Goal: Task Accomplishment & Management: Manage account settings

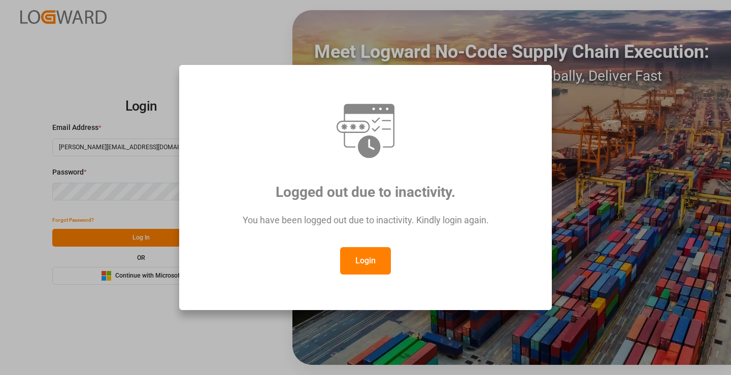
click at [362, 263] on button "Login" at bounding box center [365, 260] width 51 height 27
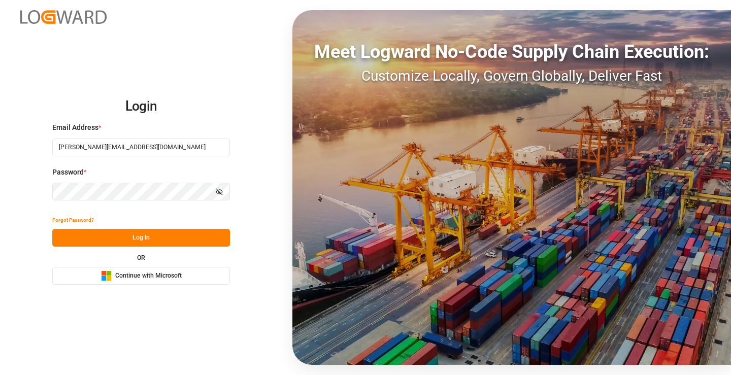
click at [139, 235] on button "Log In" at bounding box center [141, 238] width 178 height 18
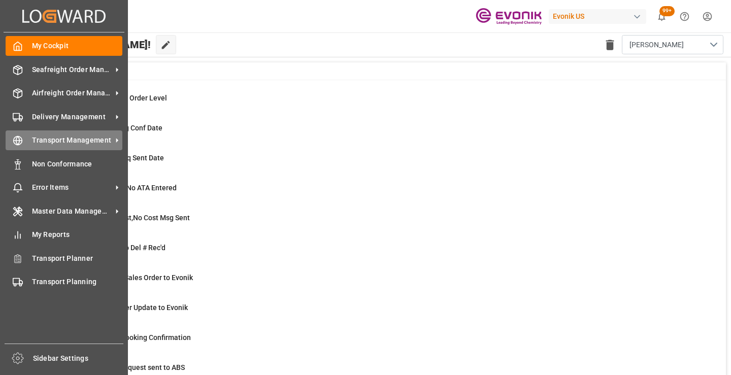
click at [54, 143] on span "Transport Management" at bounding box center [72, 140] width 80 height 11
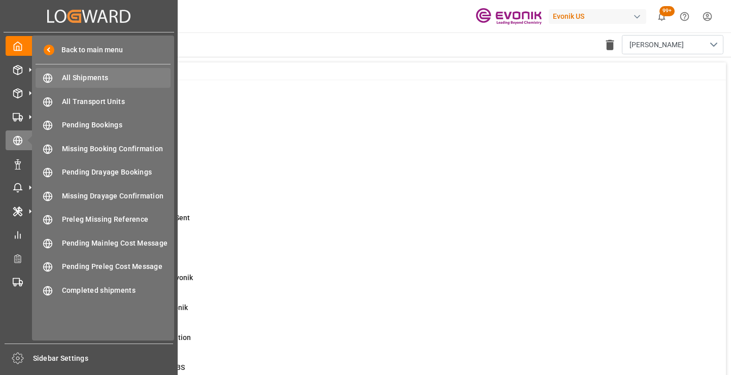
click at [98, 74] on span "All Shipments" at bounding box center [116, 78] width 109 height 11
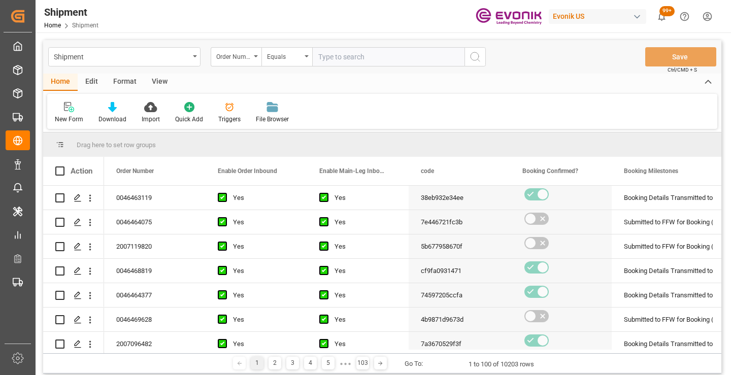
click at [338, 56] on input "text" at bounding box center [388, 56] width 152 height 19
type input "2007068863"
click at [475, 57] on icon "search button" at bounding box center [475, 57] width 12 height 12
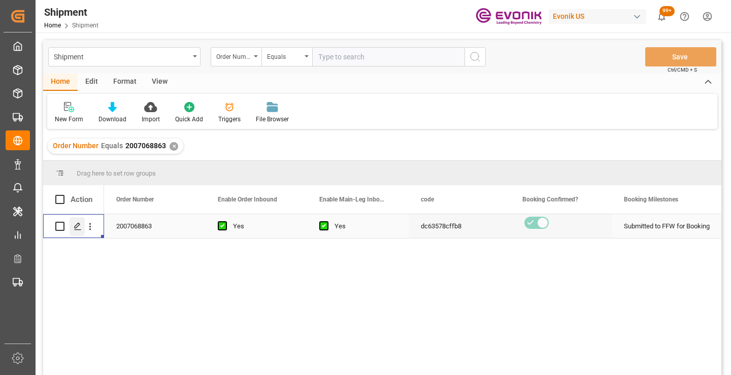
click at [76, 224] on icon "Press SPACE to select this row." at bounding box center [78, 226] width 8 height 8
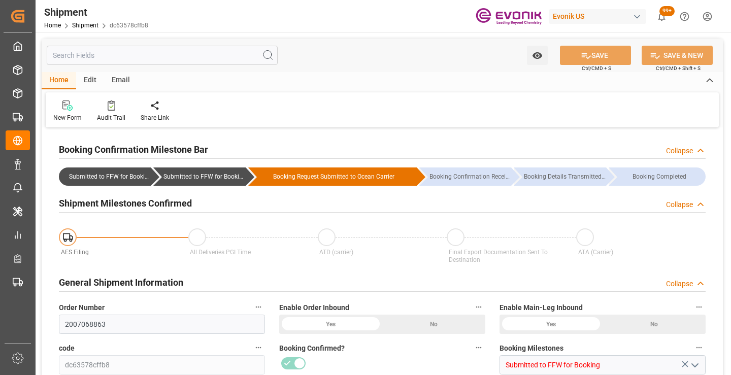
type input "196.7"
type input "10-30-2025"
type input "[DATE] 00:00"
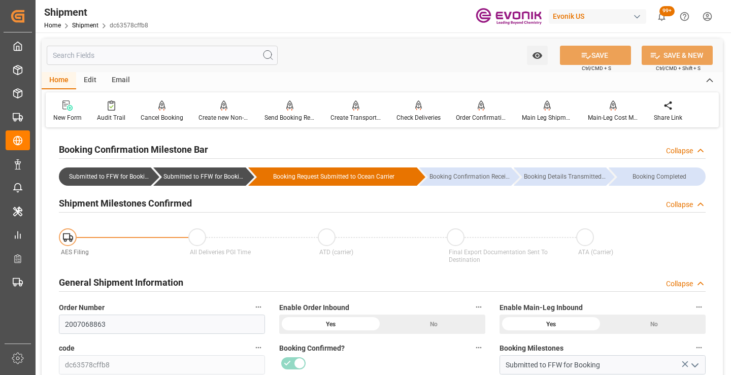
click at [132, 53] on input "text" at bounding box center [162, 55] width 231 height 19
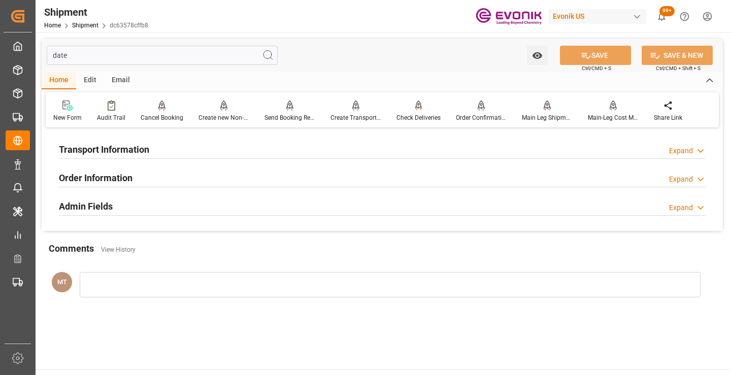
click at [142, 173] on div "Order Information Expand" at bounding box center [382, 177] width 647 height 19
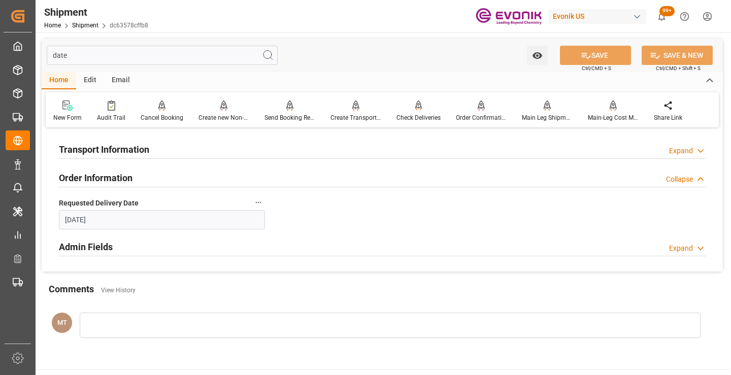
click at [146, 246] on div "Admin Fields Expand" at bounding box center [382, 246] width 647 height 19
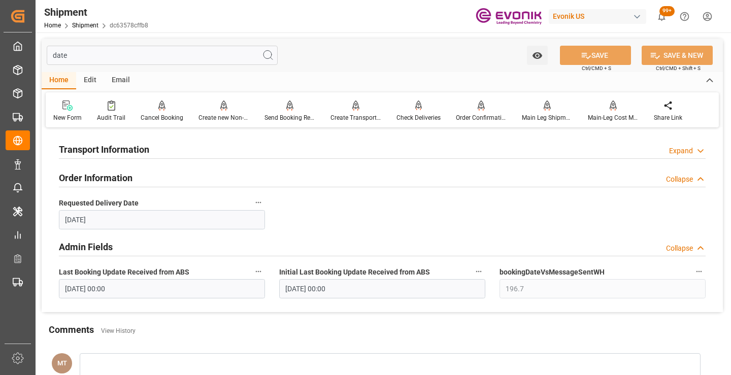
click at [148, 150] on h2 "Transport Information" at bounding box center [104, 150] width 90 height 14
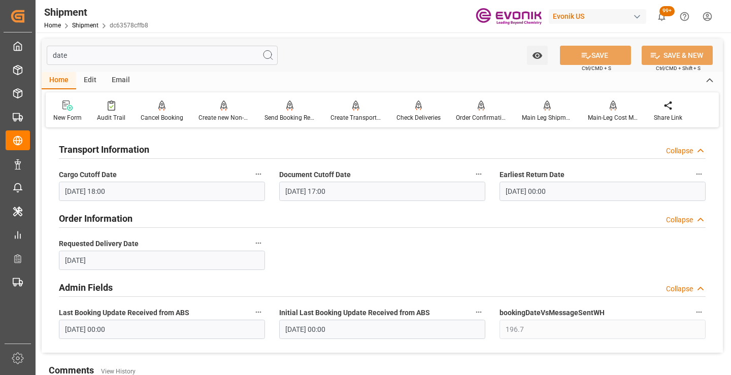
click at [126, 57] on input "date" at bounding box center [162, 55] width 231 height 19
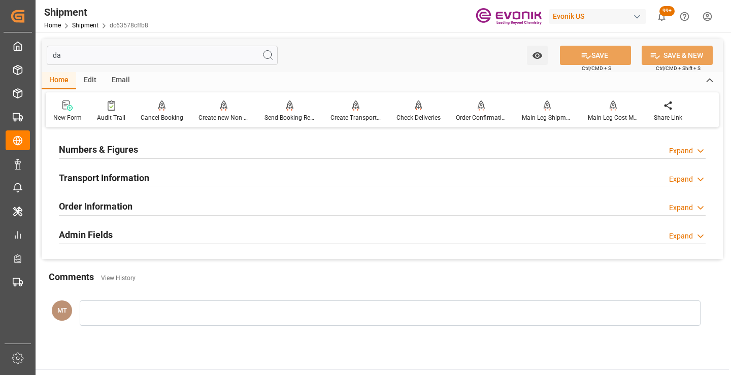
type input "d"
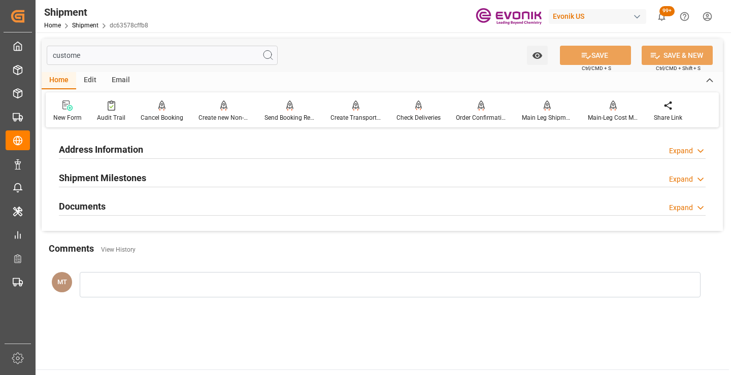
click at [118, 145] on h2 "Address Information" at bounding box center [101, 150] width 84 height 14
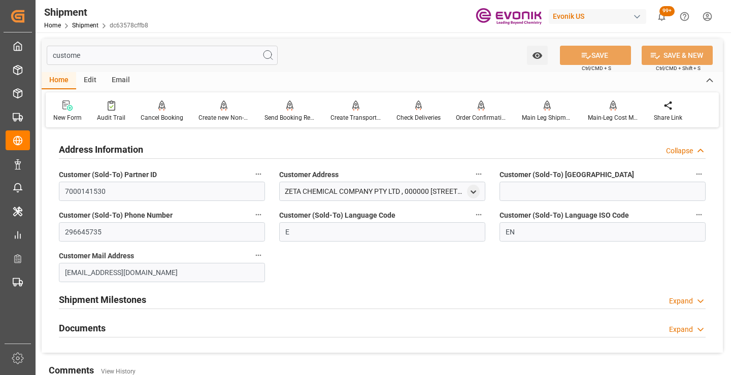
scroll to position [51, 0]
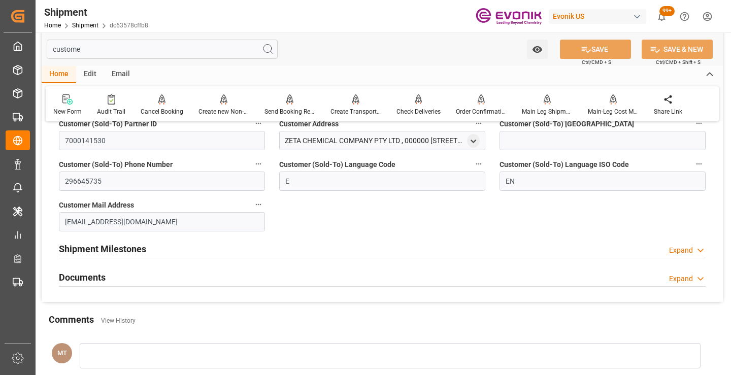
click at [120, 250] on h2 "Shipment Milestones" at bounding box center [102, 249] width 87 height 14
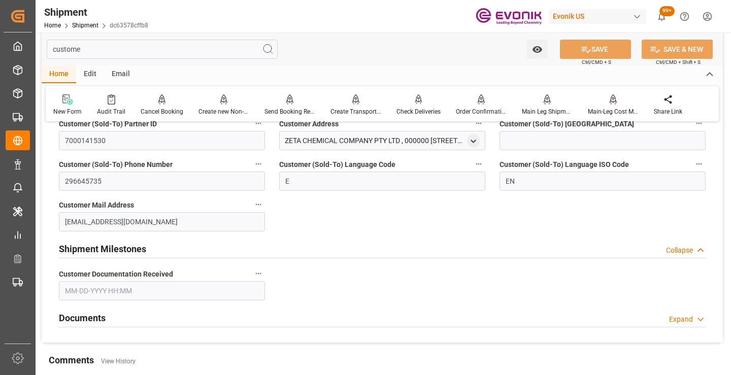
scroll to position [152, 0]
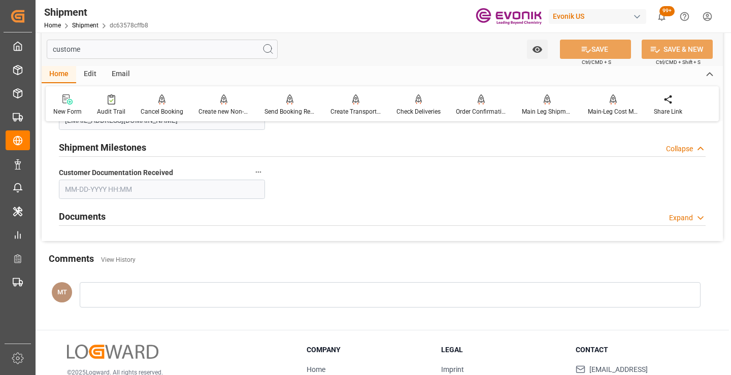
click at [107, 218] on div "Documents Expand" at bounding box center [382, 215] width 647 height 19
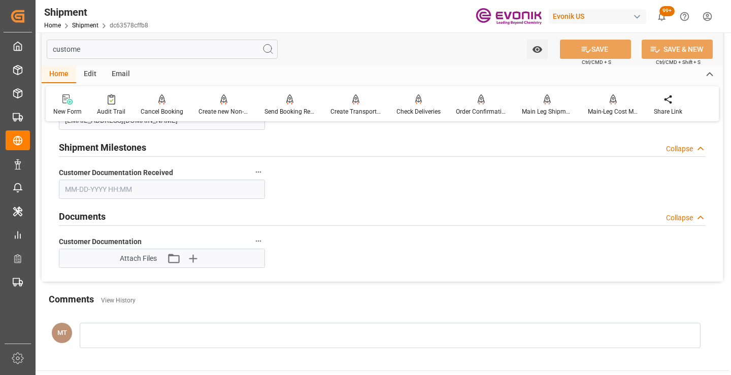
scroll to position [0, 0]
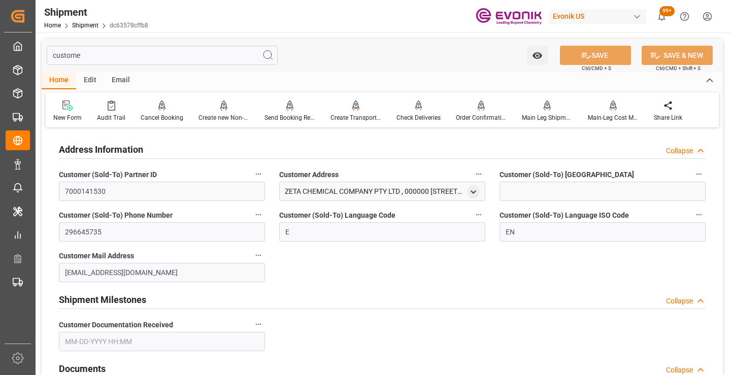
click at [75, 57] on input "custome" at bounding box center [162, 55] width 231 height 19
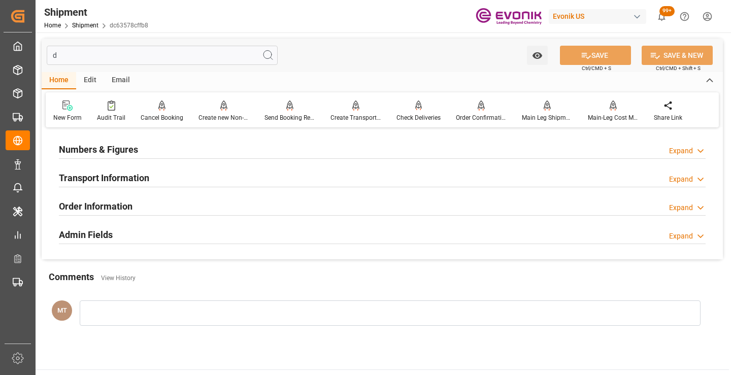
type input "da"
type input "09-22-2025 18:00"
type input "09-25-2025 17:00"
type input "09-16-2025 00:00"
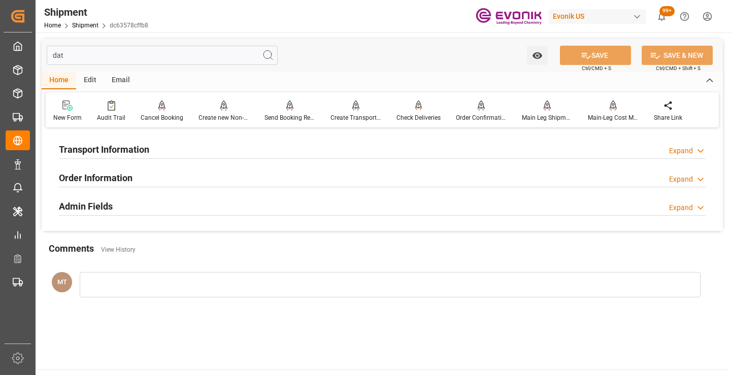
type input "dat"
click at [105, 150] on h2 "Transport Information" at bounding box center [104, 150] width 90 height 14
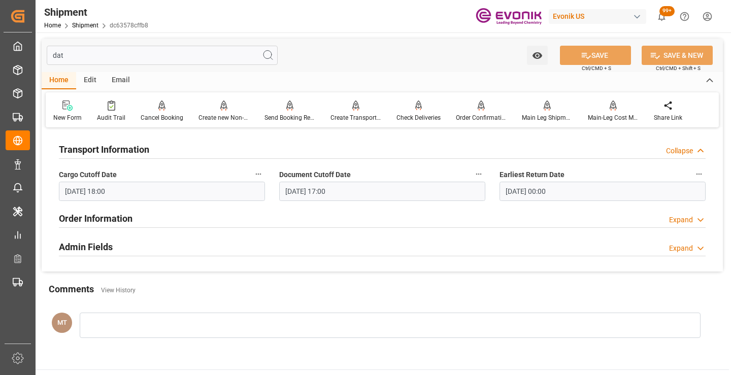
click at [109, 216] on h2 "Order Information" at bounding box center [96, 219] width 74 height 14
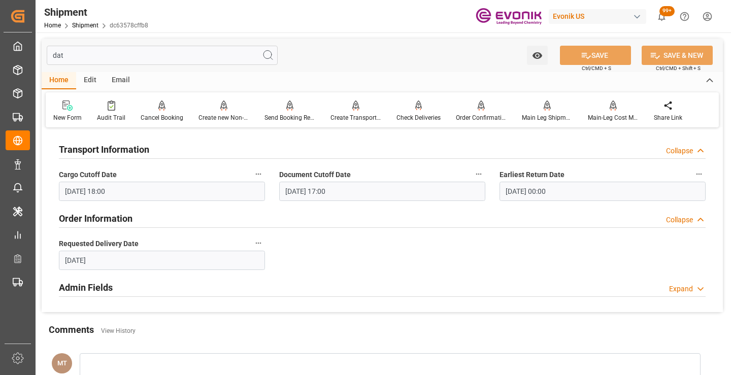
click at [100, 286] on h2 "Admin Fields" at bounding box center [86, 288] width 54 height 14
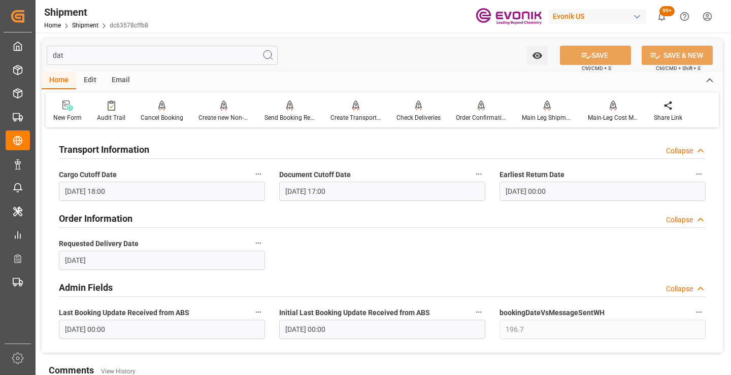
drag, startPoint x: 72, startPoint y: 55, endPoint x: 38, endPoint y: 55, distance: 34.5
click at [38, 55] on div "dat Watch Option SAVE Ctrl/CMD + S SAVE & NEW Ctrl/CMD + Shift + S Home Edit Em…" at bounding box center [383, 237] width 694 height 409
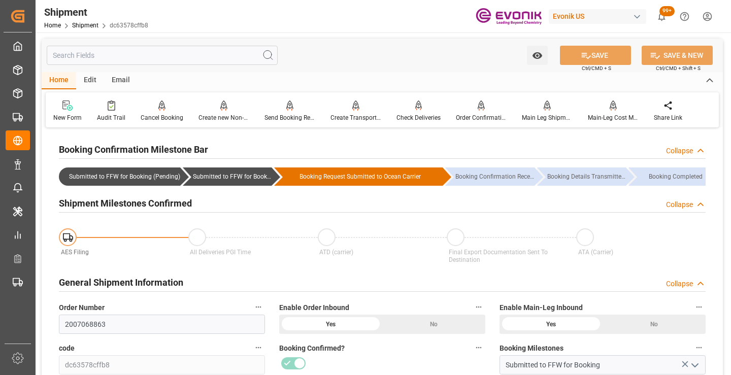
click at [129, 177] on div "Submitted to FFW for Booking (Pending)" at bounding box center [124, 177] width 111 height 18
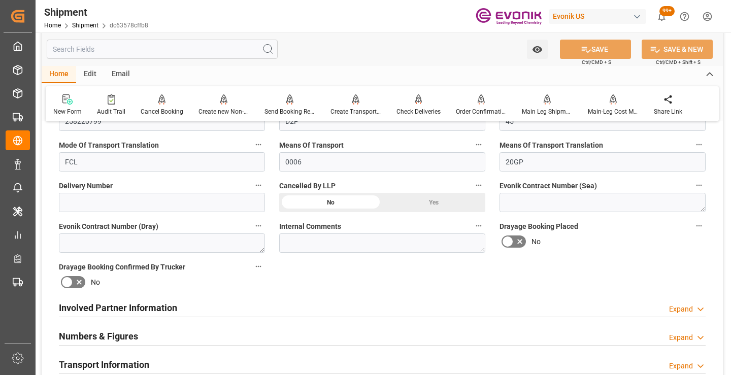
scroll to position [457, 0]
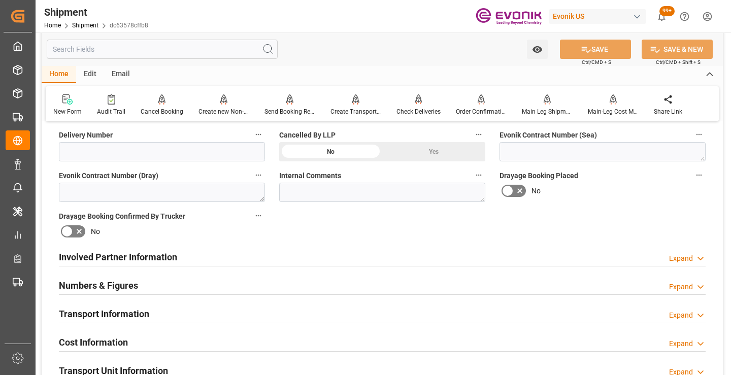
click at [395, 258] on div "Involved Partner Information Expand" at bounding box center [382, 256] width 647 height 19
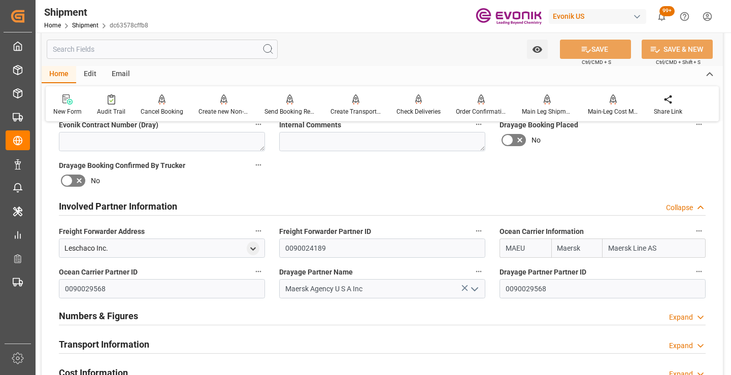
scroll to position [559, 0]
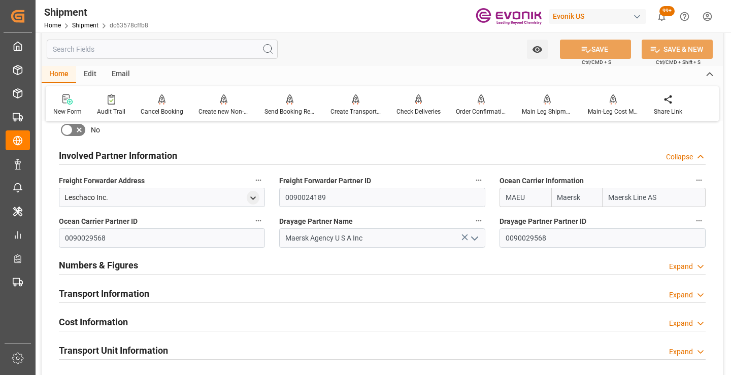
click at [386, 264] on div "Numbers & Figures Expand" at bounding box center [382, 264] width 647 height 19
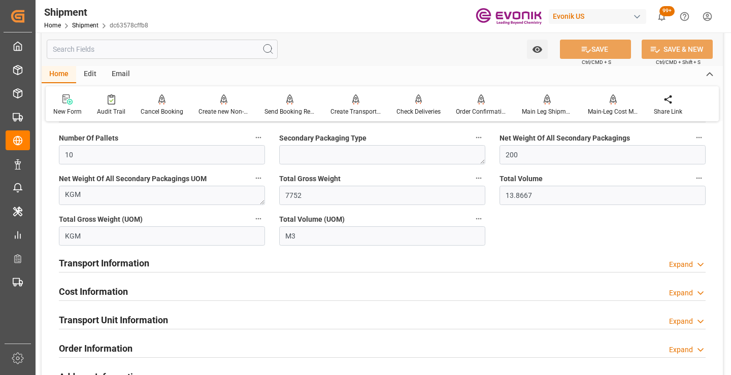
scroll to position [762, 0]
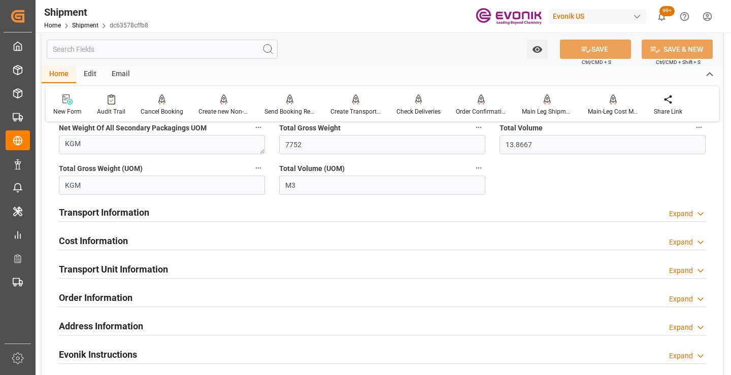
click at [392, 212] on div "Transport Information Expand" at bounding box center [382, 211] width 647 height 19
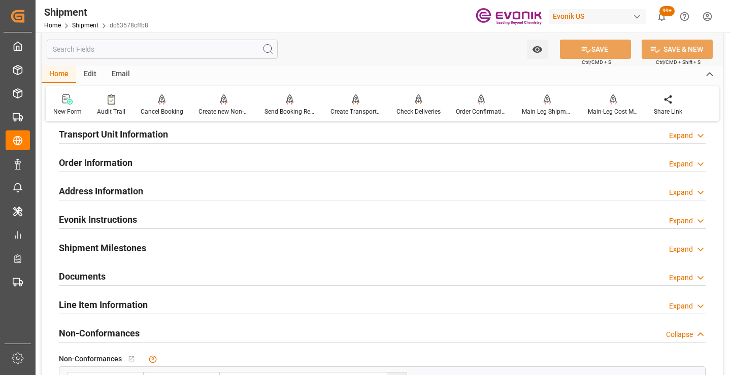
scroll to position [1168, 0]
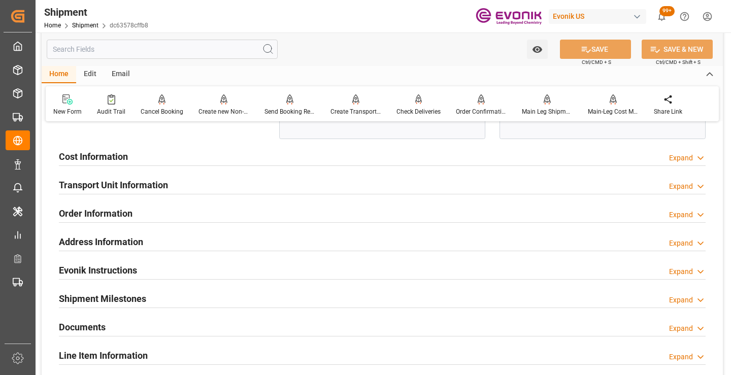
click at [166, 154] on div "Cost Information Expand" at bounding box center [382, 155] width 647 height 19
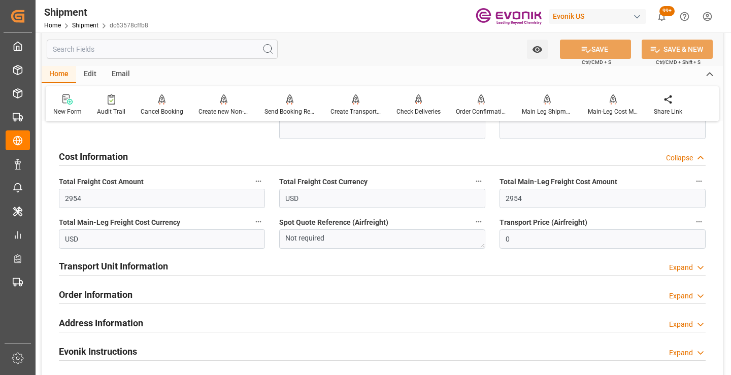
click at [219, 261] on div "Transport Unit Information Expand" at bounding box center [382, 265] width 647 height 19
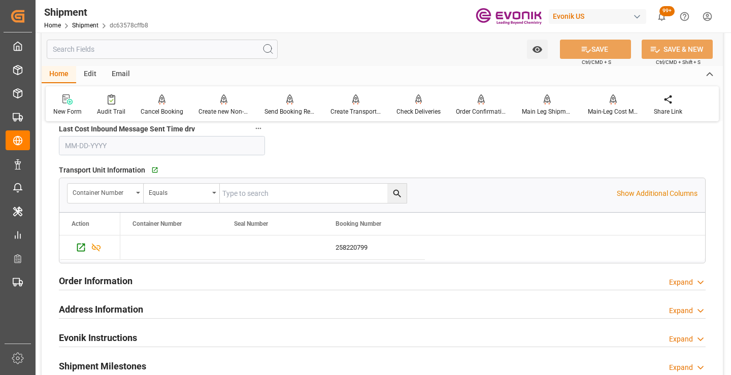
scroll to position [1473, 0]
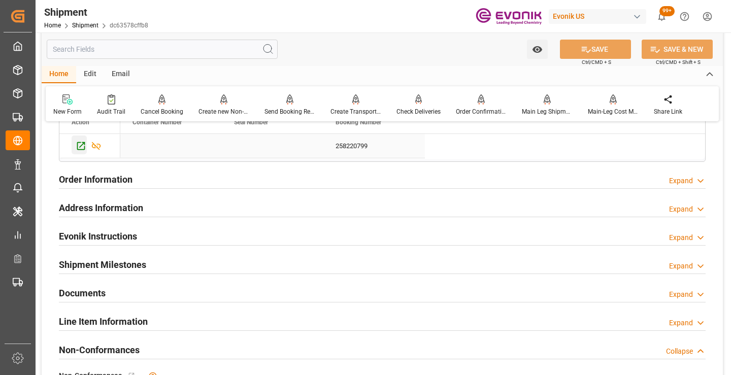
click at [83, 145] on icon "Press SPACE to select this row." at bounding box center [81, 146] width 11 height 11
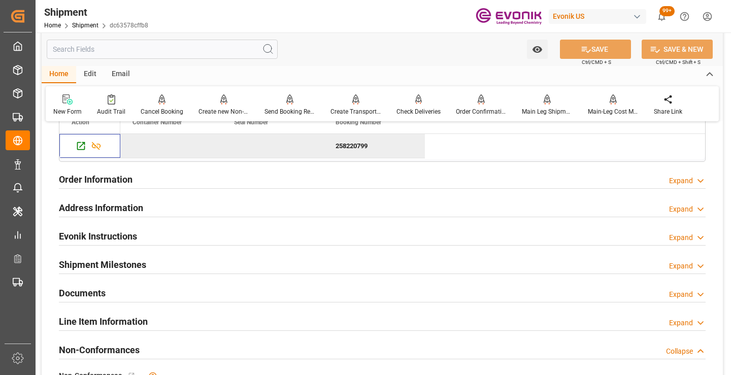
click at [234, 177] on div "Order Information Expand" at bounding box center [382, 178] width 647 height 19
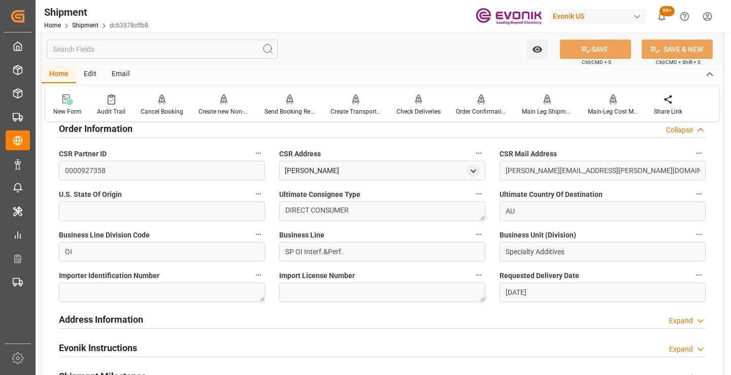
scroll to position [1574, 0]
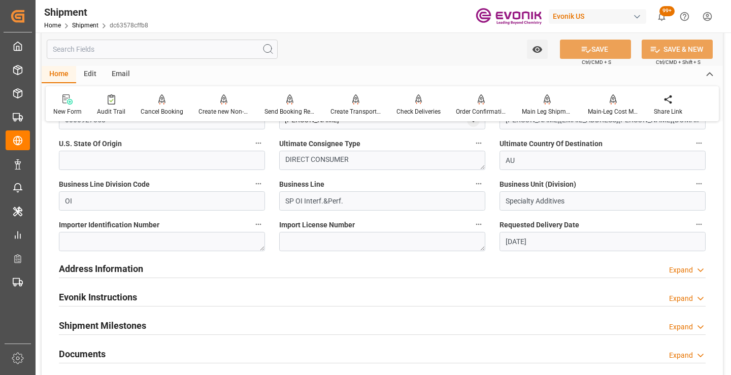
click at [234, 262] on div "Address Information Expand" at bounding box center [382, 267] width 647 height 19
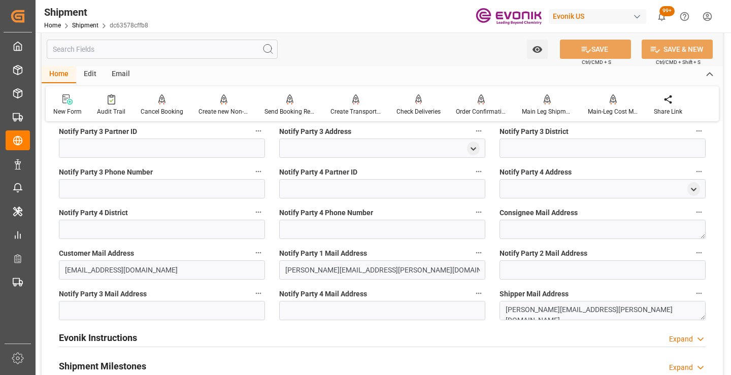
scroll to position [2234, 0]
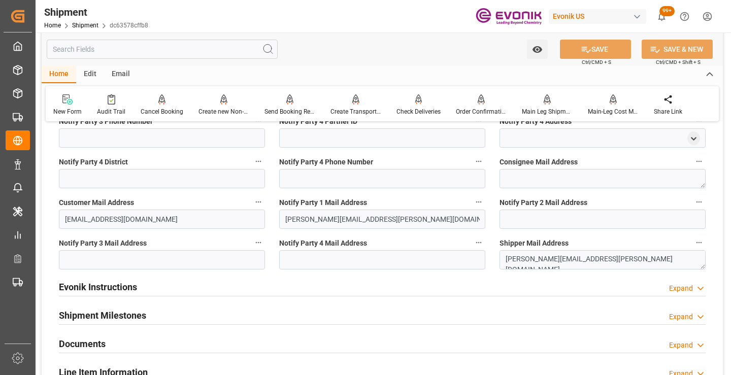
click at [238, 288] on div "Evonik Instructions Expand" at bounding box center [382, 286] width 647 height 19
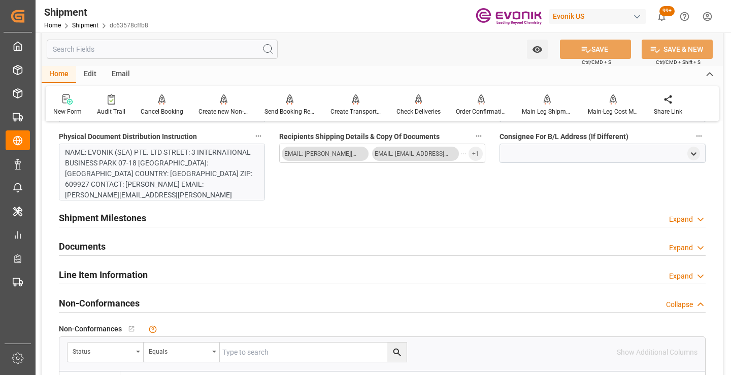
scroll to position [81, 0]
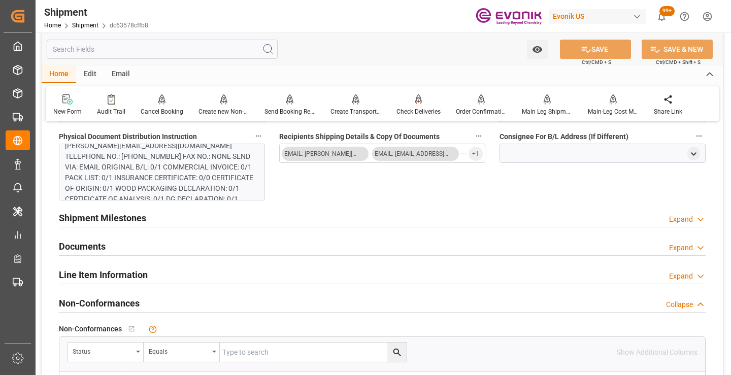
click at [187, 222] on div "Shipment Milestones Expand" at bounding box center [382, 217] width 647 height 19
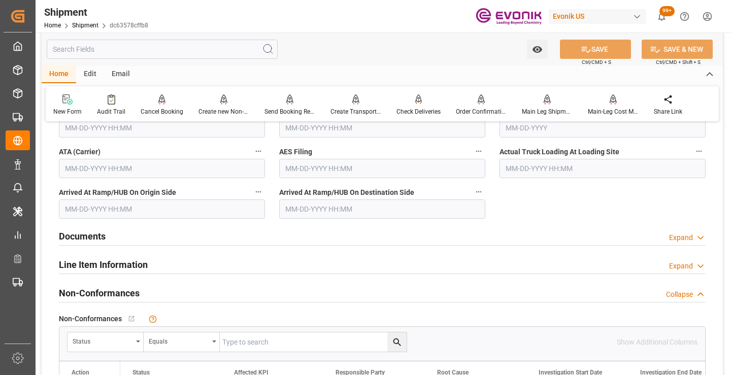
scroll to position [2793, 0]
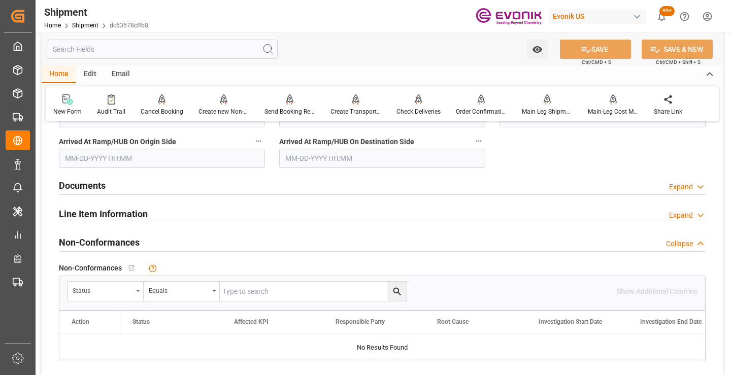
click at [223, 176] on div "Documents Expand" at bounding box center [382, 184] width 647 height 19
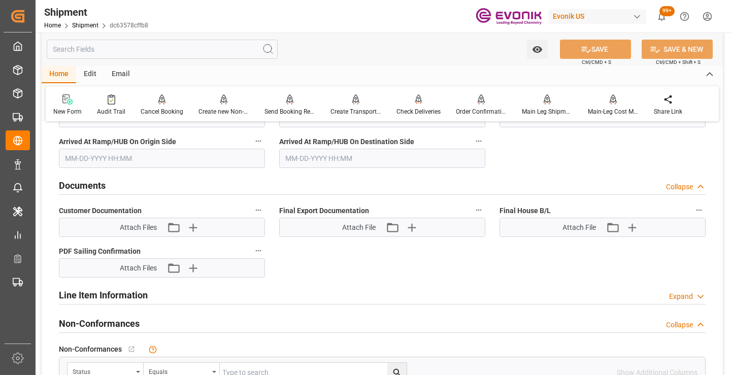
scroll to position [2895, 0]
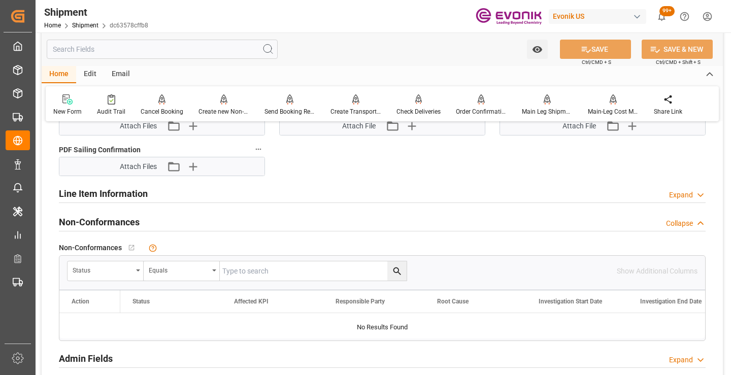
click at [210, 195] on div "Line Item Information Expand" at bounding box center [382, 192] width 647 height 19
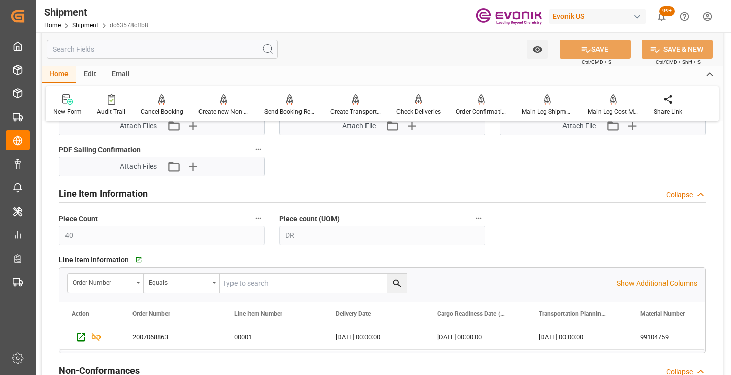
scroll to position [2945, 0]
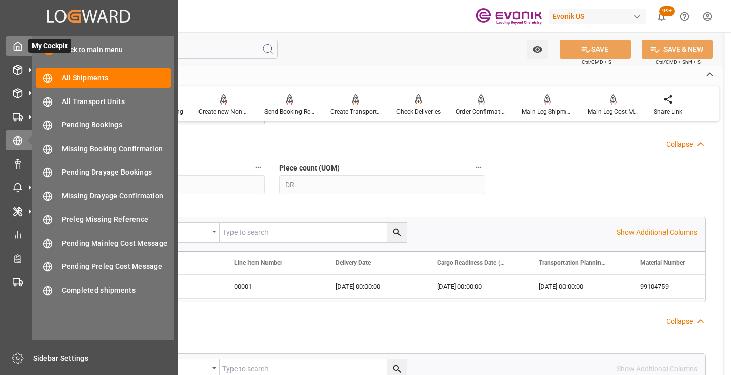
click at [18, 45] on icon at bounding box center [18, 46] width 10 height 10
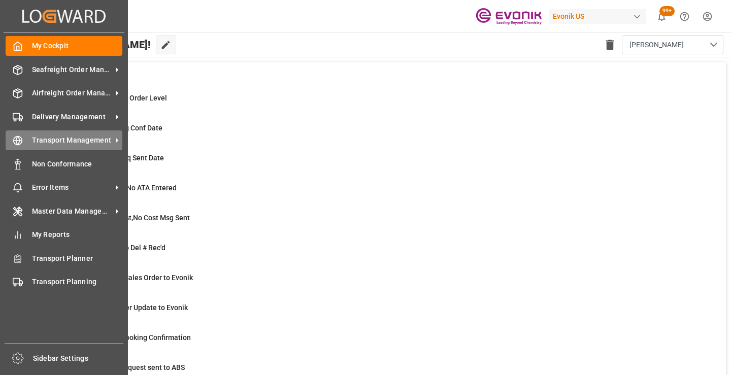
click at [75, 138] on span "Transport Management" at bounding box center [72, 140] width 80 height 11
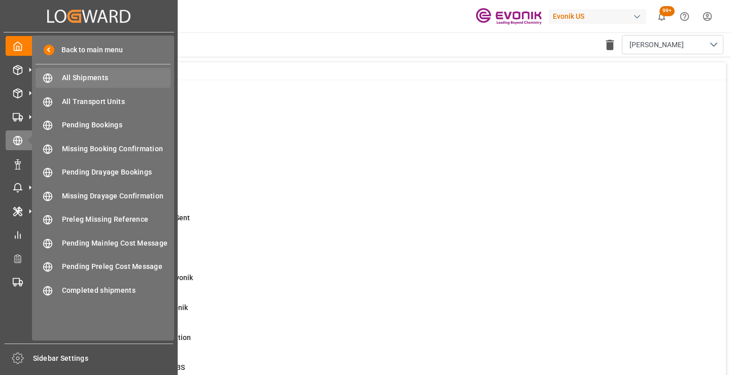
click at [102, 76] on span "All Shipments" at bounding box center [116, 78] width 109 height 11
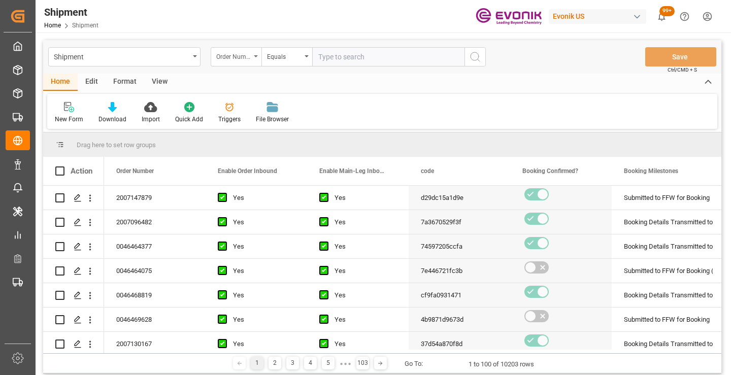
click at [247, 59] on div "Order Number" at bounding box center [233, 56] width 35 height 12
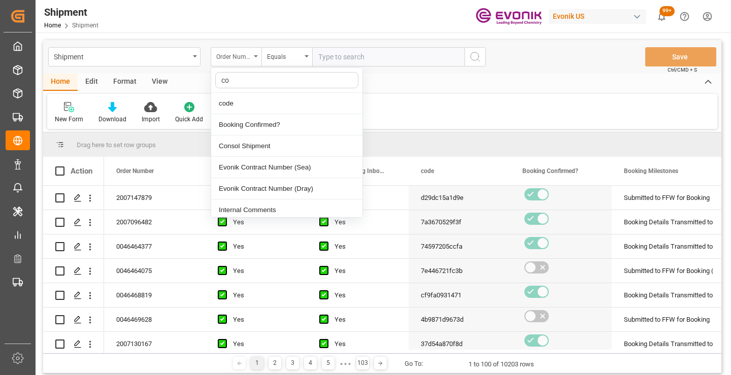
type input "cod"
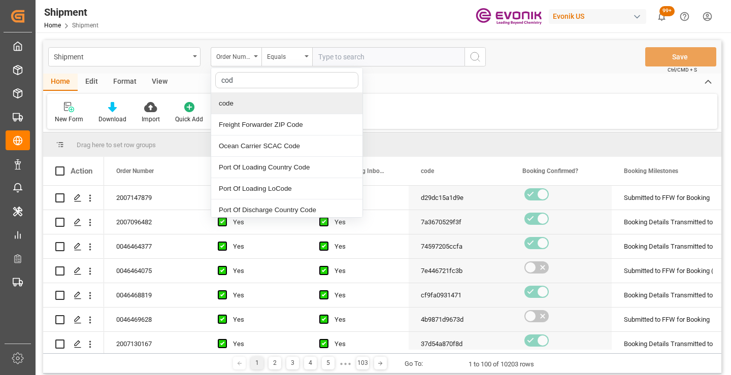
click at [255, 102] on div "code" at bounding box center [286, 103] width 151 height 21
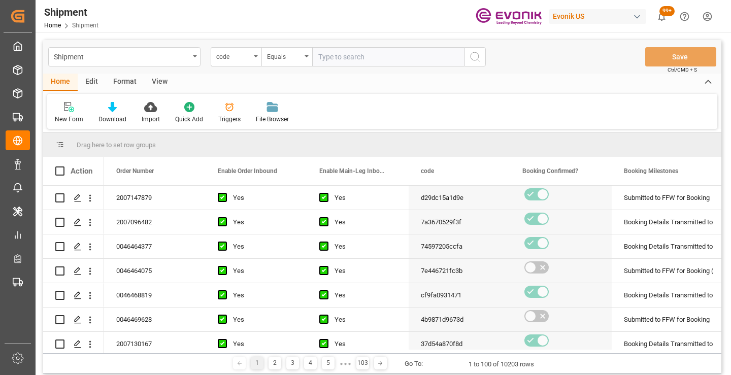
click at [354, 58] on input "text" at bounding box center [388, 56] width 152 height 19
paste input "529d9ed99e41"
type input "529d9ed99e41"
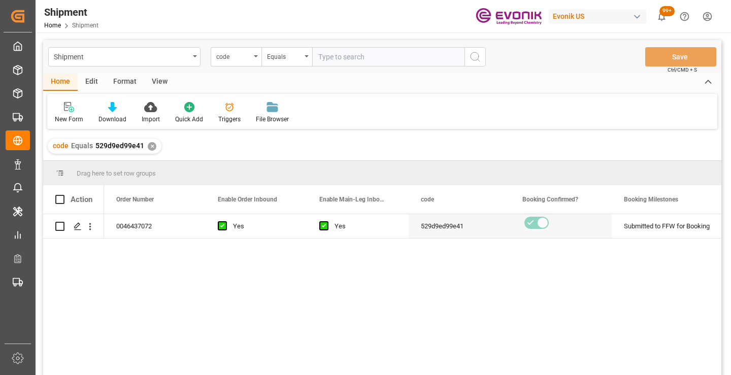
click at [462, 276] on div "0046437072 Yes Yes 529d9ed99e41 Submitted to FFW for Booking Active No" at bounding box center [413, 298] width 618 height 168
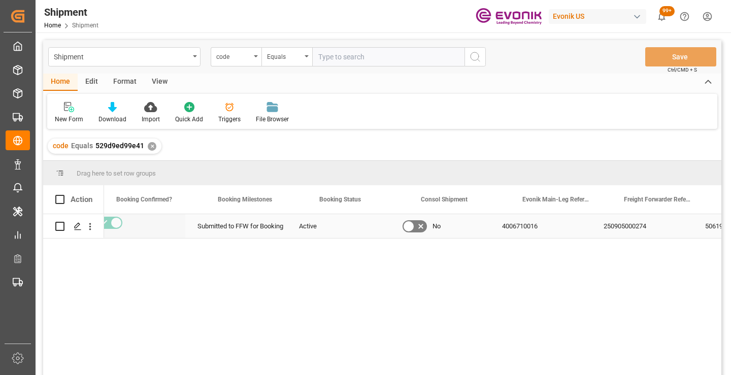
scroll to position [0, 406]
click at [659, 222] on div "250905000274" at bounding box center [663, 226] width 102 height 24
click at [149, 146] on div "✕" at bounding box center [152, 146] width 9 height 9
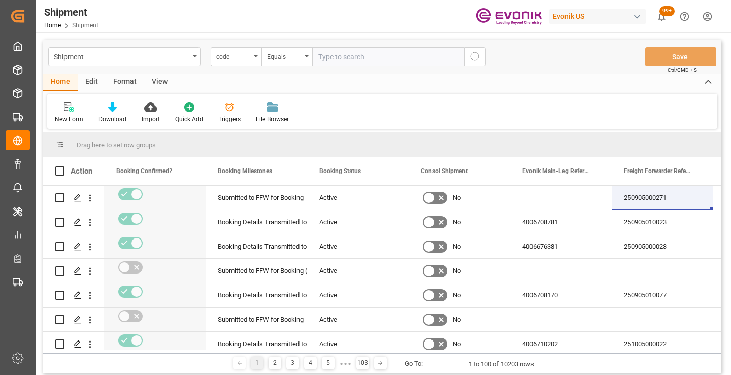
click at [367, 59] on input "text" at bounding box center [388, 56] width 152 height 19
paste input "74635d70ae7f"
type input "74635d70ae7f"
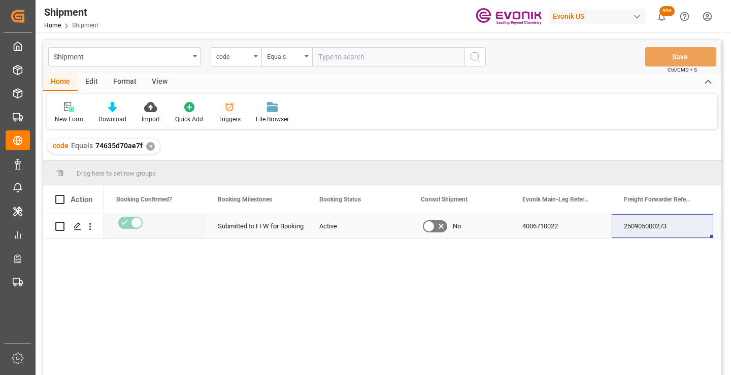
click at [662, 230] on div "250905000273" at bounding box center [663, 226] width 102 height 24
click at [150, 145] on div "✕" at bounding box center [150, 146] width 9 height 9
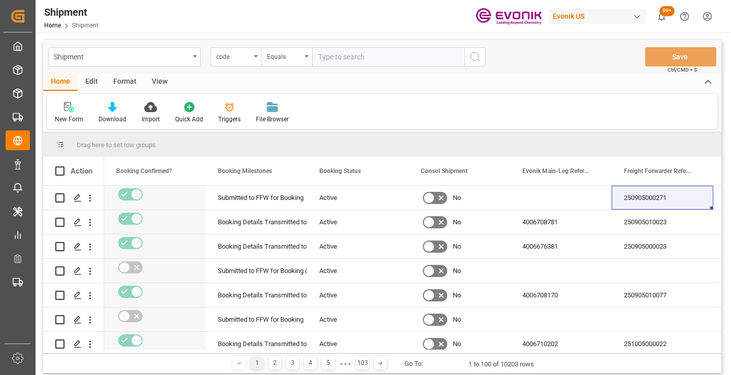
click at [362, 63] on input "text" at bounding box center [388, 56] width 152 height 19
paste input "37d715372e6f"
type input "37d715372e6f"
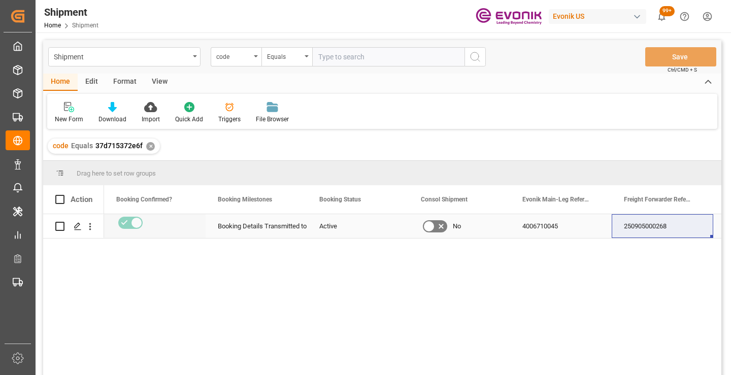
click at [662, 228] on div "250905000268" at bounding box center [663, 226] width 102 height 24
click at [148, 147] on div "✕" at bounding box center [150, 146] width 9 height 9
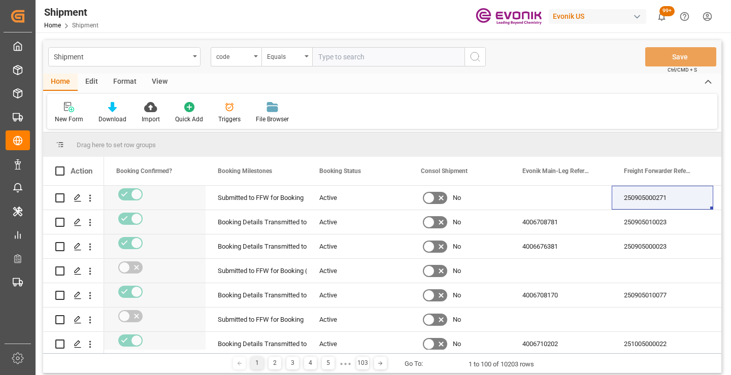
click at [391, 57] on input "text" at bounding box center [388, 56] width 152 height 19
paste input "0e4022403fdd"
type input "0e4022403fdd"
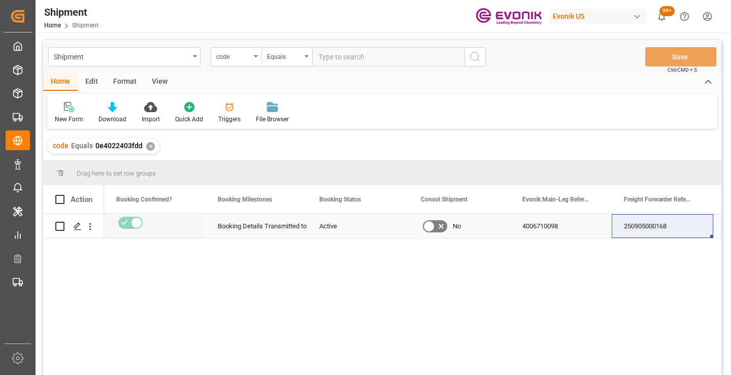
click at [662, 220] on div "250905000168" at bounding box center [663, 226] width 102 height 24
click at [149, 145] on div "✕" at bounding box center [150, 146] width 9 height 9
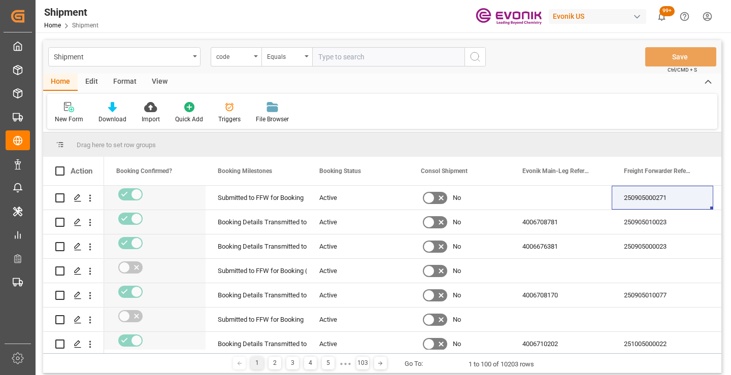
click at [408, 58] on input "text" at bounding box center [388, 56] width 152 height 19
paste input "3be65978365a"
type input "3be65978365a"
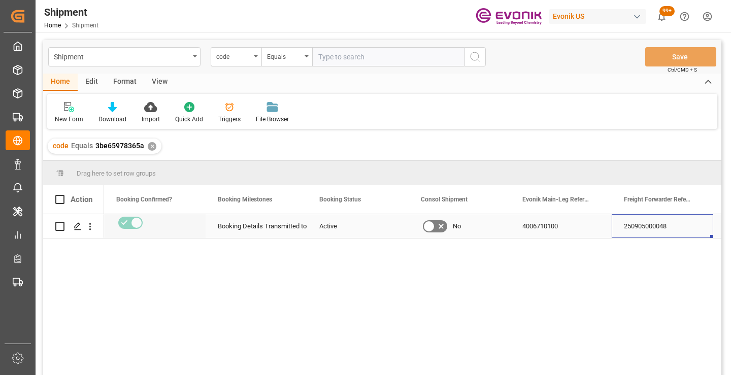
click at [661, 229] on div "250905000048" at bounding box center [663, 226] width 102 height 24
click at [149, 146] on div "✕" at bounding box center [152, 146] width 9 height 9
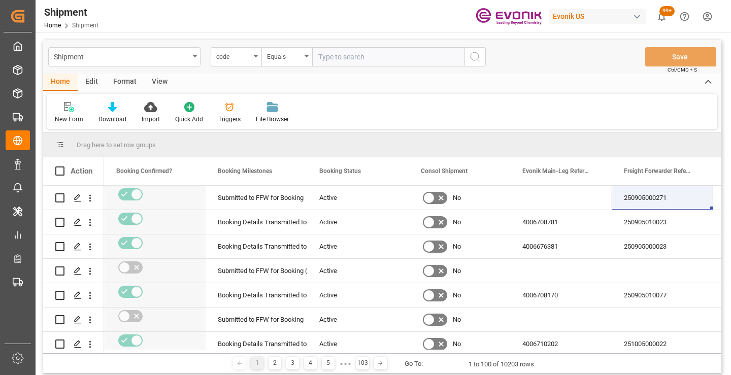
click at [360, 56] on input "text" at bounding box center [388, 56] width 152 height 19
paste input "4c53ec1c9437"
type input "4c53ec1c9437"
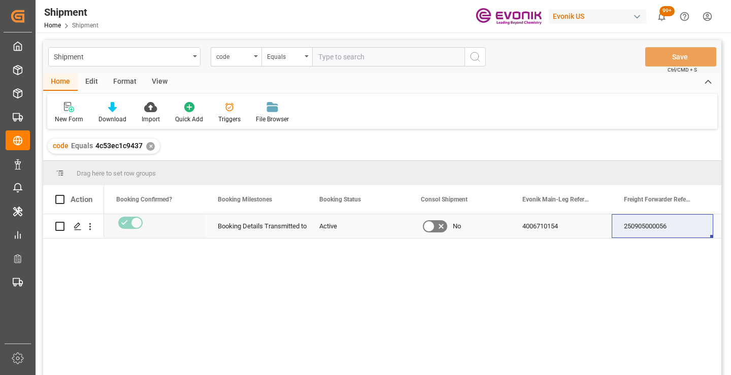
click at [643, 228] on div "250905000056" at bounding box center [663, 226] width 102 height 24
click at [151, 145] on div "✕" at bounding box center [150, 146] width 9 height 9
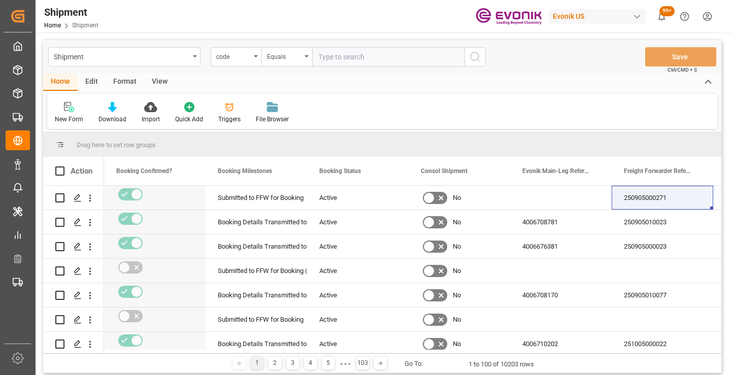
click at [407, 54] on input "text" at bounding box center [388, 56] width 152 height 19
paste input "31b83358298b"
type input "31b83358298b"
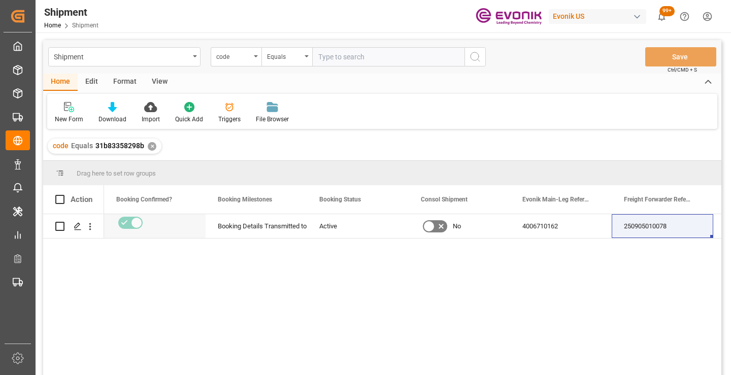
click at [639, 318] on div "Yes 31b83358298b Booking Details Transmitted to SAP Active No 4006710162 250905…" at bounding box center [413, 298] width 618 height 168
click at [643, 231] on div "250905010078" at bounding box center [663, 226] width 102 height 24
click at [152, 147] on div "✕" at bounding box center [152, 146] width 9 height 9
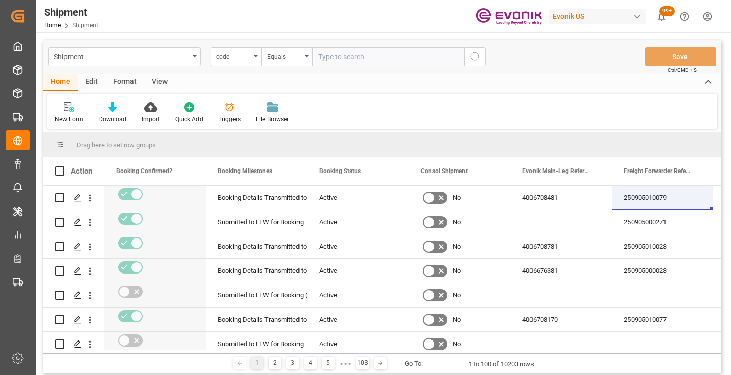
click at [374, 55] on input "text" at bounding box center [388, 56] width 152 height 19
paste input "37d54a870f8d"
type input "37d54a870f8d"
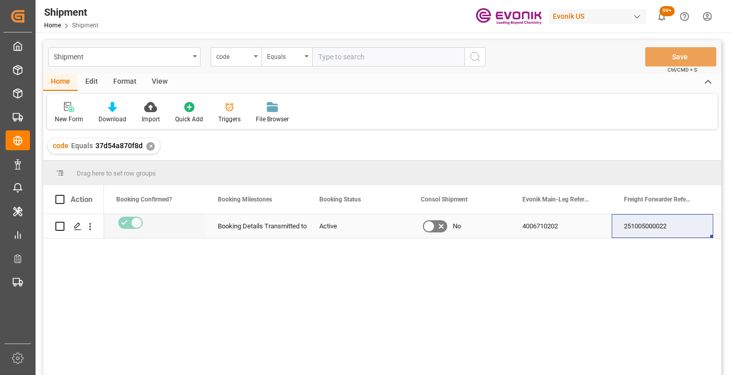
click at [654, 229] on div "251005000022" at bounding box center [663, 226] width 102 height 24
click at [147, 145] on div "✕" at bounding box center [150, 146] width 9 height 9
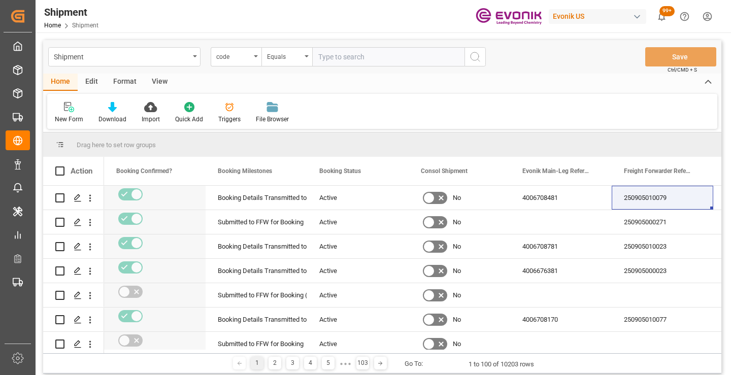
click at [394, 57] on input "text" at bounding box center [388, 56] width 152 height 19
paste input "4de7a46ccd9a"
type input "4de7a46ccd9a"
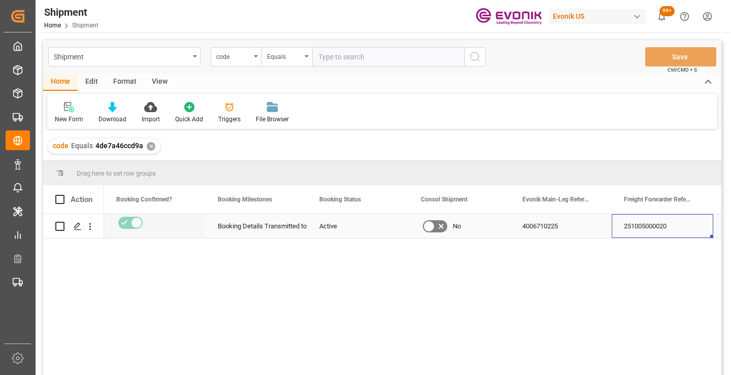
click at [653, 225] on div "251005000020" at bounding box center [663, 226] width 102 height 24
click at [148, 148] on div "✕" at bounding box center [151, 146] width 9 height 9
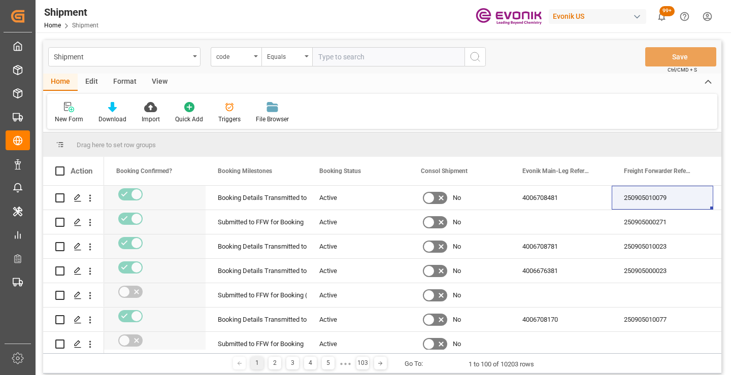
click at [390, 60] on input "text" at bounding box center [388, 56] width 152 height 19
paste input "d72cb6343621"
type input "d72cb6343621"
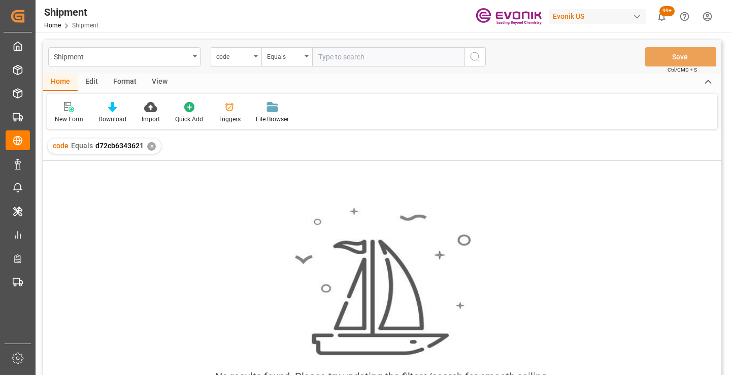
click at [150, 148] on div "✕" at bounding box center [151, 146] width 9 height 9
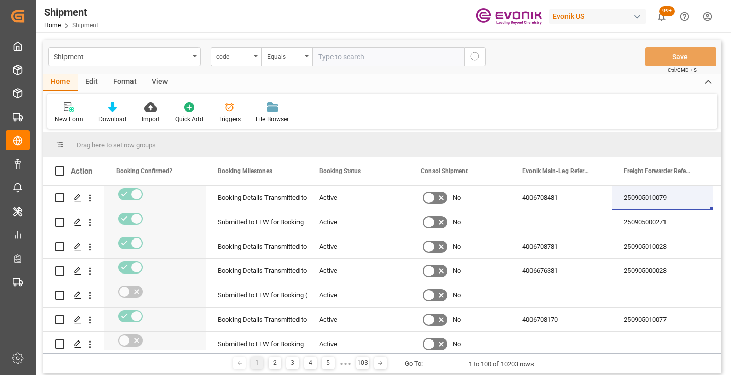
click at [395, 56] on input "text" at bounding box center [388, 56] width 152 height 19
paste input "d72cb6343621"
type input "d72cb6343621"
click at [473, 57] on icon "search button" at bounding box center [475, 57] width 12 height 12
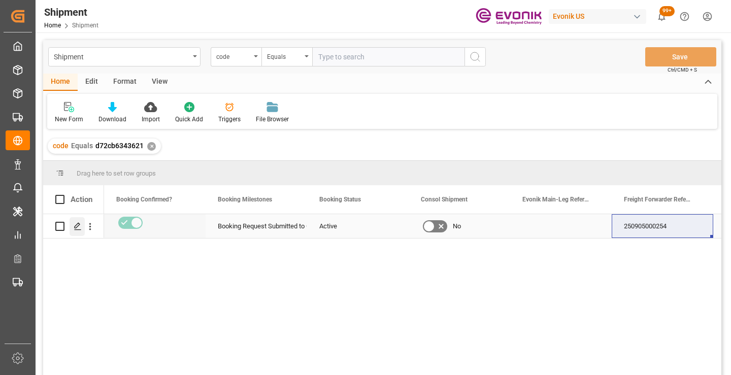
click at [77, 226] on icon "Press SPACE to select this row." at bounding box center [78, 226] width 8 height 8
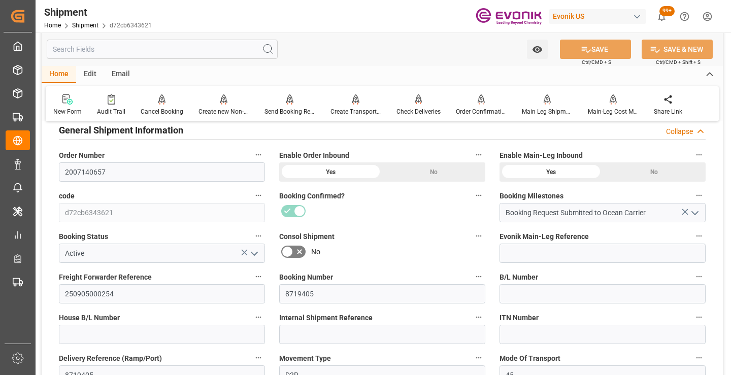
scroll to position [203, 0]
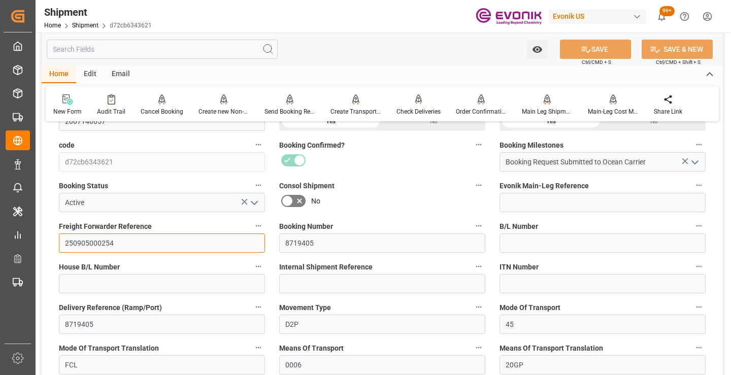
click at [98, 241] on input "250905000254" at bounding box center [162, 243] width 206 height 19
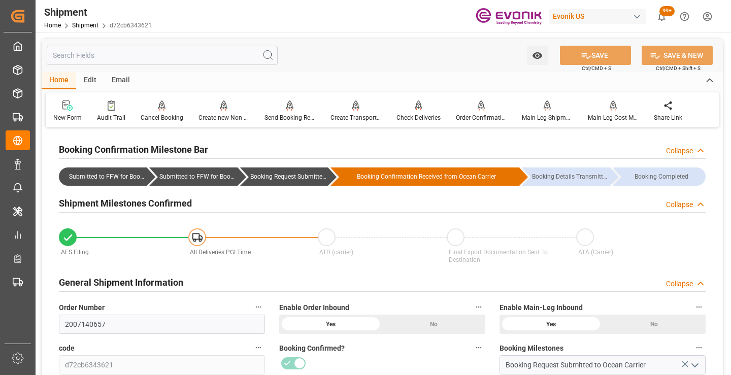
click at [187, 53] on input "text" at bounding box center [162, 55] width 231 height 19
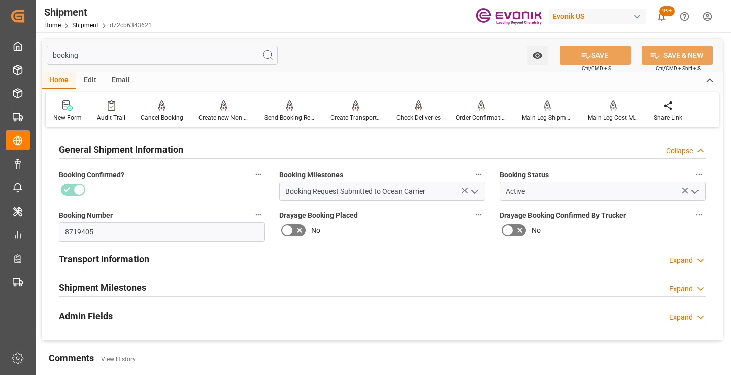
type input "booking"
click at [138, 284] on h2 "Shipment Milestones" at bounding box center [102, 288] width 87 height 14
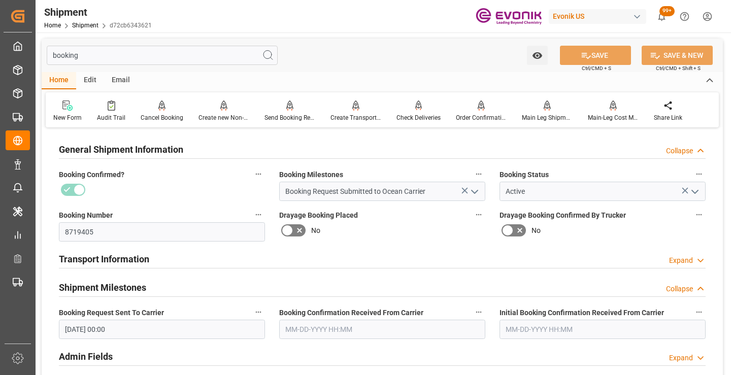
click at [332, 330] on input "text" at bounding box center [382, 329] width 206 height 19
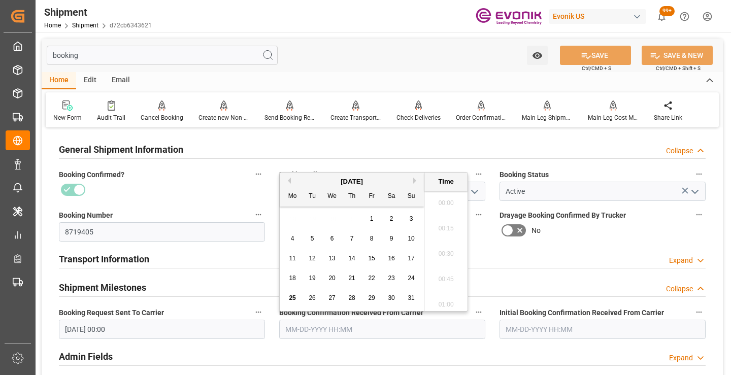
scroll to position [1527, 0]
click at [351, 279] on span "21" at bounding box center [351, 278] width 7 height 7
type input "08-21-2025 00:00"
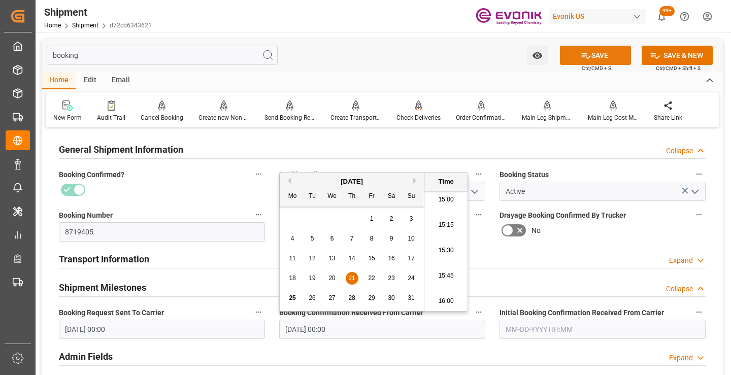
click at [590, 54] on button "SAVE" at bounding box center [595, 55] width 71 height 19
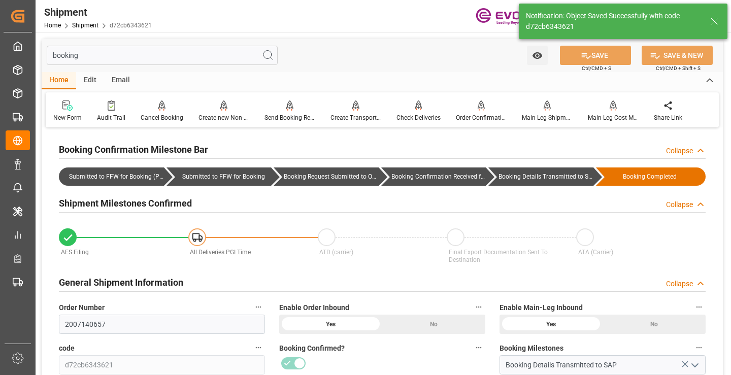
type input "Booking Details Transmitted to SAP"
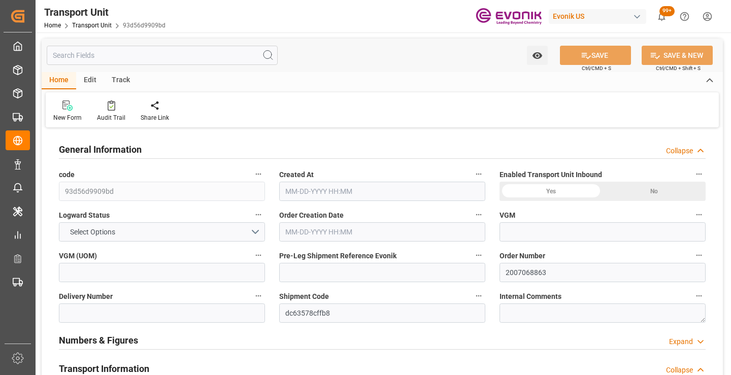
type input "Maersk"
type input "Maersk Line AS"
type input "USPHL"
type input "AUMEL"
type input "7752"
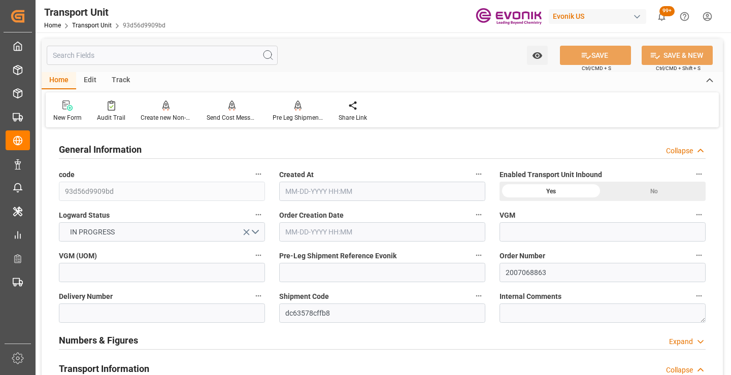
type input "[DATE] 03:32"
type input "[DATE]"
type input "[DATE] 00:00"
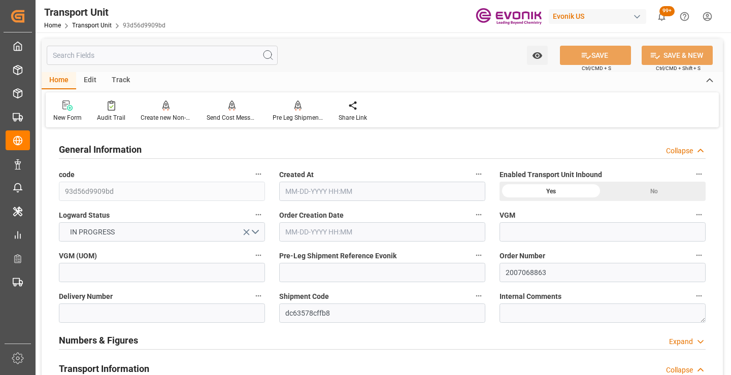
type input "[DATE] 00:00"
type input "[DATE] 17:00"
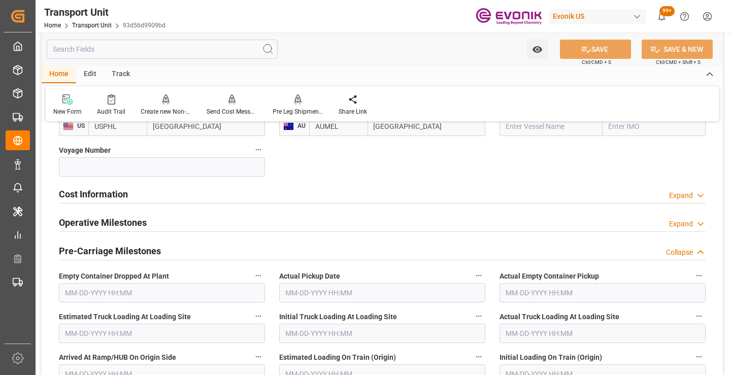
scroll to position [660, 0]
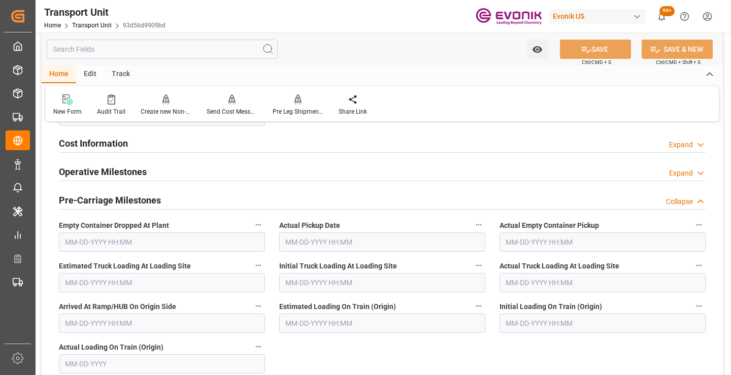
click at [239, 175] on div "Operative Milestones Expand" at bounding box center [382, 170] width 647 height 19
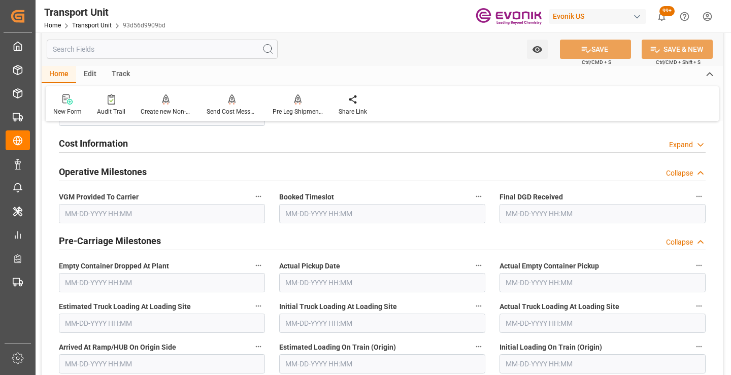
click at [239, 175] on div "Operative Milestones Collapse" at bounding box center [382, 170] width 647 height 19
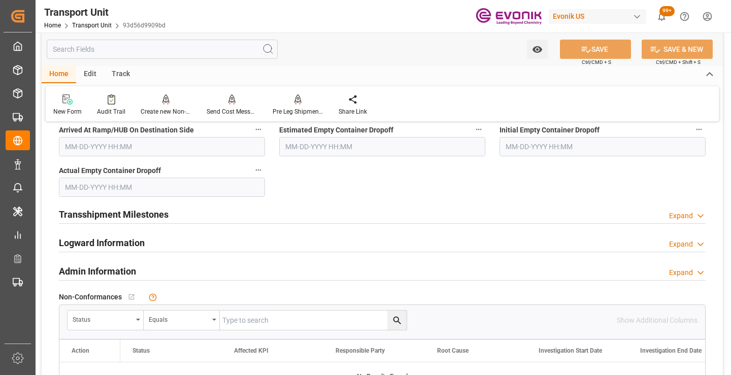
scroll to position [1270, 0]
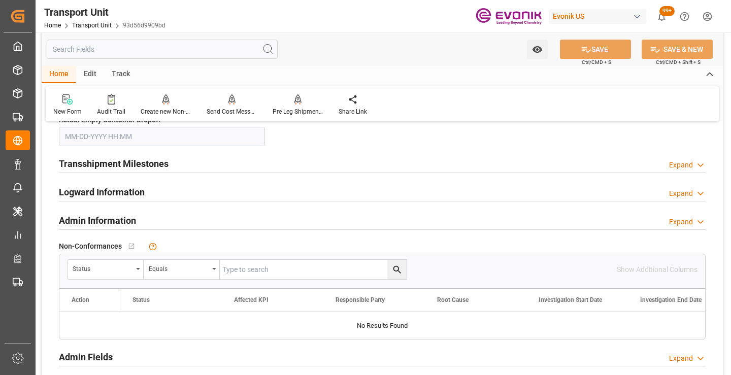
click at [207, 170] on div "Transshipment Milestones Expand" at bounding box center [382, 162] width 647 height 19
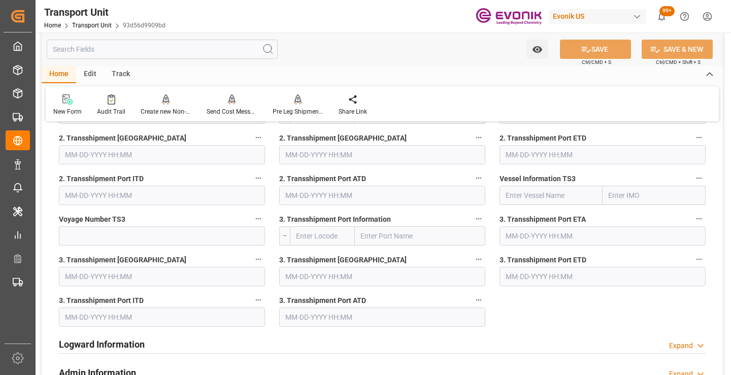
scroll to position [1625, 0]
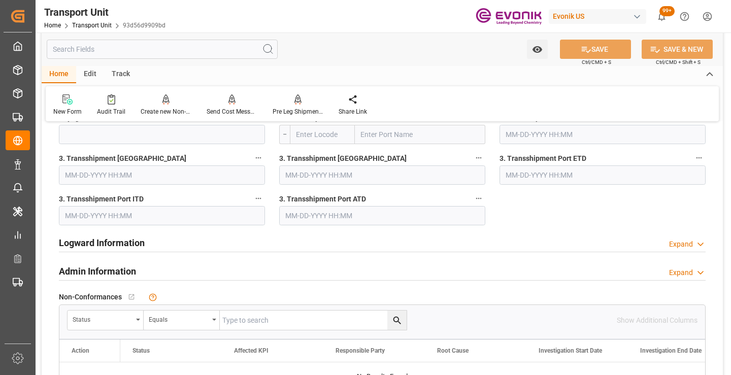
click at [207, 246] on div "Logward Information Expand" at bounding box center [382, 242] width 647 height 19
click at [207, 246] on div "Logward Information Collapse" at bounding box center [382, 242] width 647 height 19
click at [207, 267] on div "Admin Information Expand" at bounding box center [382, 270] width 647 height 19
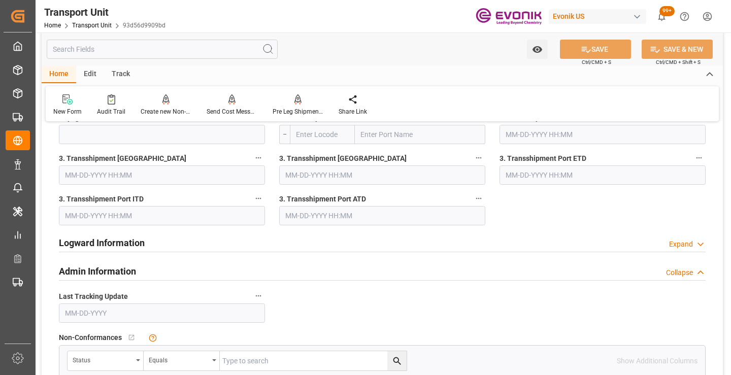
click at [207, 267] on div "Admin Information Collapse" at bounding box center [382, 270] width 647 height 19
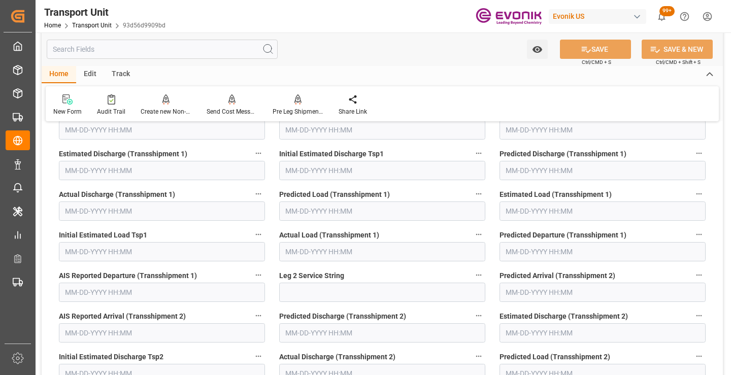
scroll to position [2945, 0]
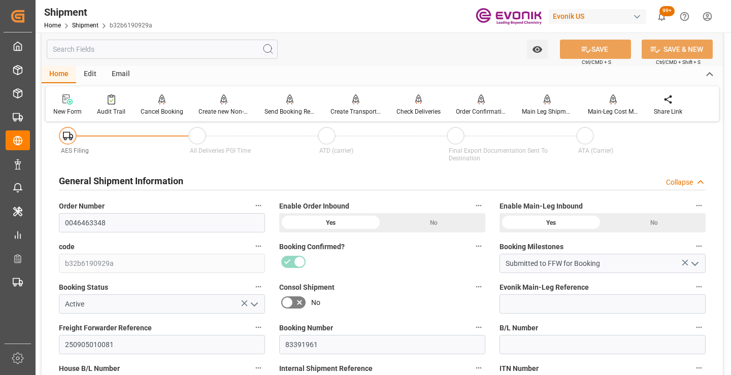
scroll to position [152, 0]
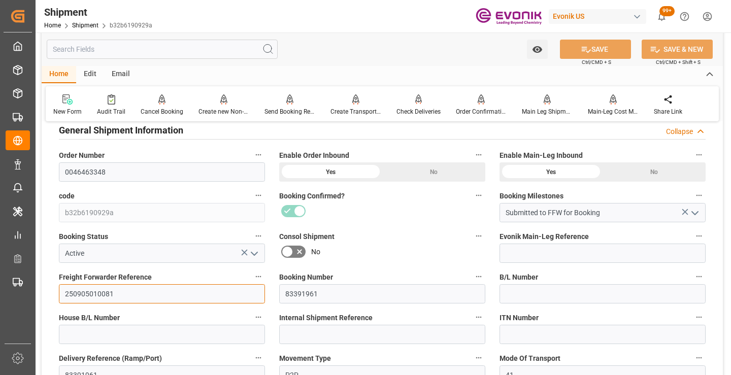
click at [96, 294] on input "250905010081" at bounding box center [162, 293] width 206 height 19
click at [207, 48] on input "text" at bounding box center [162, 49] width 231 height 19
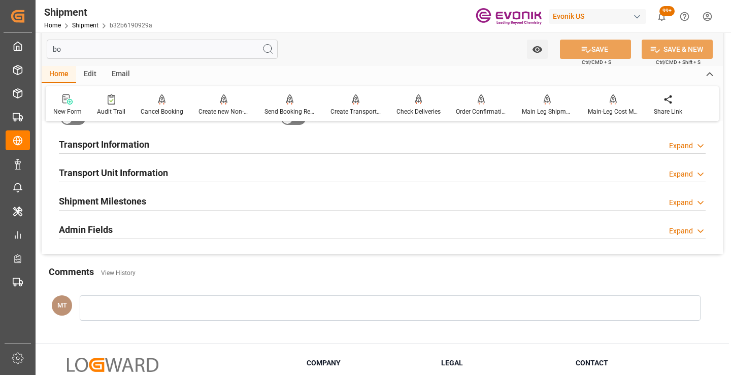
scroll to position [20, 0]
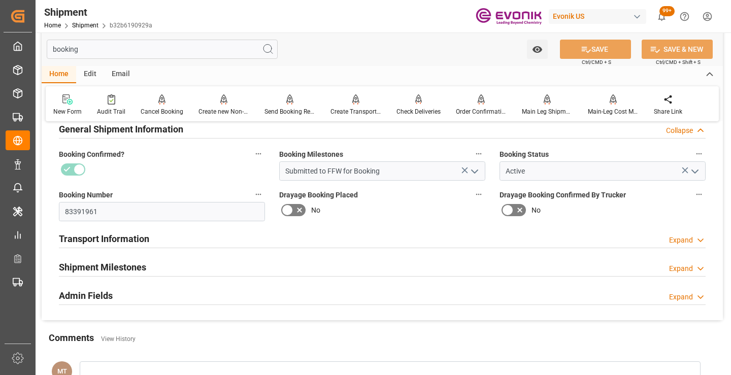
type input "booking"
click at [129, 262] on h2 "Shipment Milestones" at bounding box center [102, 268] width 87 height 14
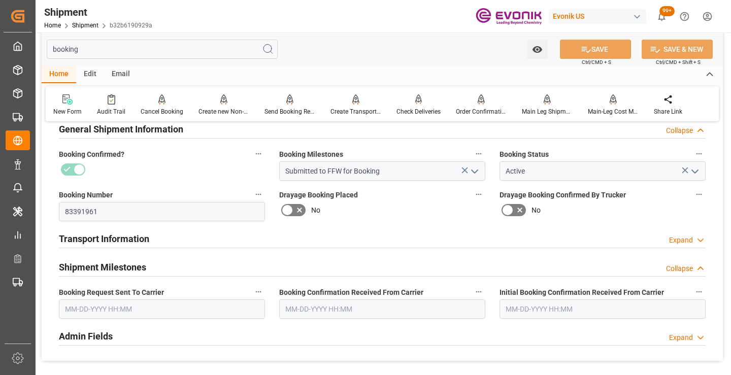
click at [132, 309] on input "text" at bounding box center [162, 309] width 206 height 19
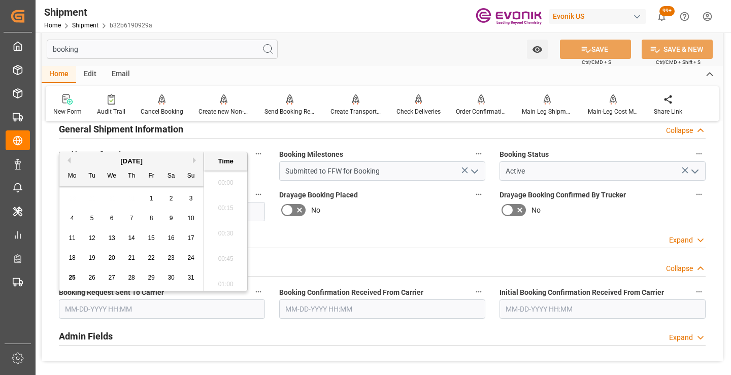
scroll to position [1527, 0]
click at [109, 257] on span "20" at bounding box center [111, 257] width 7 height 7
type input "[DATE] 00:00"
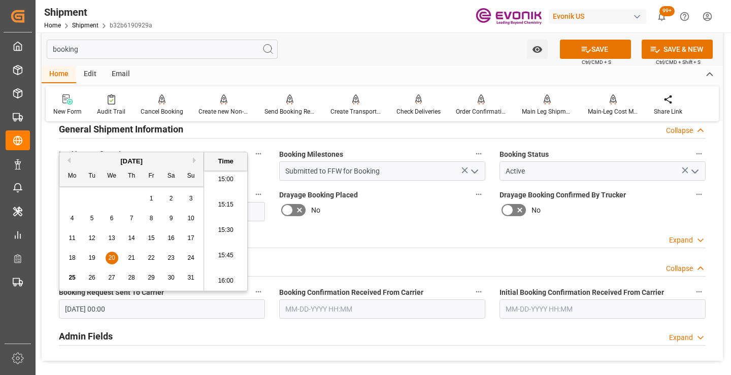
click at [328, 309] on input "text" at bounding box center [382, 309] width 206 height 19
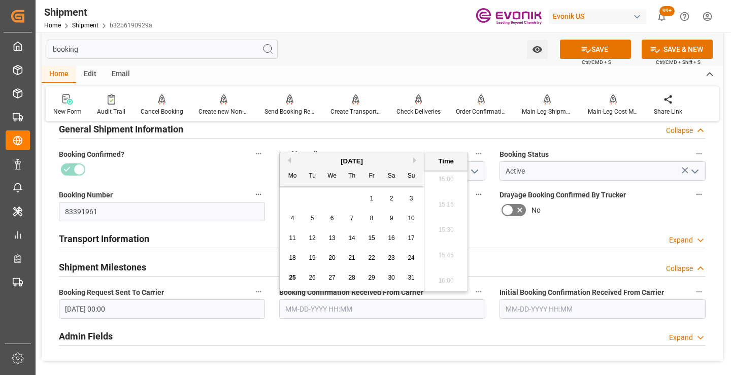
click at [291, 279] on span "25" at bounding box center [292, 277] width 7 height 7
type input "[DATE] 00:00"
click at [598, 52] on button "SAVE" at bounding box center [595, 49] width 71 height 19
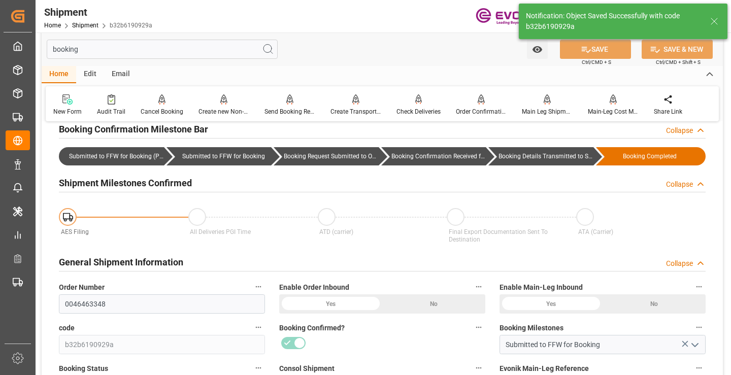
type input "Booking Details Transmitted to SAP"
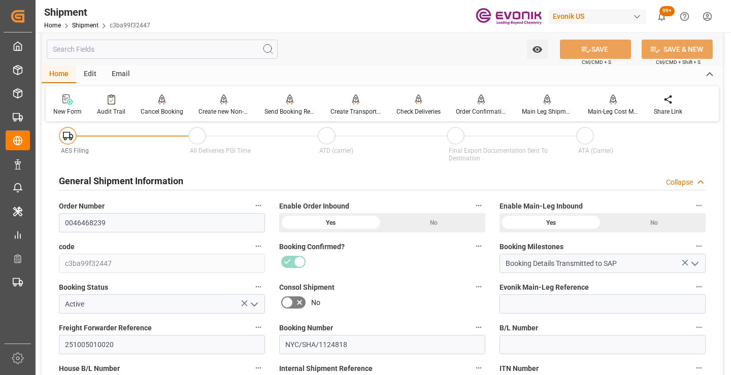
scroll to position [152, 0]
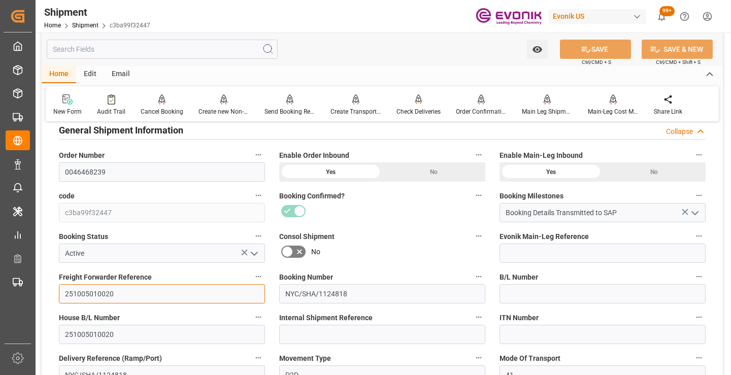
click at [92, 294] on input "251005010020" at bounding box center [162, 293] width 206 height 19
click at [183, 48] on input "text" at bounding box center [162, 49] width 231 height 19
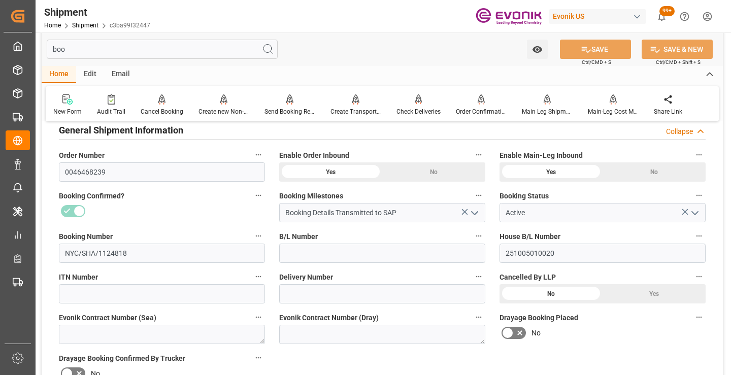
scroll to position [20, 0]
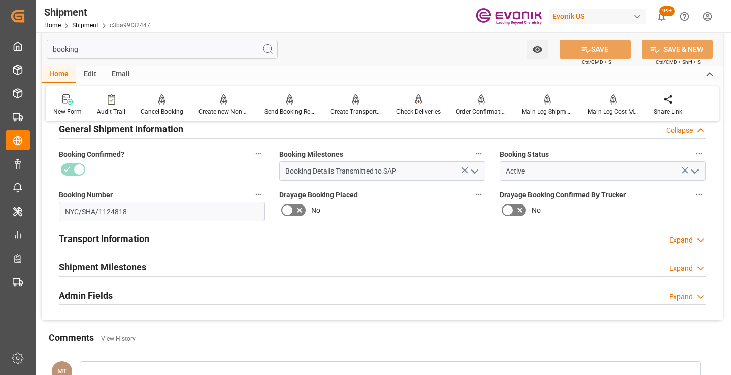
type input "booking"
click at [99, 270] on h2 "Shipment Milestones" at bounding box center [102, 268] width 87 height 14
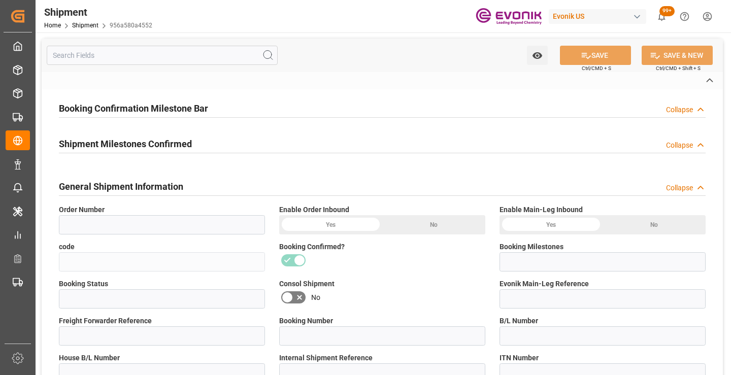
type input "0046467587"
type input "956a580a4552"
type input "Booking Details Transmitted to SAP"
type input "Active"
type input "250905010083"
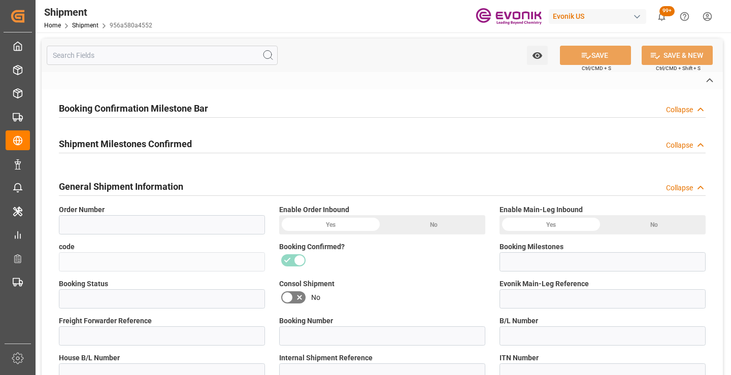
type input "83393045"
type input "250905010083"
type input "83393045"
type input "P2P"
type input "41"
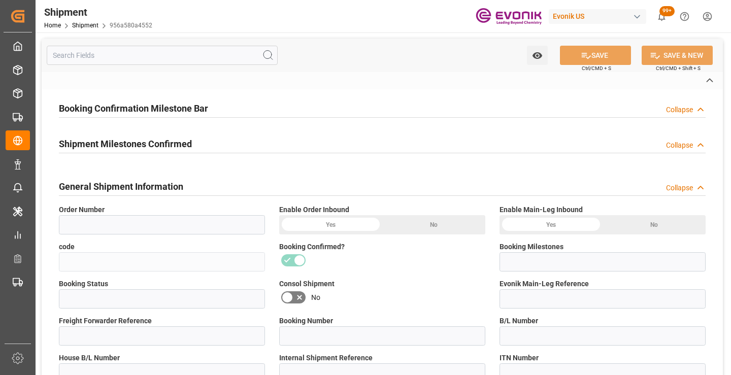
type input "LCL"
type input "0008"
type input "LCL"
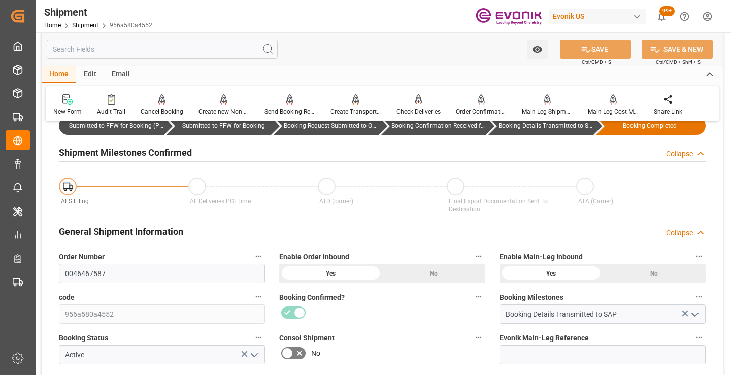
scroll to position [102, 0]
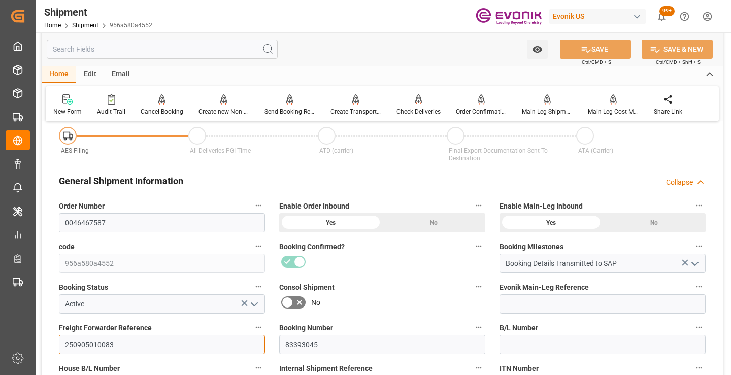
click at [96, 342] on input "250905010083" at bounding box center [162, 344] width 206 height 19
click at [201, 48] on input "text" at bounding box center [162, 49] width 231 height 19
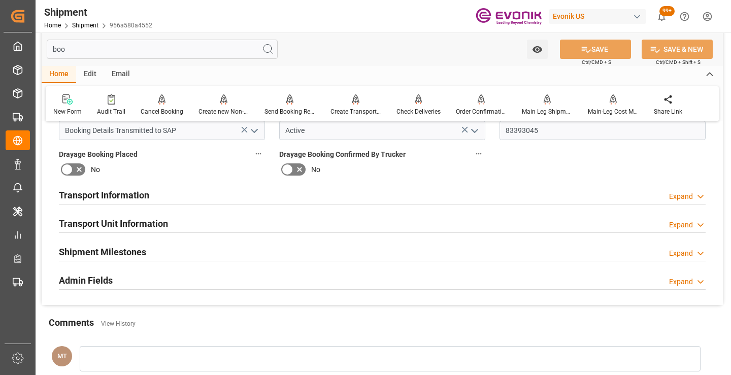
scroll to position [0, 0]
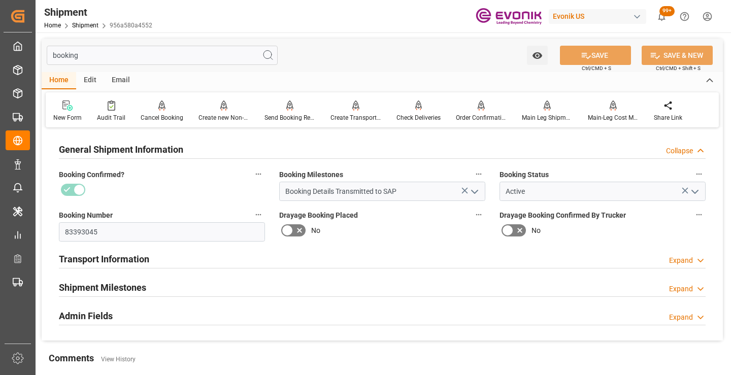
type input "booking"
click at [154, 290] on div "Shipment Milestones Expand" at bounding box center [382, 286] width 647 height 19
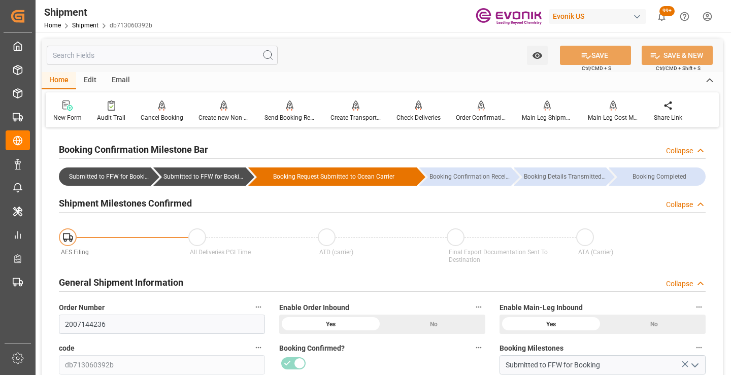
scroll to position [102, 0]
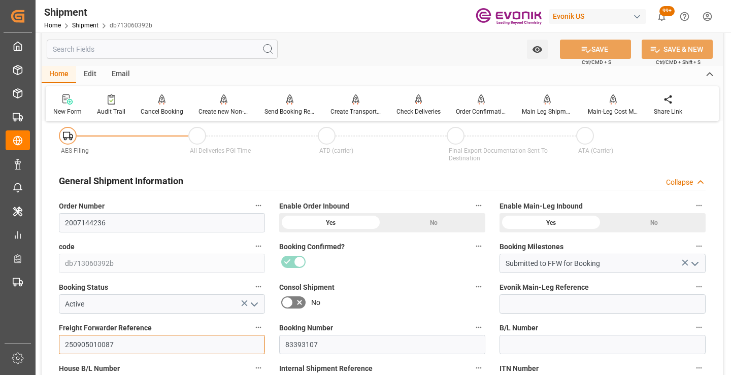
click at [92, 345] on input "250905010087" at bounding box center [162, 344] width 206 height 19
click at [169, 49] on input "text" at bounding box center [162, 49] width 231 height 19
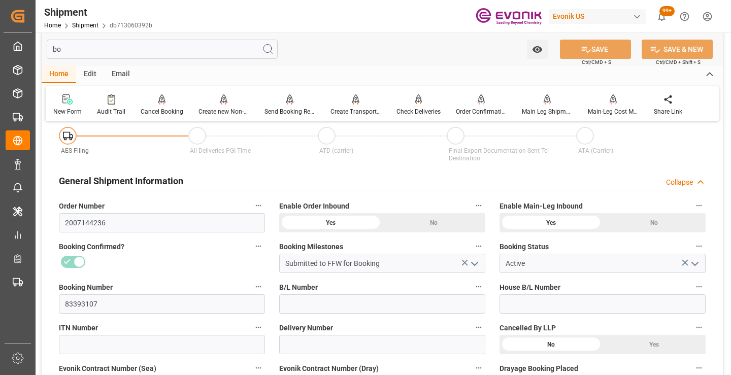
scroll to position [0, 0]
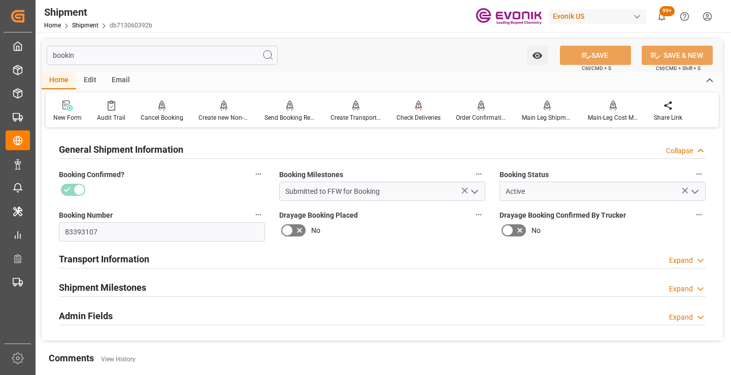
type input "bookin"
click at [134, 281] on h2 "Shipment Milestones" at bounding box center [102, 288] width 87 height 14
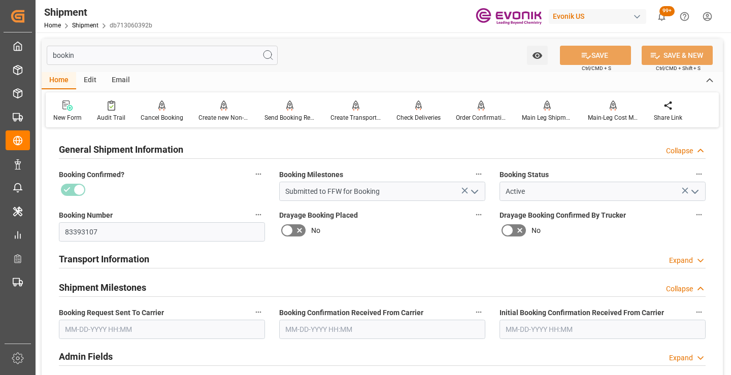
click at [181, 50] on input "bookin" at bounding box center [162, 55] width 231 height 19
click at [156, 331] on input "text" at bounding box center [162, 329] width 206 height 19
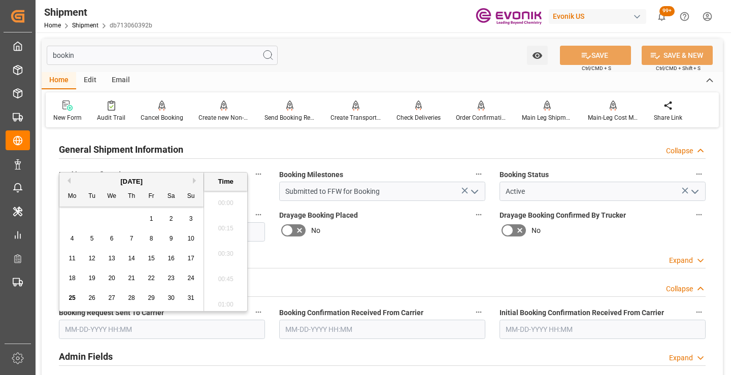
scroll to position [1527, 0]
click at [96, 279] on div "19" at bounding box center [92, 279] width 13 height 12
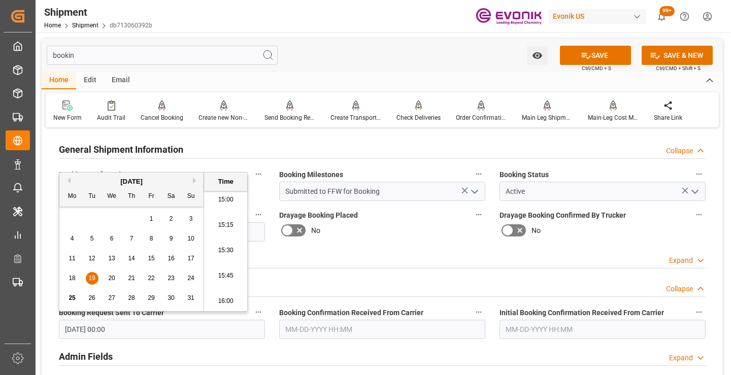
click at [128, 277] on span "21" at bounding box center [131, 278] width 7 height 7
type input "[DATE] 00:00"
click at [326, 331] on input "text" at bounding box center [382, 329] width 206 height 19
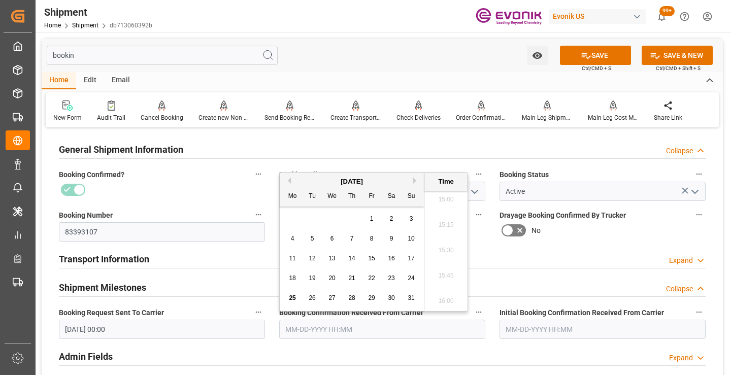
click at [293, 296] on span "25" at bounding box center [292, 298] width 7 height 7
type input "[DATE] 00:00"
click at [599, 58] on button "SAVE" at bounding box center [595, 55] width 71 height 19
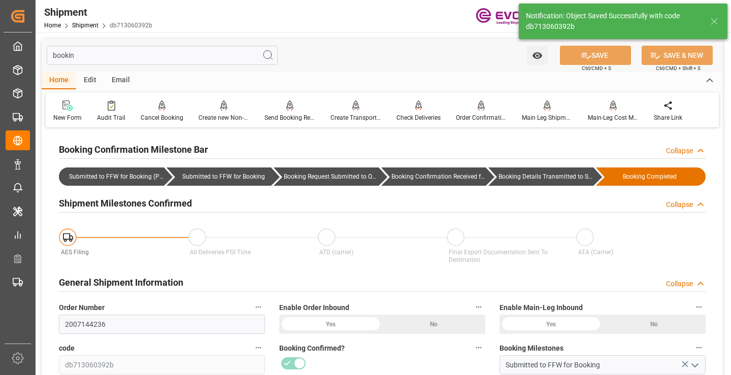
type input "Booking Details Transmitted to SAP"
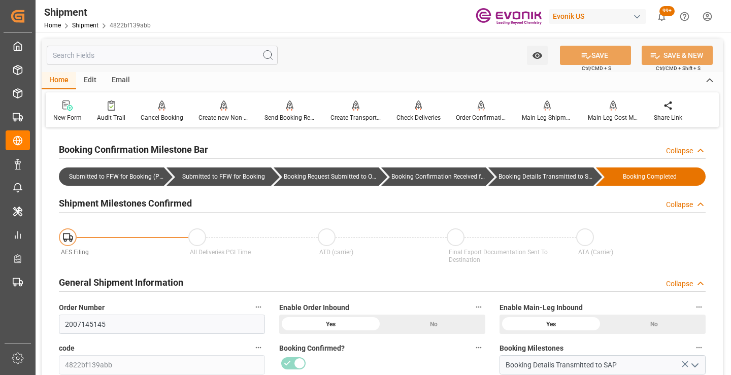
scroll to position [305, 0]
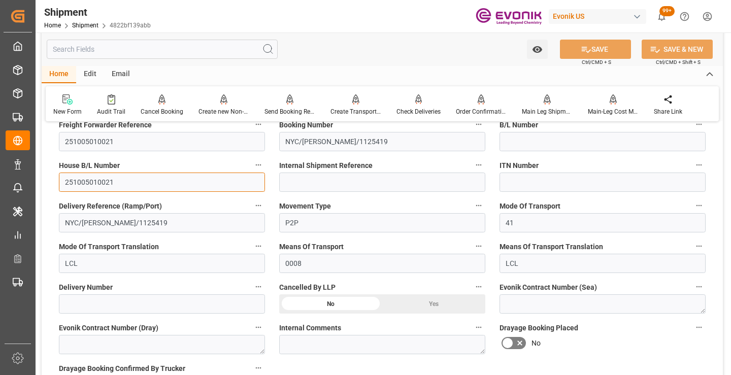
click at [99, 180] on input "251005010021" at bounding box center [162, 182] width 206 height 19
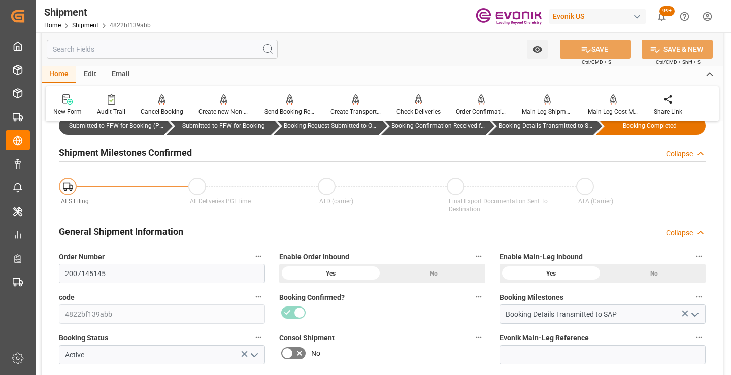
scroll to position [0, 0]
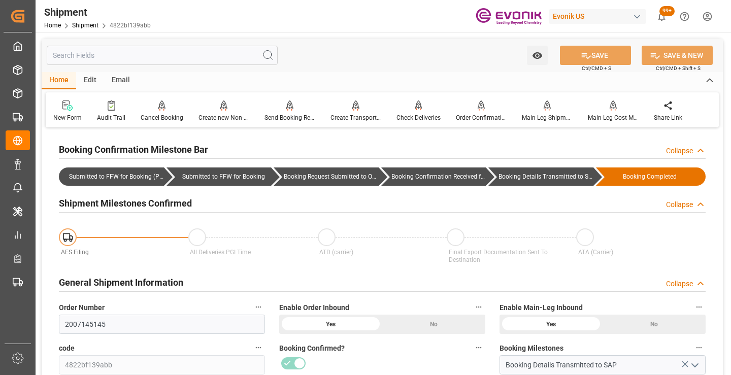
click at [207, 59] on input "text" at bounding box center [162, 55] width 231 height 19
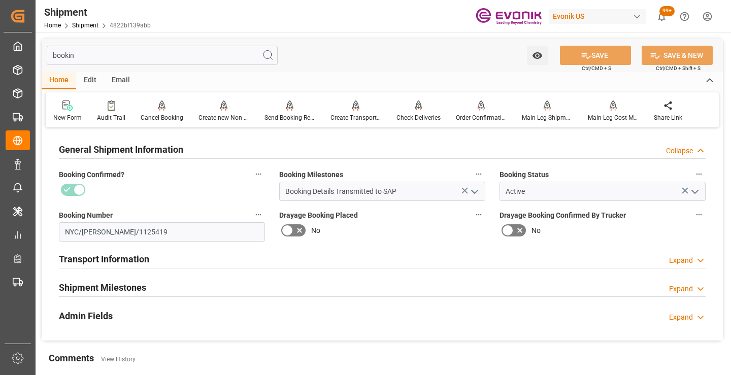
type input "bookin"
click at [147, 287] on div "Shipment Milestones Expand" at bounding box center [382, 286] width 647 height 19
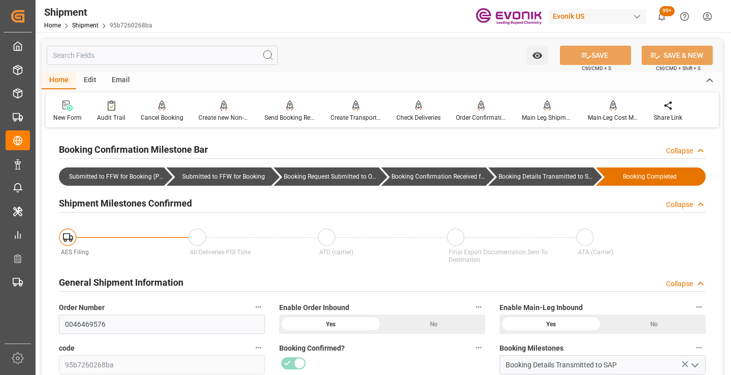
scroll to position [152, 0]
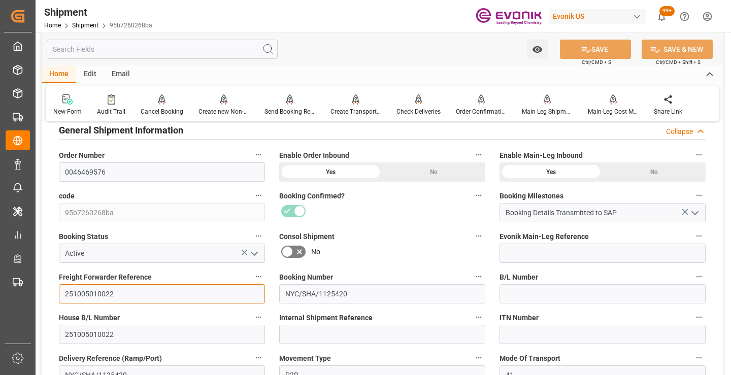
click at [99, 291] on input "251005010022" at bounding box center [162, 293] width 206 height 19
click at [172, 51] on input "text" at bounding box center [162, 49] width 231 height 19
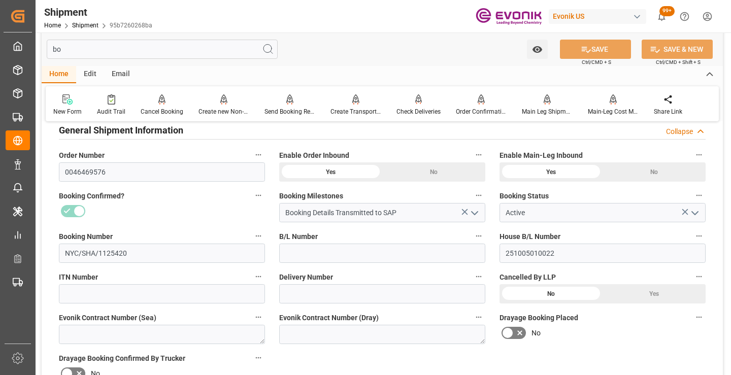
scroll to position [20, 0]
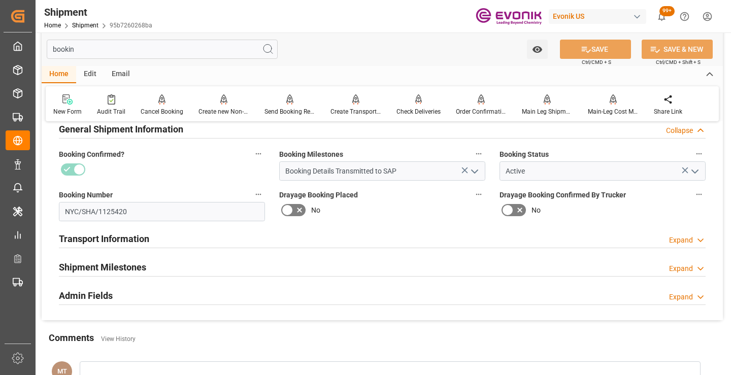
type input "bookin"
click at [141, 259] on div "Shipment Milestones" at bounding box center [102, 266] width 87 height 19
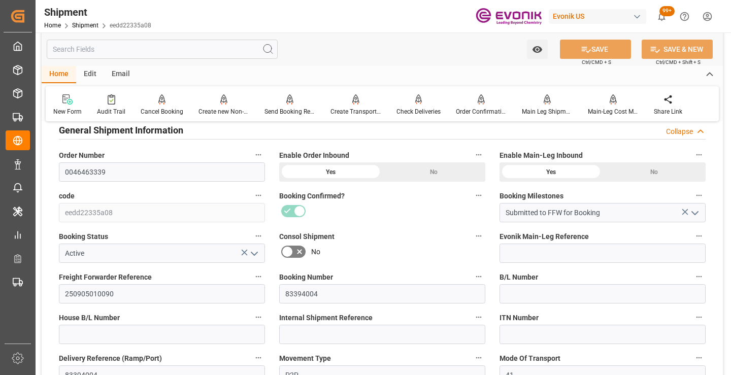
scroll to position [203, 0]
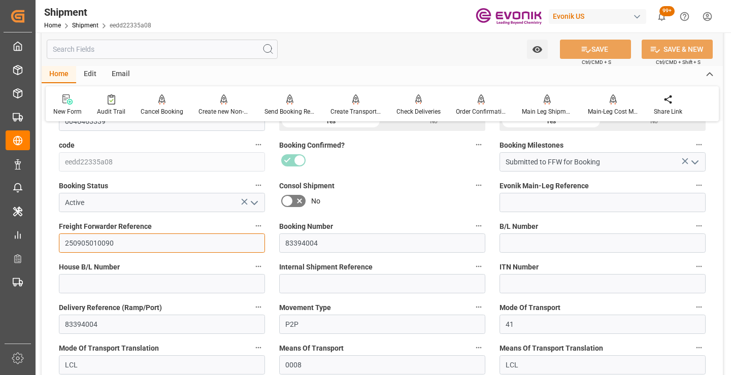
click at [92, 244] on input "250905010090" at bounding box center [162, 243] width 206 height 19
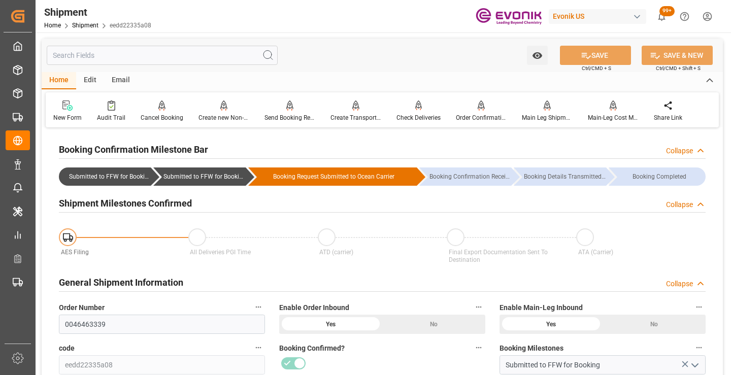
click at [193, 51] on input "text" at bounding box center [162, 55] width 231 height 19
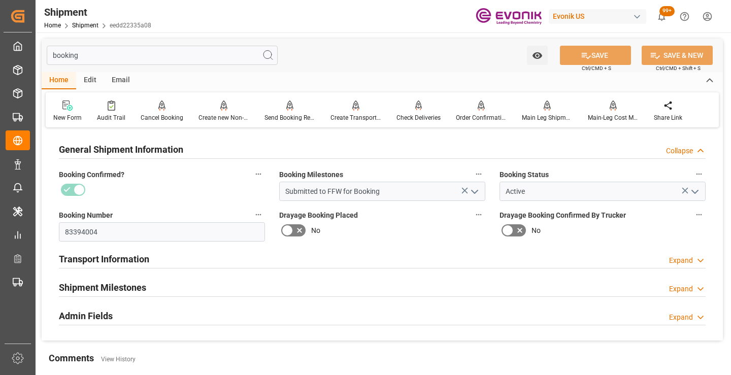
type input "booking"
click at [144, 280] on div "Shipment Milestones" at bounding box center [102, 286] width 87 height 19
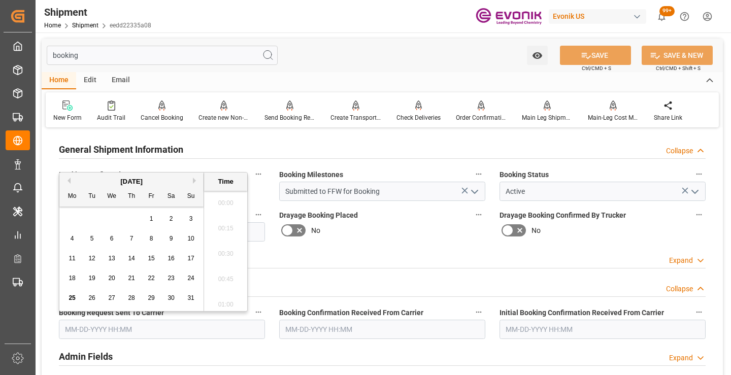
click at [165, 322] on input "text" at bounding box center [162, 329] width 206 height 19
click at [192, 278] on span "24" at bounding box center [190, 278] width 7 height 7
type input "[DATE] 00:00"
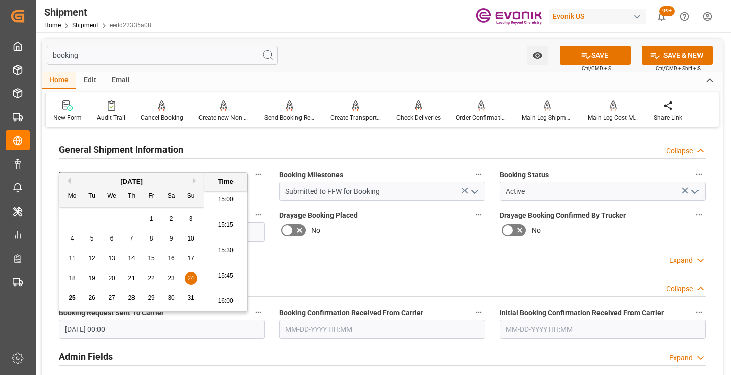
click at [327, 327] on input "text" at bounding box center [382, 329] width 206 height 19
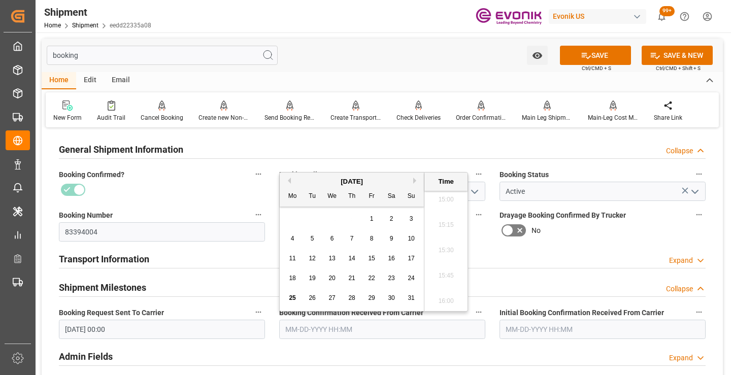
click at [291, 297] on span "25" at bounding box center [292, 298] width 7 height 7
type input "08-25-2025 00:00"
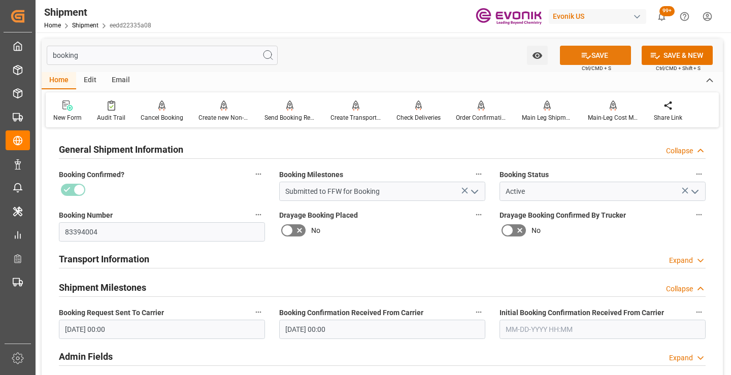
click at [584, 57] on icon at bounding box center [586, 55] width 11 height 11
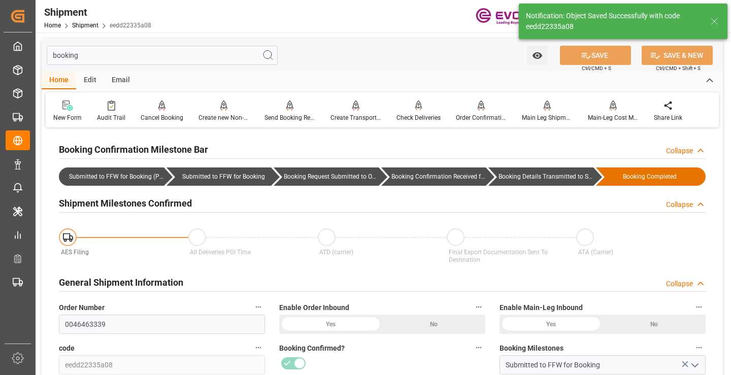
type input "Booking Details Transmitted to SAP"
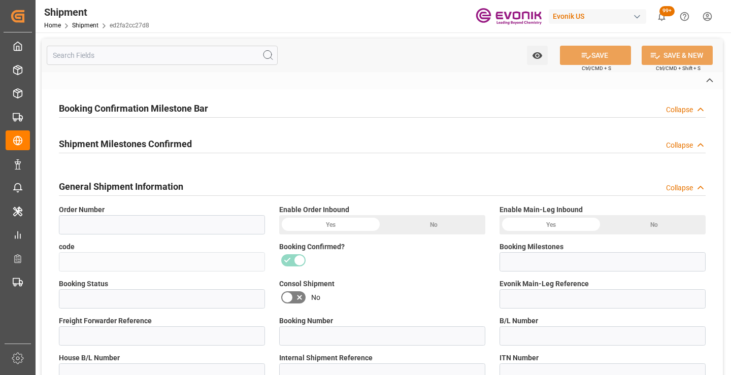
type input "0046466243"
type input "ed2fa2cc27d8"
type input "Submitted to FFW for Booking"
type input "Active"
type input "251005010023"
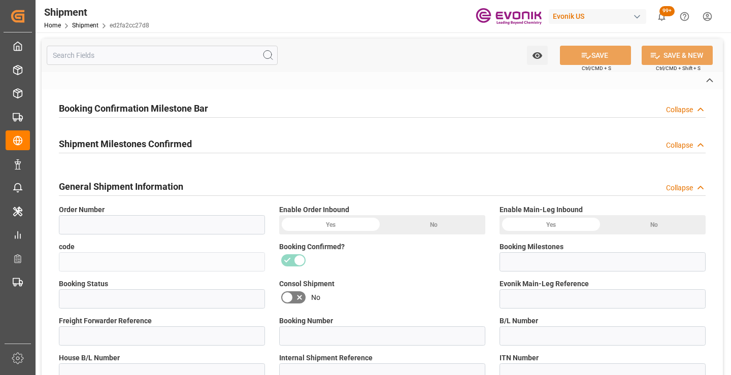
type input "83394039"
type input "P2P"
type input "40"
type input "LCL"
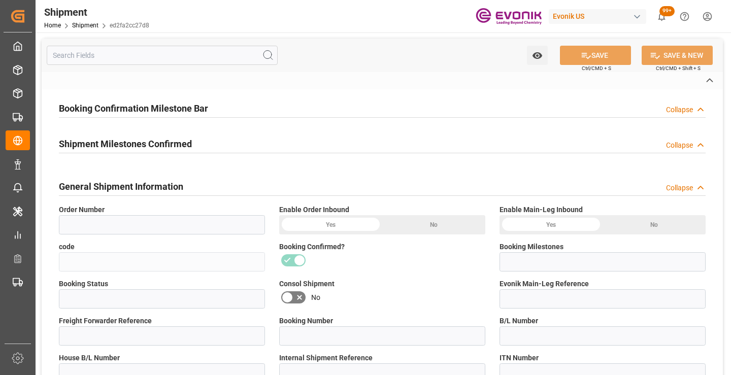
type input "0008"
type input "LCL"
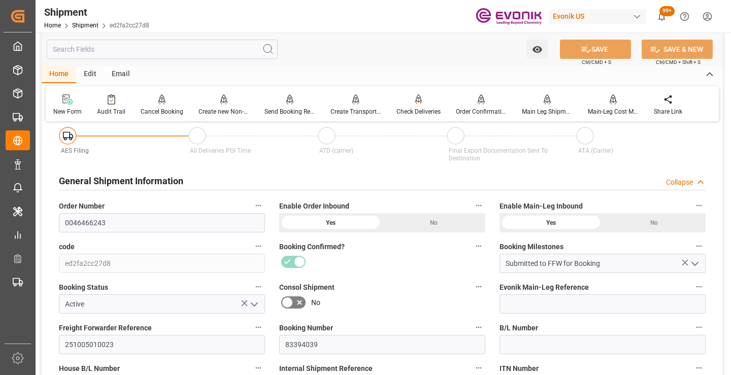
scroll to position [203, 0]
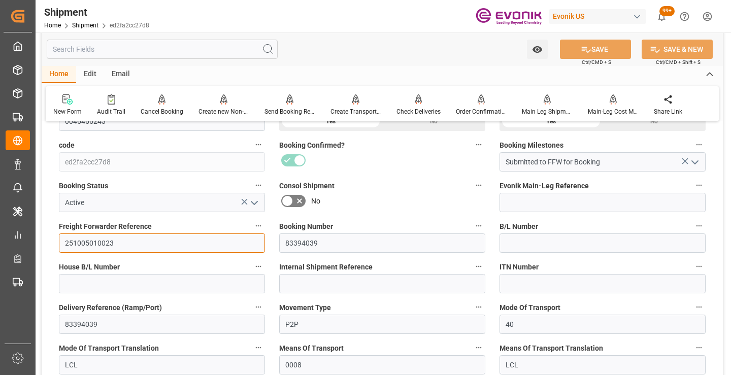
click at [94, 240] on input "251005010023" at bounding box center [162, 243] width 206 height 19
click at [175, 49] on input "text" at bounding box center [162, 49] width 231 height 19
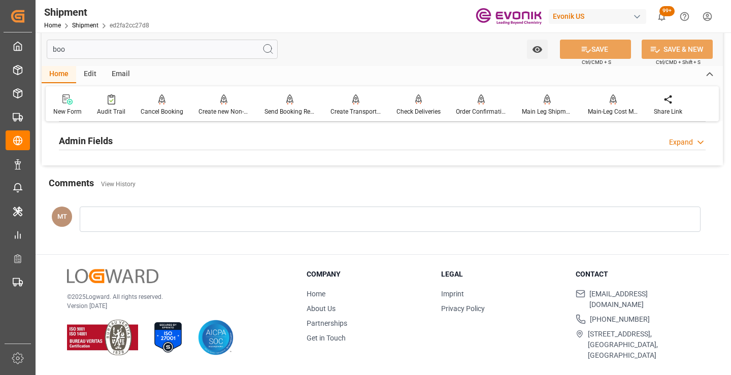
scroll to position [71, 0]
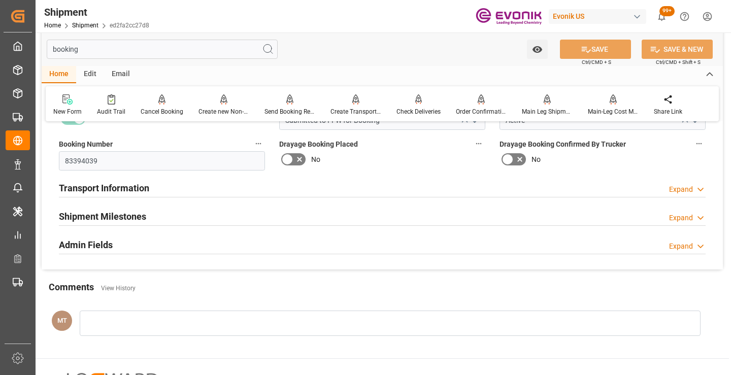
type input "booking"
click at [123, 222] on h2 "Shipment Milestones" at bounding box center [102, 217] width 87 height 14
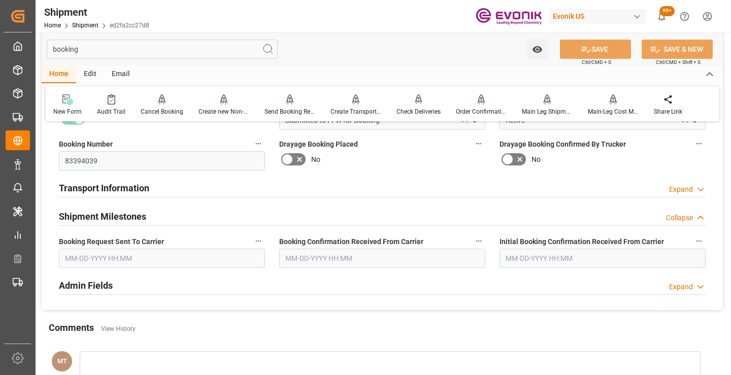
click at [142, 268] on input "text" at bounding box center [162, 258] width 206 height 19
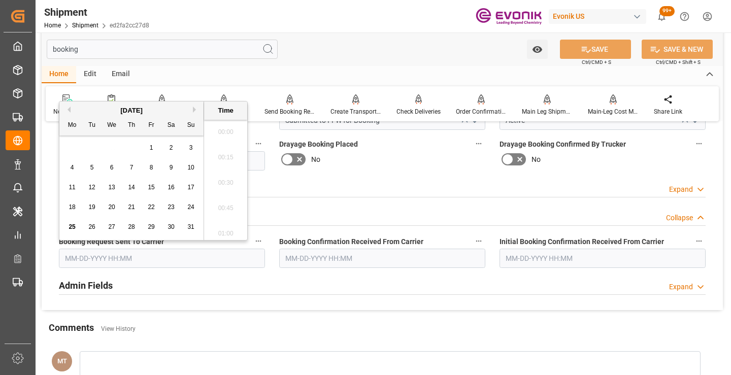
scroll to position [1527, 0]
drag, startPoint x: 189, startPoint y: 209, endPoint x: 223, endPoint y: 214, distance: 34.4
click at [189, 209] on span "24" at bounding box center [190, 207] width 7 height 7
type input "[DATE] 00:00"
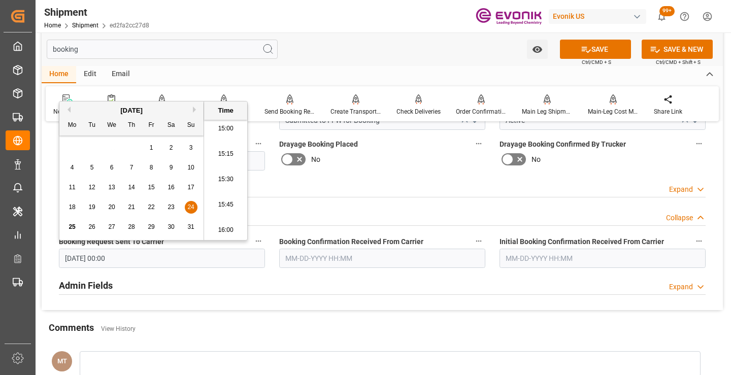
click at [341, 262] on input "text" at bounding box center [382, 258] width 206 height 19
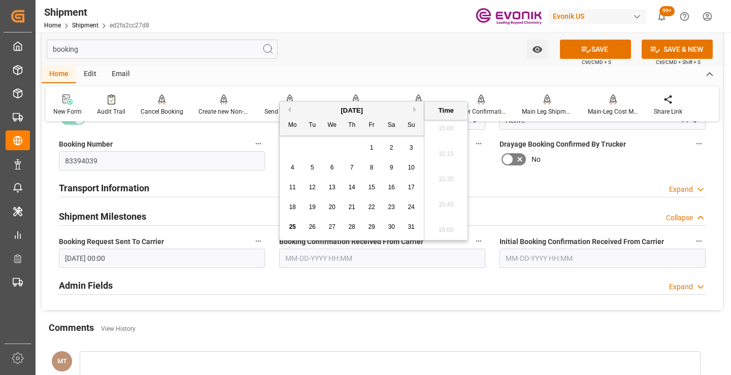
click at [289, 226] on span "25" at bounding box center [292, 226] width 7 height 7
type input "[DATE] 00:00"
click at [585, 54] on icon at bounding box center [586, 49] width 11 height 11
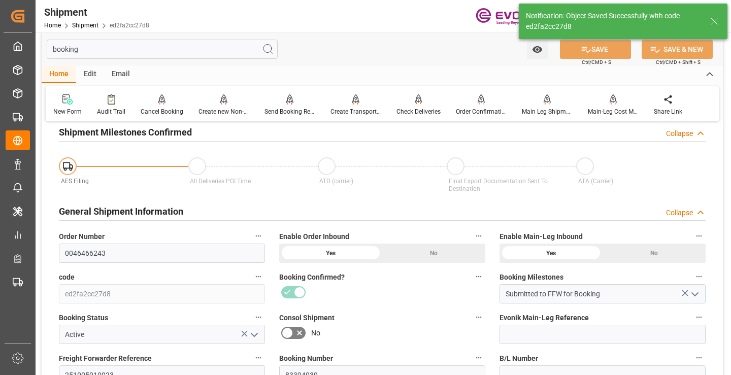
type input "Booking Details Transmitted to SAP"
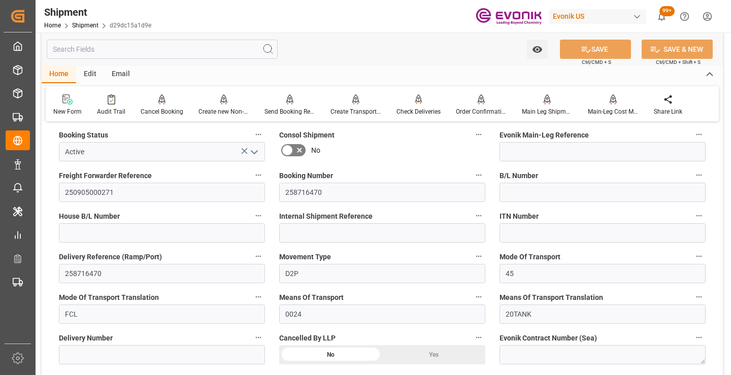
scroll to position [305, 0]
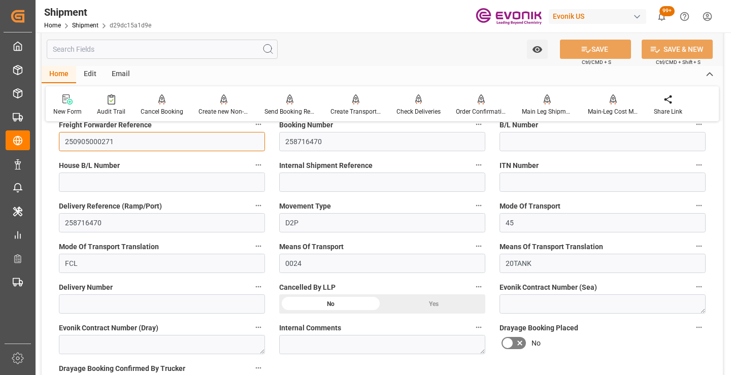
click at [99, 139] on input "250905000271" at bounding box center [162, 141] width 206 height 19
click at [168, 51] on input "text" at bounding box center [162, 49] width 231 height 19
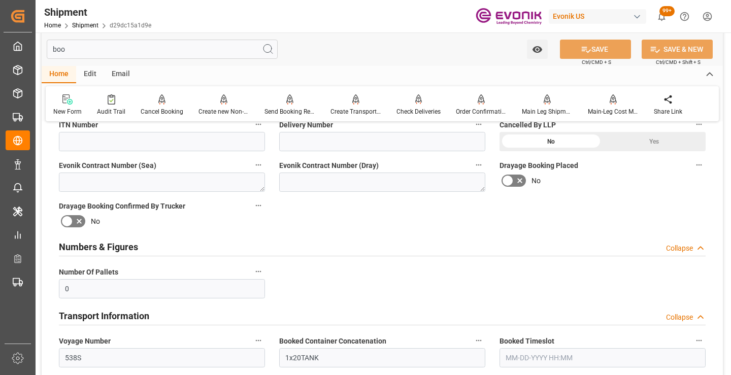
scroll to position [132, 0]
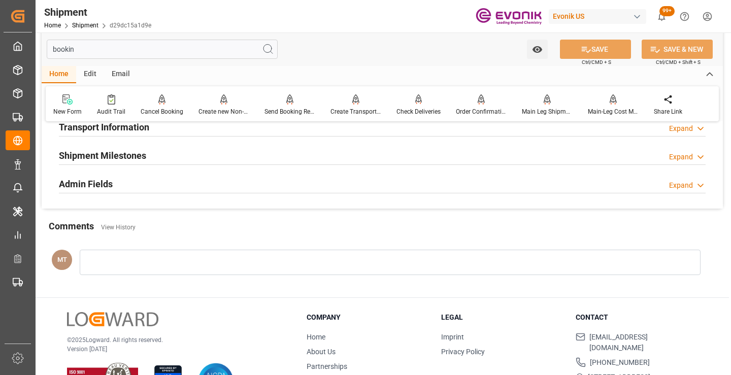
type input "bookin"
click at [136, 153] on h2 "Shipment Milestones" at bounding box center [102, 156] width 87 height 14
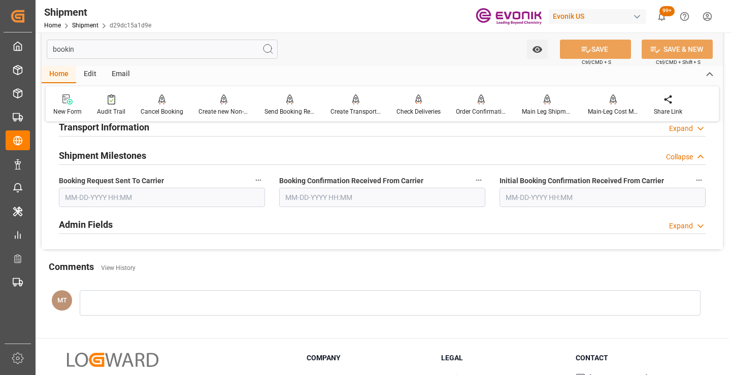
click at [132, 202] on input "text" at bounding box center [162, 197] width 206 height 19
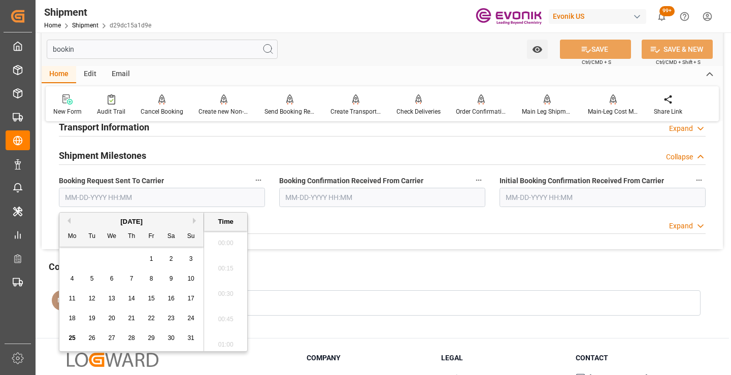
scroll to position [1527, 0]
click at [191, 319] on span "24" at bounding box center [190, 318] width 7 height 7
type input "[DATE] 00:00"
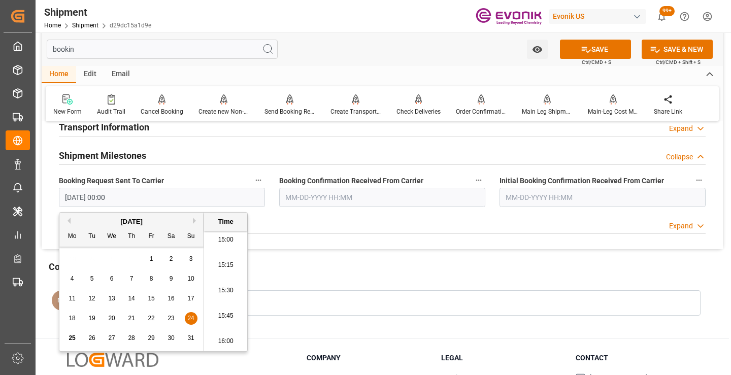
click at [342, 191] on input "text" at bounding box center [382, 197] width 206 height 19
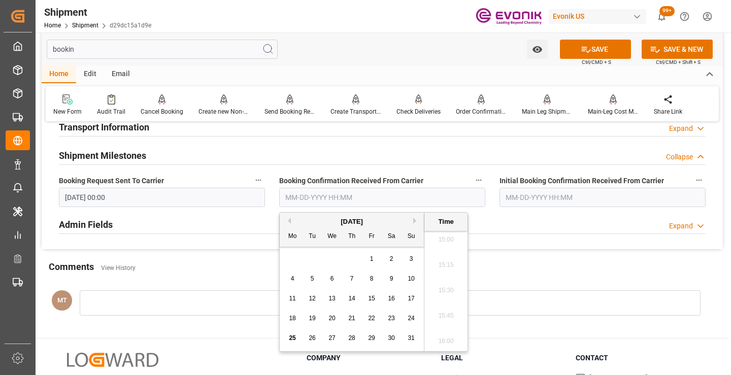
click at [291, 333] on div "25" at bounding box center [292, 339] width 13 height 12
type input "[DATE] 00:00"
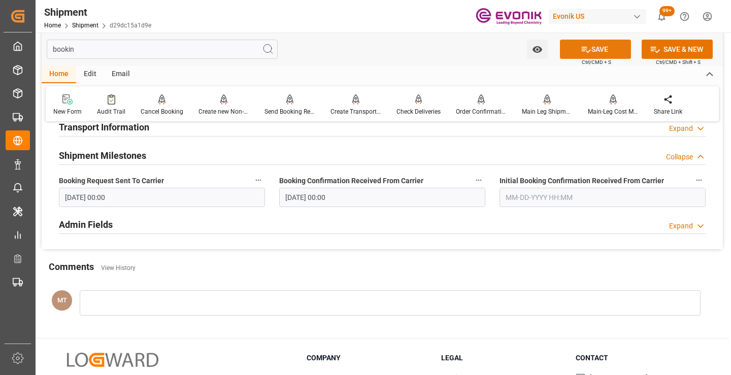
click at [588, 54] on icon at bounding box center [586, 49] width 11 height 11
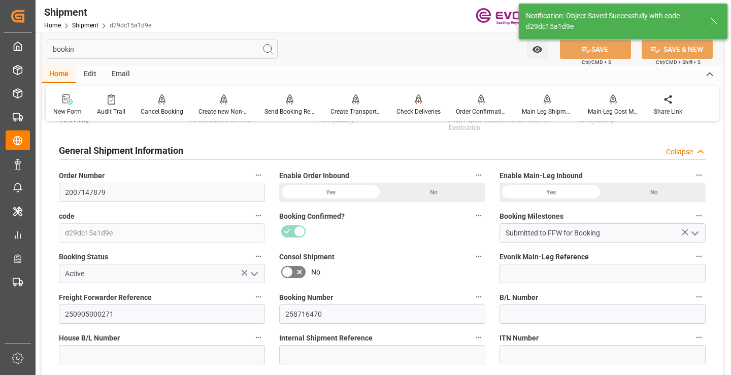
type input "Booking Confirmation Received from Ocean Carrier"
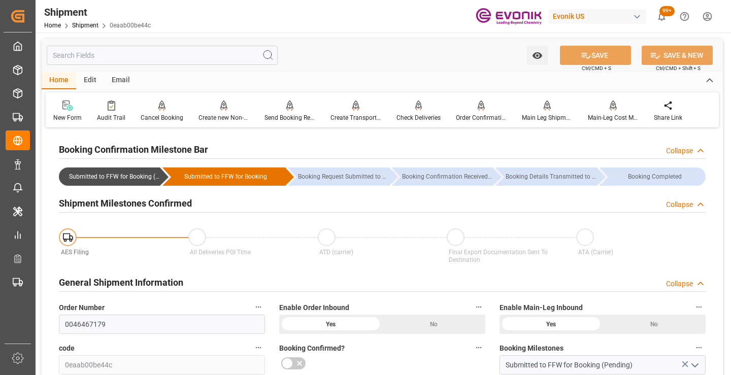
scroll to position [254, 0]
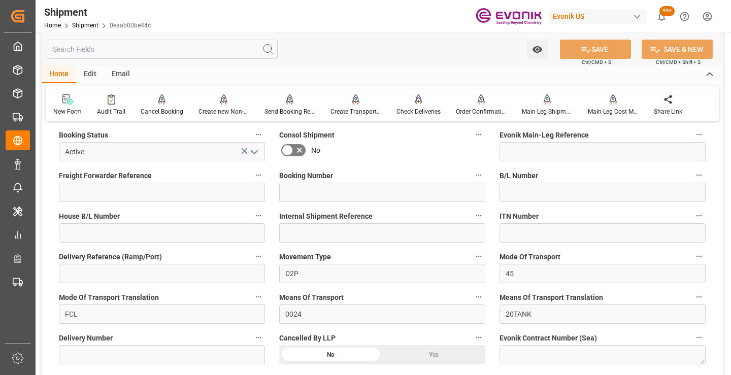
click at [181, 47] on input "text" at bounding box center [162, 49] width 231 height 19
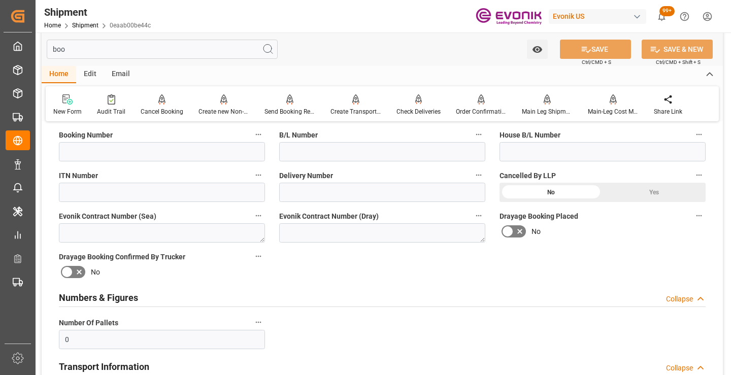
scroll to position [122, 0]
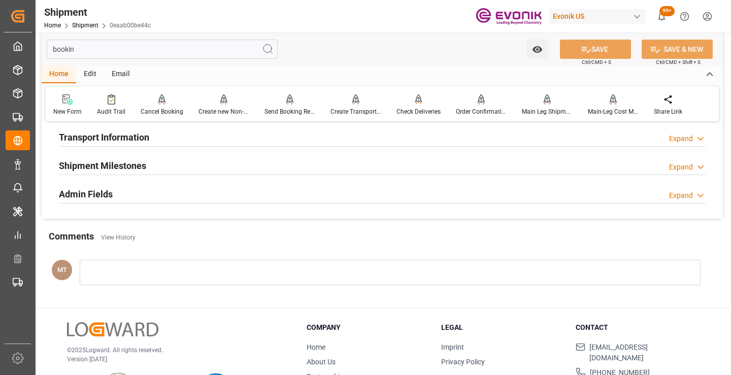
type input "bookin"
click at [119, 166] on h2 "Shipment Milestones" at bounding box center [102, 166] width 87 height 14
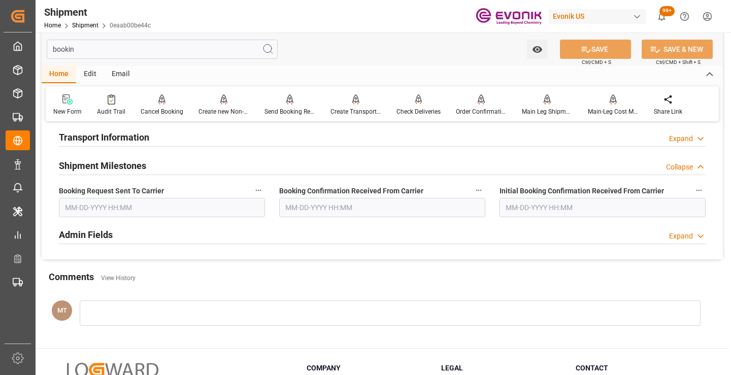
click at [114, 205] on input "text" at bounding box center [162, 207] width 206 height 19
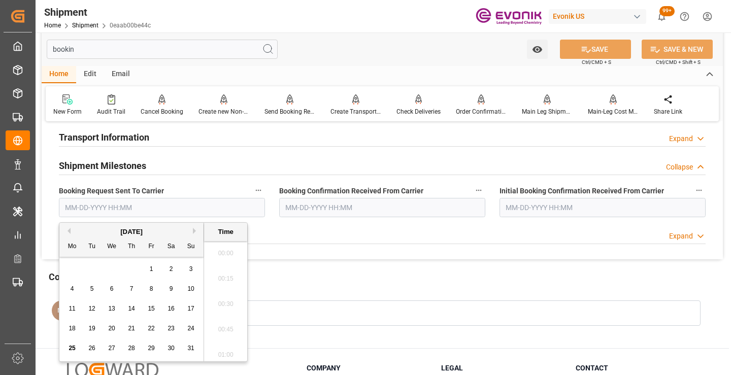
scroll to position [1527, 0]
click at [192, 327] on span "24" at bounding box center [190, 328] width 7 height 7
type input "[DATE] 00:00"
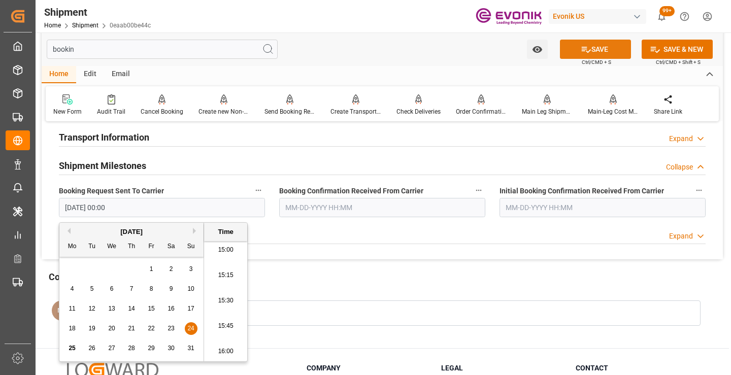
click at [574, 52] on button "SAVE" at bounding box center [595, 49] width 71 height 19
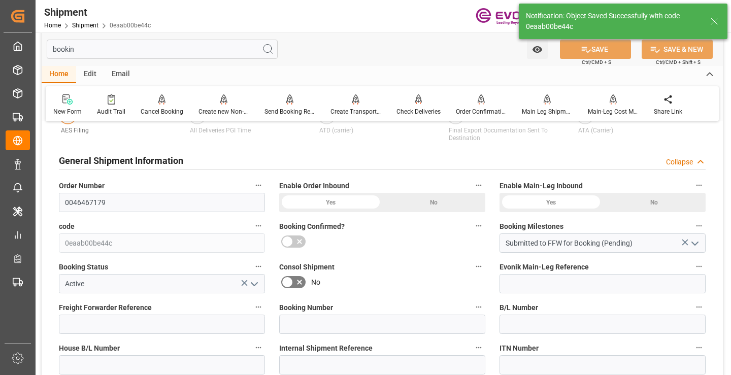
type input "Booking Request Submitted to Ocean Carrier"
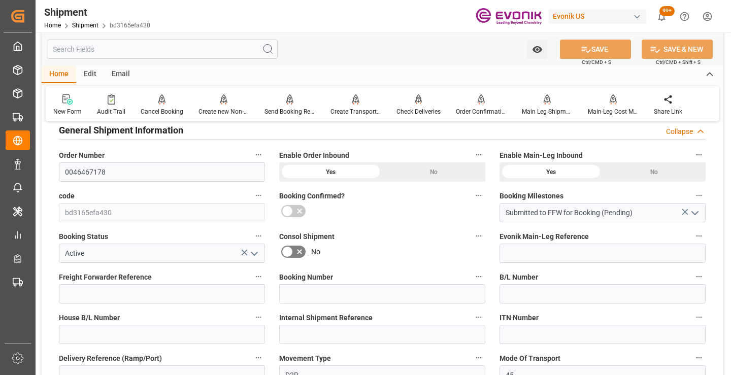
scroll to position [203, 0]
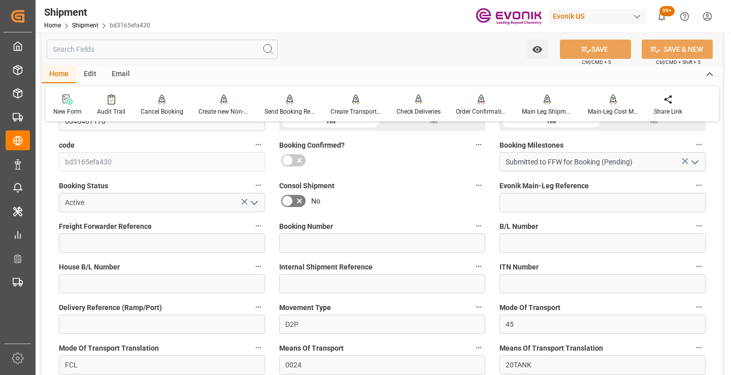
click at [215, 51] on input "text" at bounding box center [162, 49] width 231 height 19
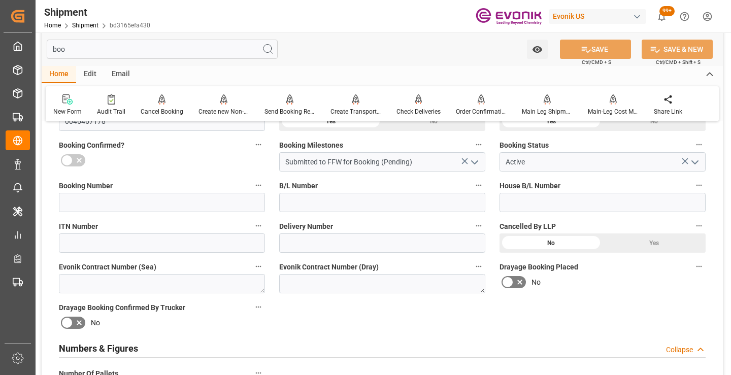
scroll to position [71, 0]
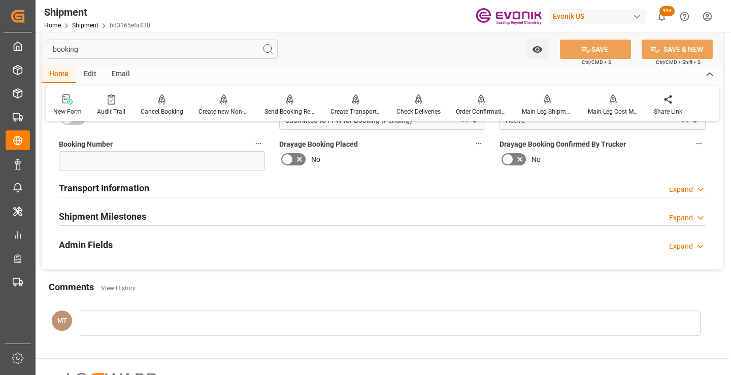
type input "booking"
click at [149, 216] on div "Shipment Milestones Expand" at bounding box center [382, 215] width 647 height 19
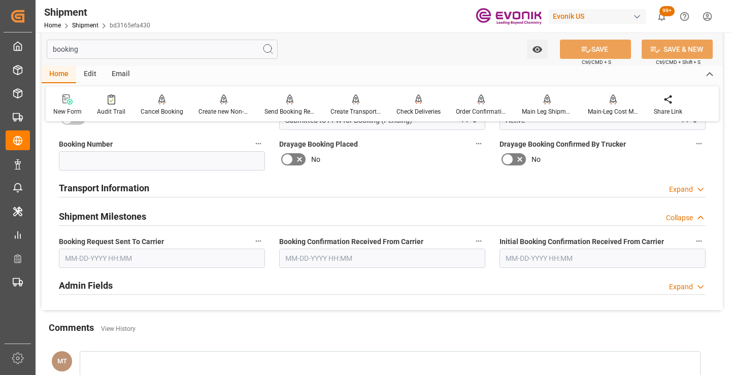
click at [141, 262] on input "text" at bounding box center [162, 258] width 206 height 19
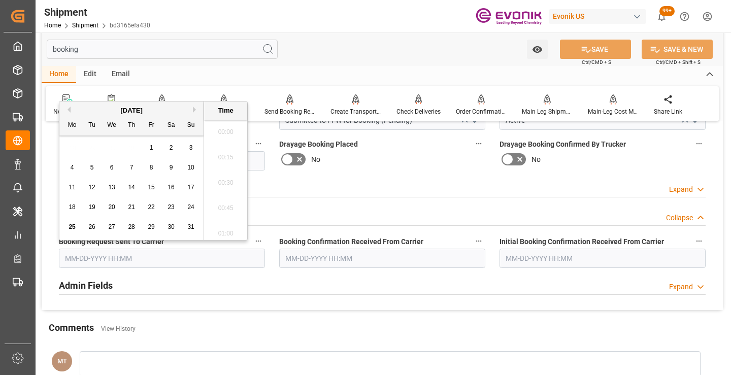
scroll to position [1527, 0]
click at [187, 208] on div "24" at bounding box center [191, 208] width 13 height 12
type input "08-24-2025 00:00"
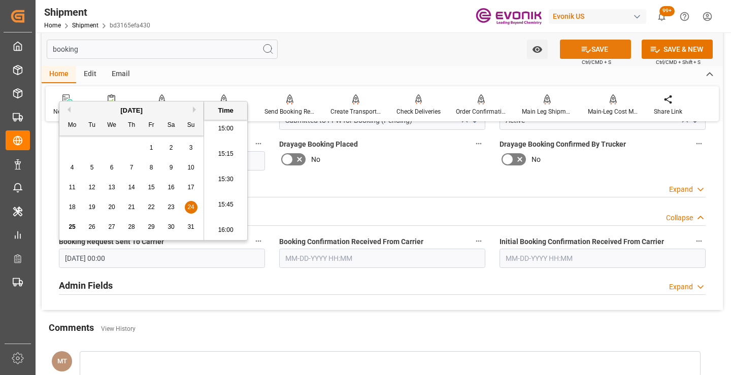
click at [581, 46] on icon at bounding box center [586, 49] width 11 height 11
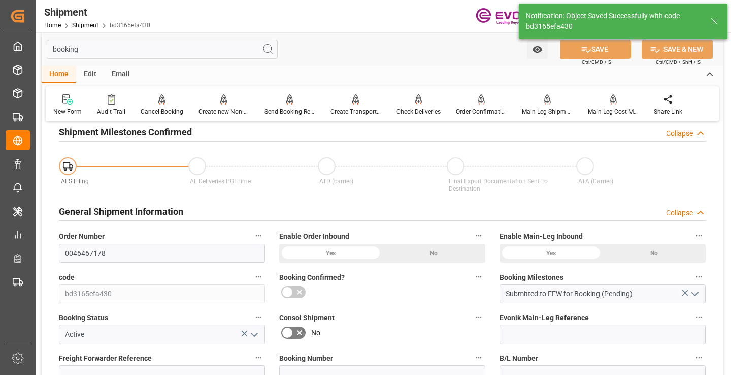
type input "Booking Request Submitted to Ocean Carrier"
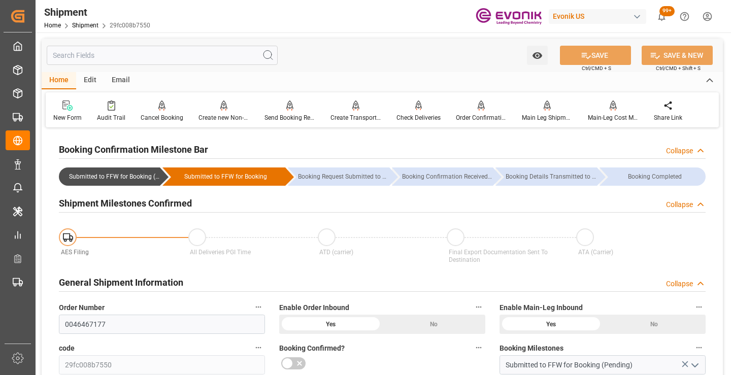
scroll to position [152, 0]
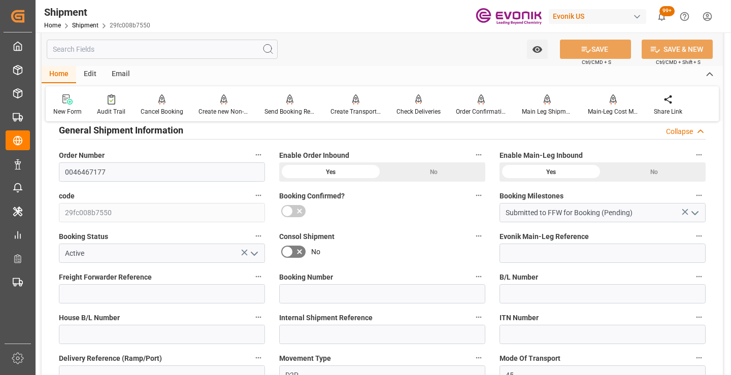
click at [213, 47] on input "text" at bounding box center [162, 49] width 231 height 19
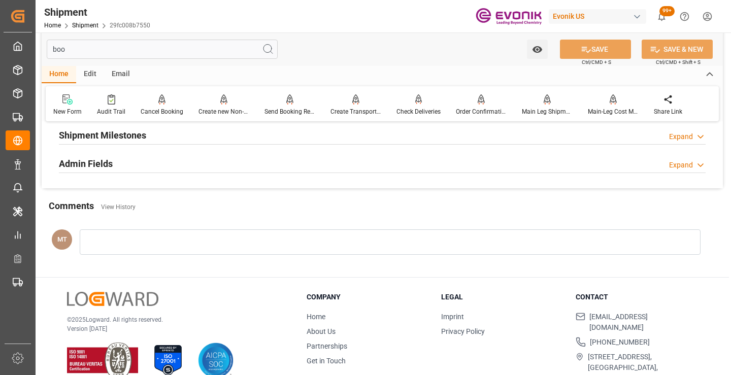
scroll to position [20, 0]
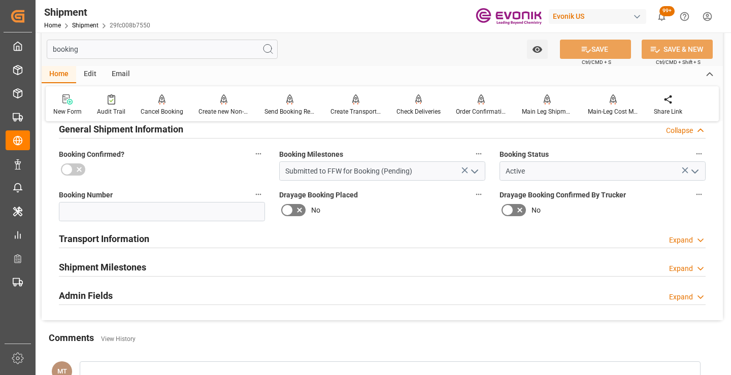
type input "booking"
click at [151, 268] on div "Shipment Milestones Expand" at bounding box center [382, 266] width 647 height 19
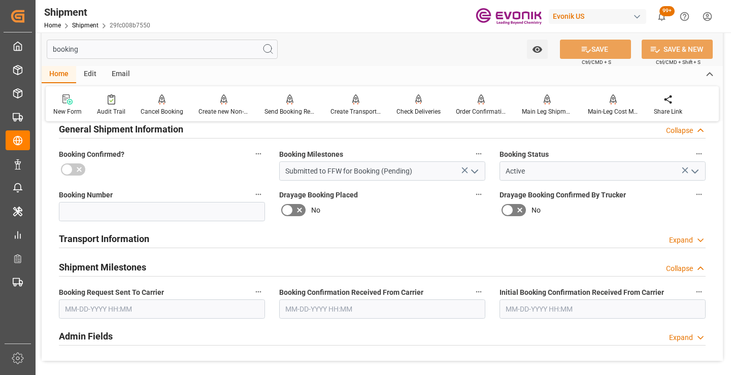
click at [165, 310] on input "text" at bounding box center [162, 309] width 206 height 19
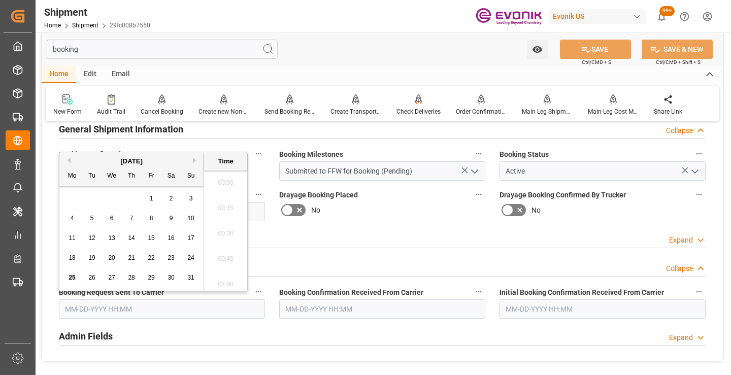
scroll to position [1527, 0]
click at [192, 257] on span "24" at bounding box center [190, 257] width 7 height 7
type input "08-24-2025 00:00"
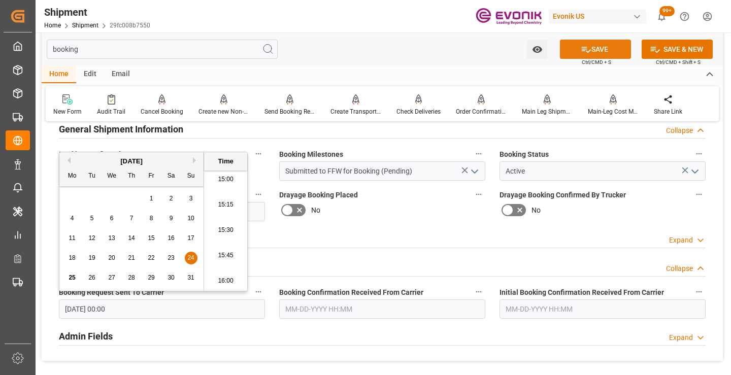
click at [574, 48] on button "SAVE" at bounding box center [595, 49] width 71 height 19
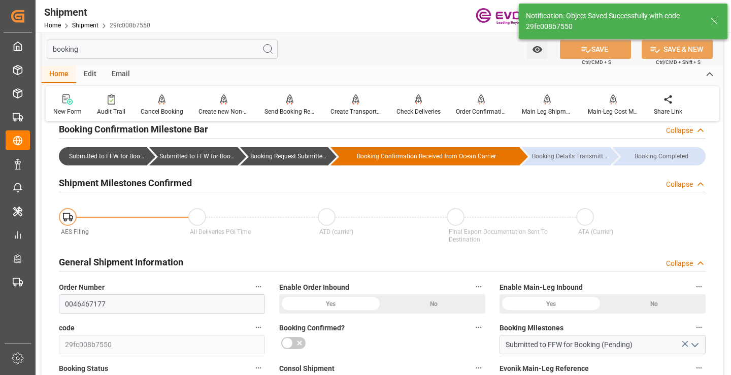
type input "Booking Request Submitted to Ocean Carrier"
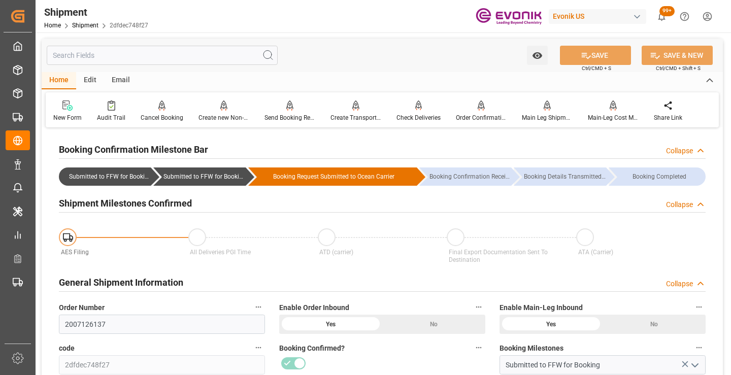
scroll to position [102, 0]
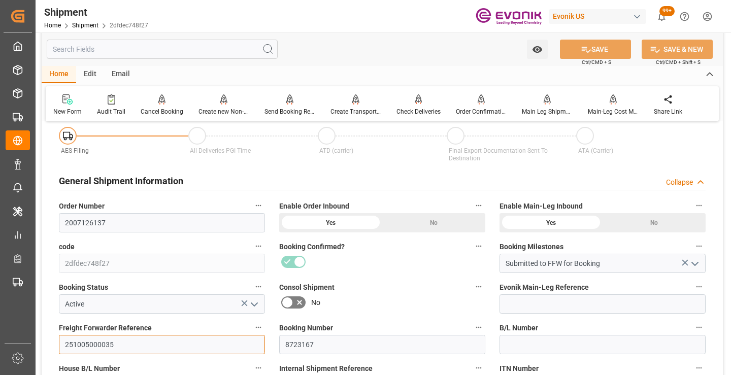
click at [101, 341] on input "251005000035" at bounding box center [162, 344] width 206 height 19
click at [214, 53] on input "text" at bounding box center [162, 49] width 231 height 19
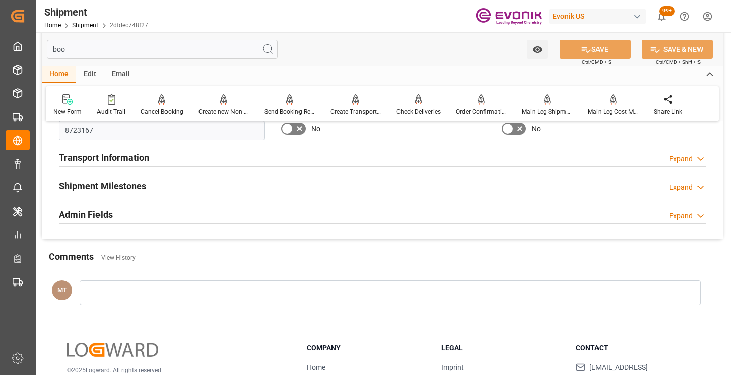
scroll to position [0, 0]
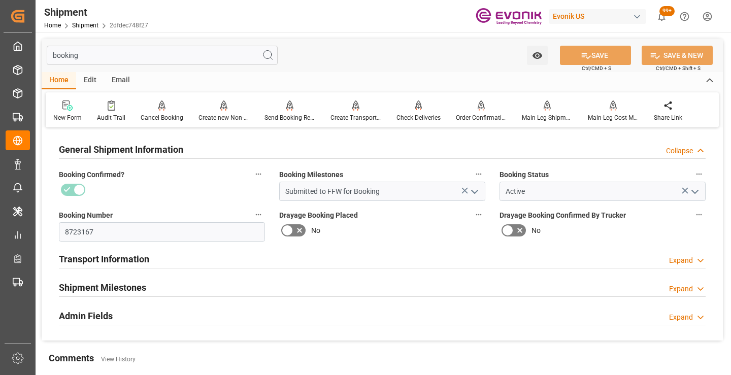
type input "booking"
click at [164, 278] on div "Shipment Milestones Expand" at bounding box center [382, 286] width 647 height 19
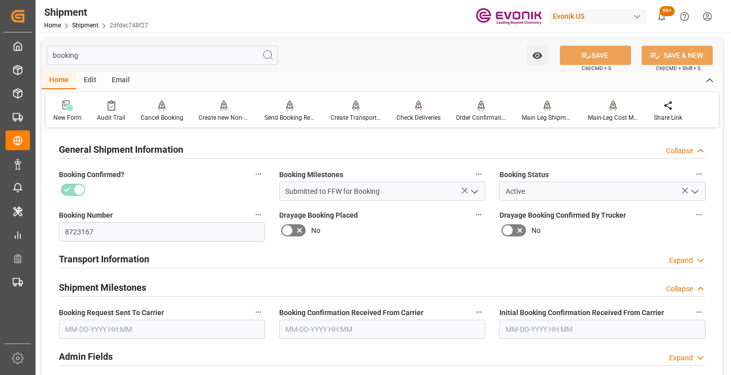
click at [169, 328] on input "text" at bounding box center [162, 329] width 206 height 19
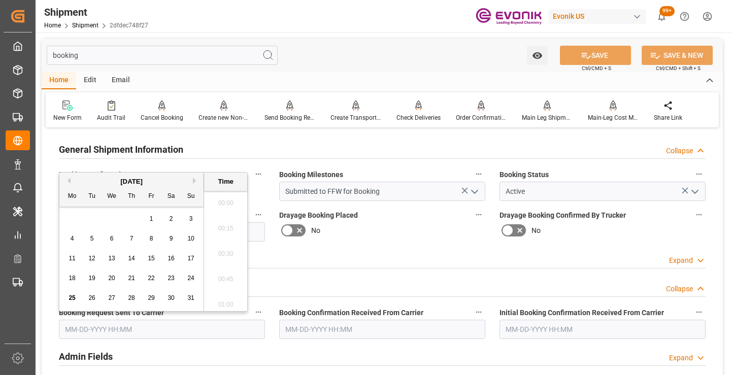
scroll to position [1527, 0]
click at [72, 300] on span "25" at bounding box center [72, 298] width 7 height 7
type input "[DATE] 00:00"
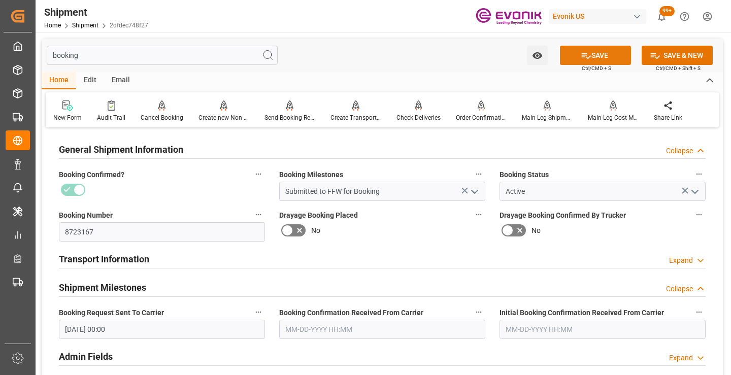
click at [582, 55] on icon at bounding box center [586, 56] width 9 height 6
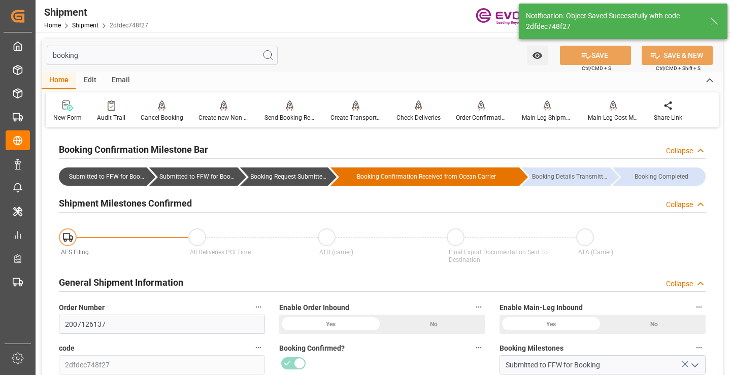
type input "Booking Request Submitted to Ocean Carrier"
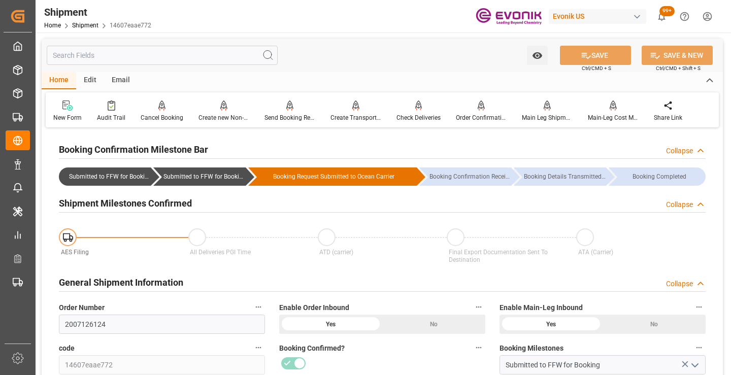
scroll to position [152, 0]
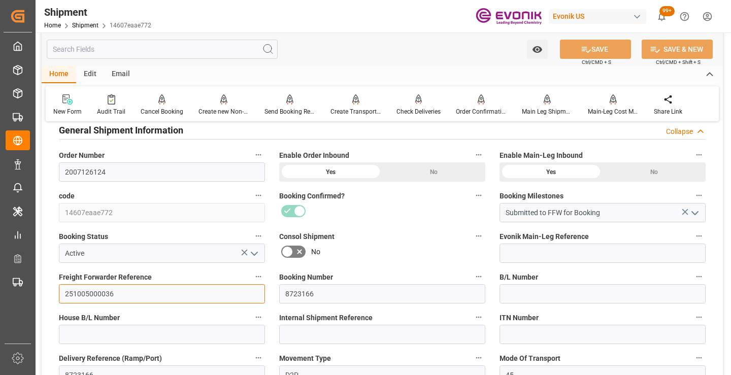
click at [100, 293] on input "251005000036" at bounding box center [162, 293] width 206 height 19
click at [156, 46] on input "text" at bounding box center [162, 49] width 231 height 19
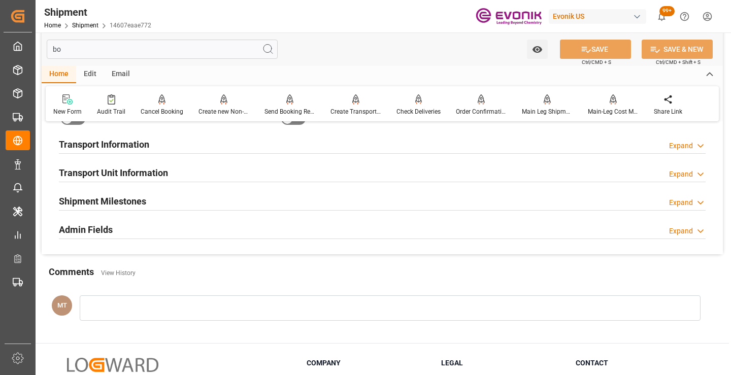
scroll to position [20, 0]
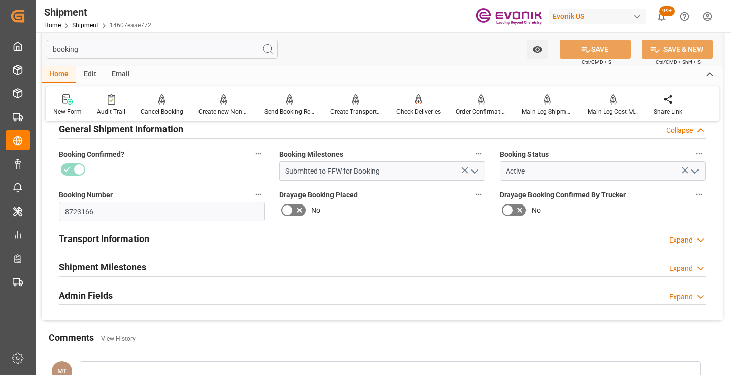
type input "booking"
click at [110, 262] on h2 "Shipment Milestones" at bounding box center [102, 268] width 87 height 14
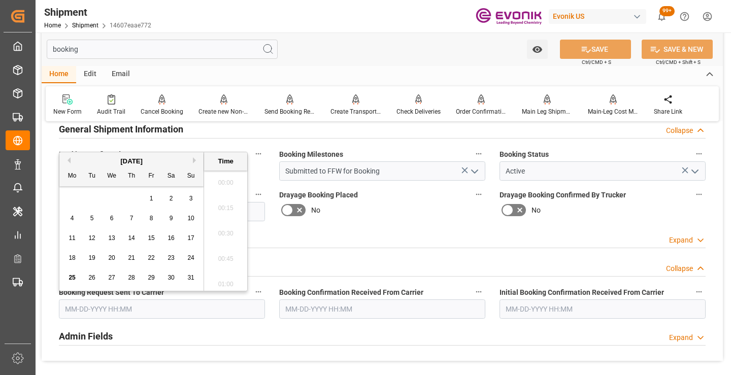
click at [176, 305] on input "text" at bounding box center [162, 309] width 206 height 19
click at [71, 281] on span "25" at bounding box center [72, 277] width 7 height 7
type input "08-25-2025 00:00"
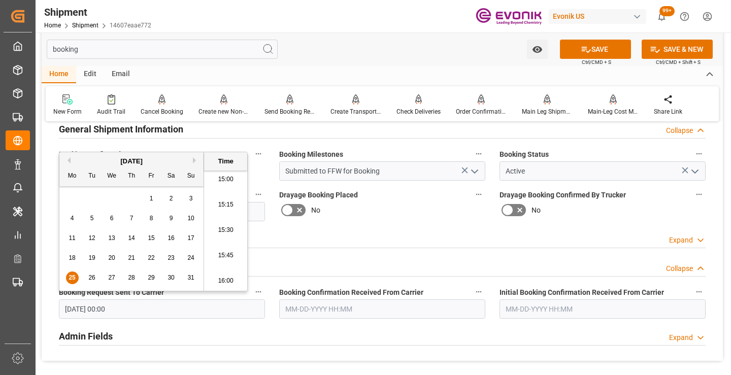
click at [355, 309] on input "text" at bounding box center [382, 309] width 206 height 19
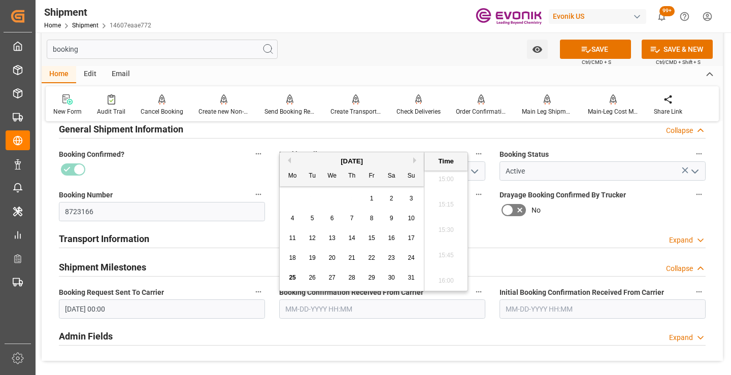
click at [292, 277] on span "25" at bounding box center [292, 277] width 7 height 7
type input "[DATE] 00:00"
click at [609, 50] on button "SAVE" at bounding box center [595, 49] width 71 height 19
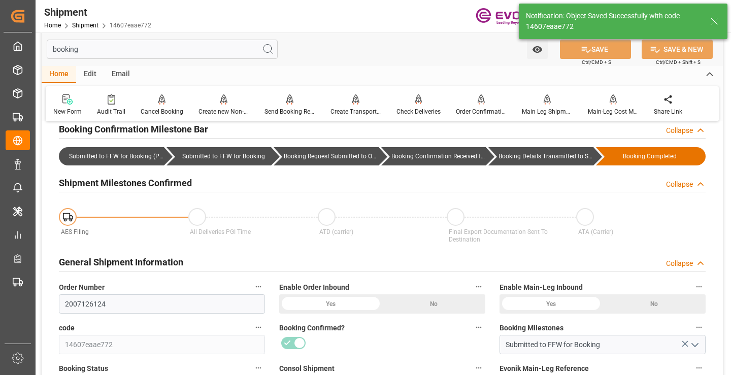
type input "Booking Details Transmitted to SAP"
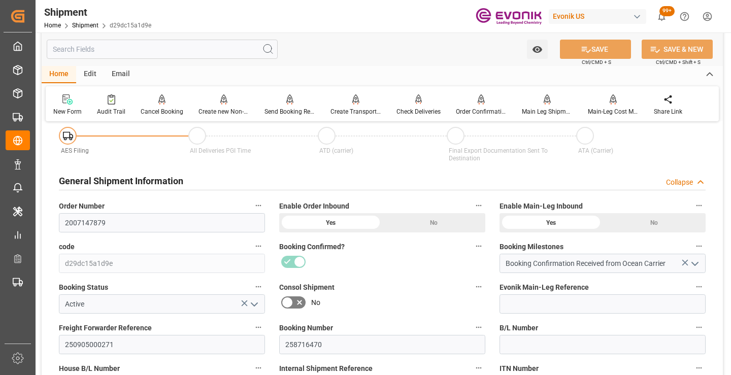
scroll to position [152, 0]
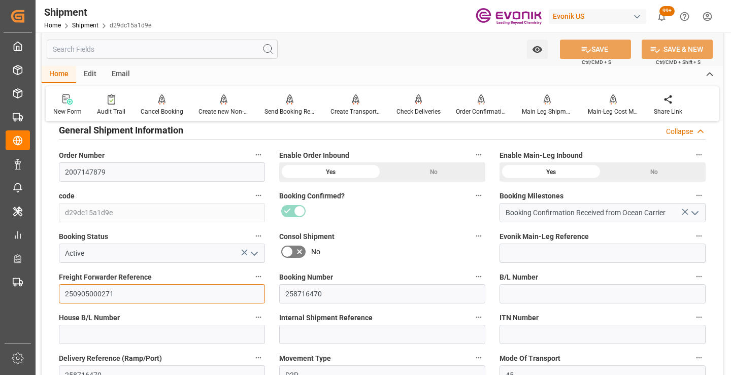
click at [94, 293] on input "250905000271" at bounding box center [162, 293] width 206 height 19
click at [199, 48] on input "text" at bounding box center [162, 49] width 231 height 19
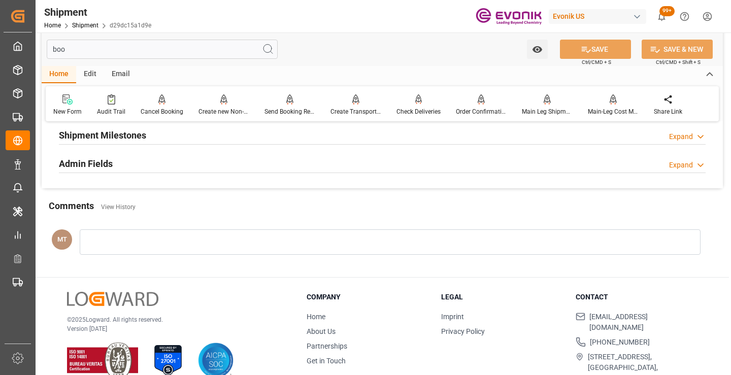
scroll to position [20, 0]
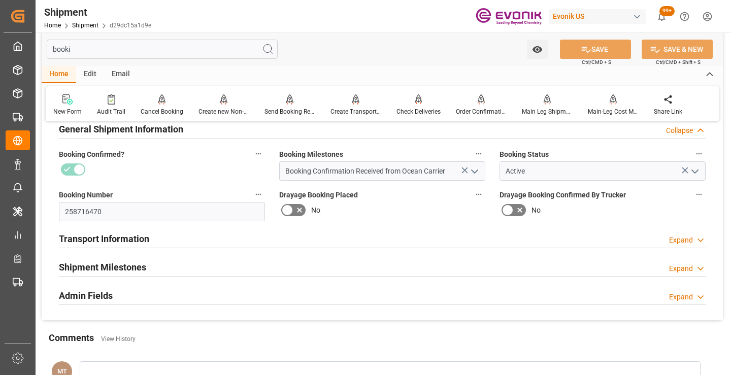
type input "booki"
click at [156, 272] on div "Shipment Milestones Expand" at bounding box center [382, 266] width 647 height 19
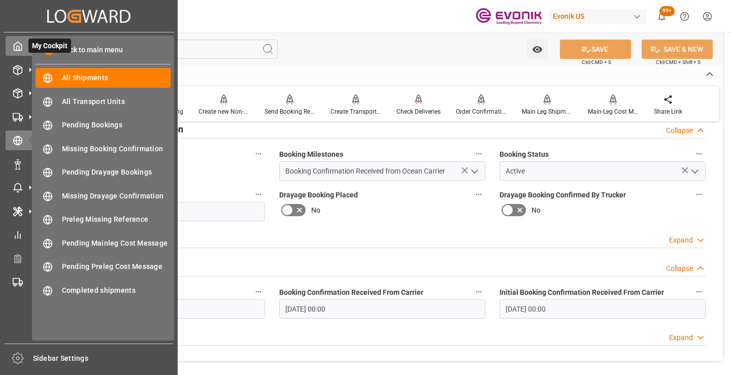
click at [18, 48] on icon at bounding box center [18, 46] width 10 height 10
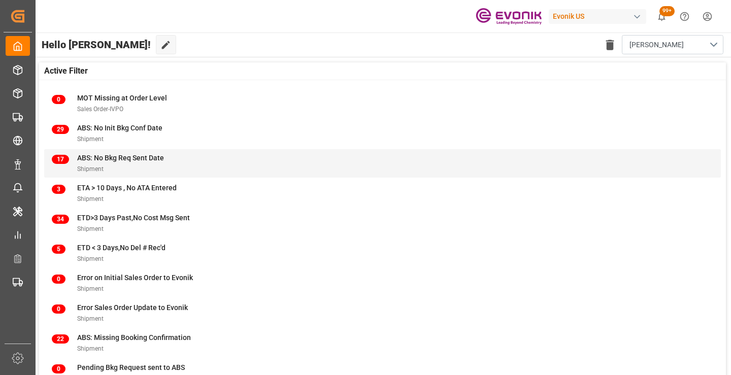
click at [115, 163] on div "ABS: No Bkg Req Sent Date" at bounding box center [120, 158] width 87 height 11
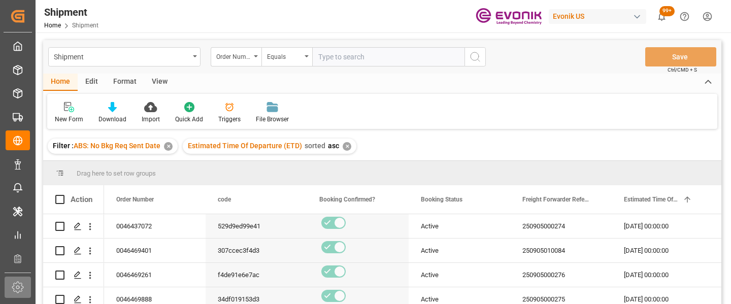
click at [5, 291] on div at bounding box center [14, 287] width 19 height 12
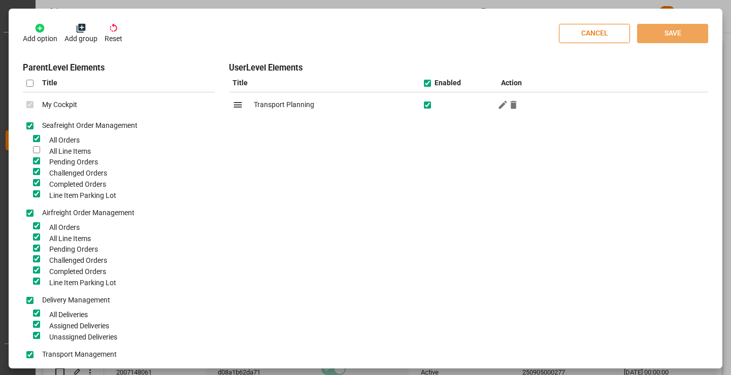
click at [582, 29] on button "CANCEL" at bounding box center [594, 33] width 71 height 19
checkbox input "false"
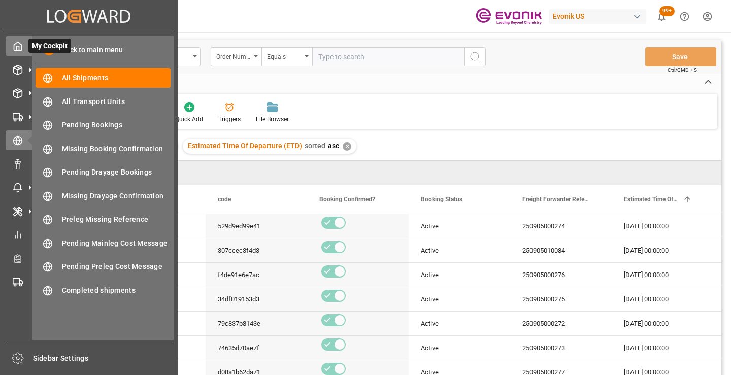
click at [21, 41] on div at bounding box center [14, 46] width 17 height 11
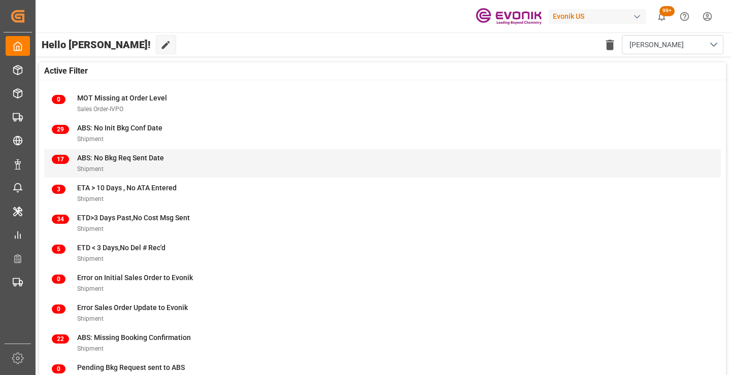
click at [107, 159] on span "ABS: No Bkg Req Sent Date" at bounding box center [120, 158] width 87 height 8
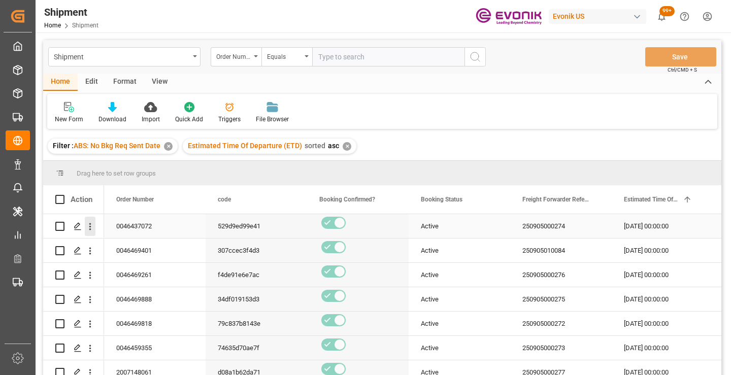
click at [90, 224] on icon "open menu" at bounding box center [90, 226] width 2 height 7
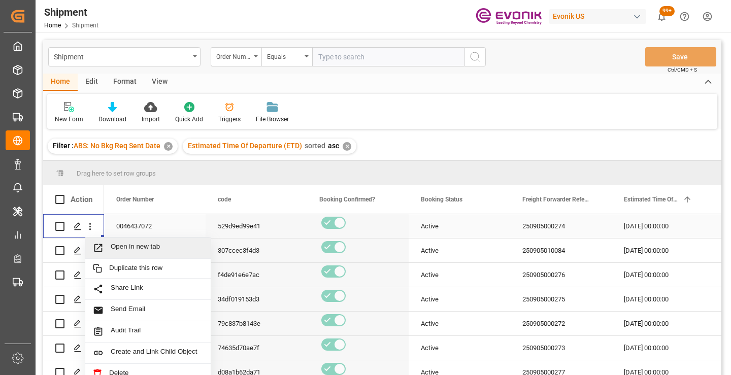
click at [153, 247] on span "Open in new tab" at bounding box center [157, 248] width 92 height 11
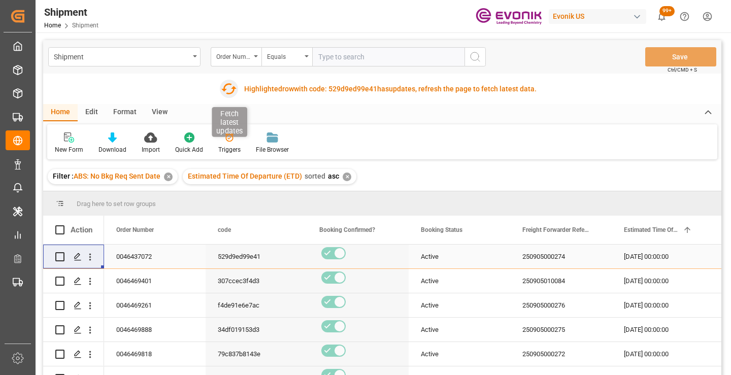
click at [228, 88] on icon "button" at bounding box center [229, 89] width 16 height 16
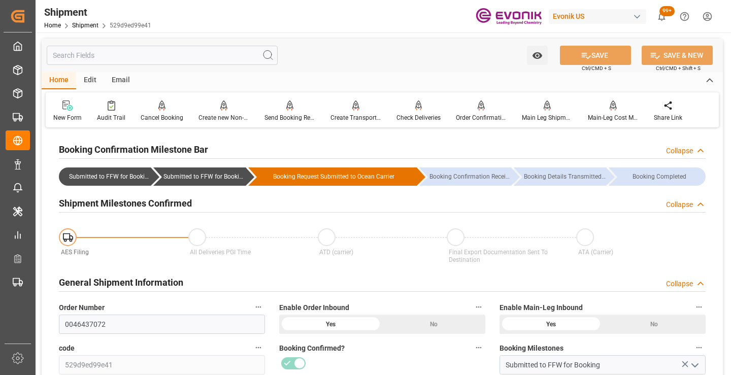
scroll to position [254, 0]
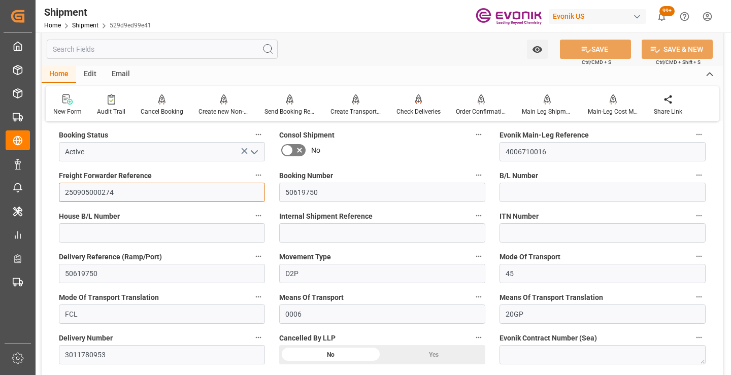
click at [97, 194] on input "250905000274" at bounding box center [162, 192] width 206 height 19
click at [191, 48] on input "text" at bounding box center [162, 49] width 231 height 19
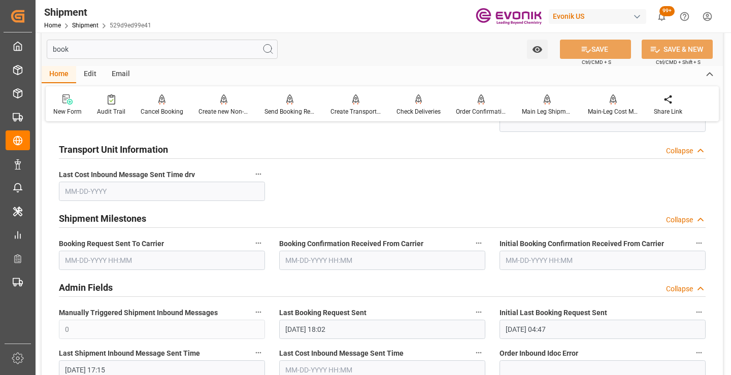
scroll to position [122, 0]
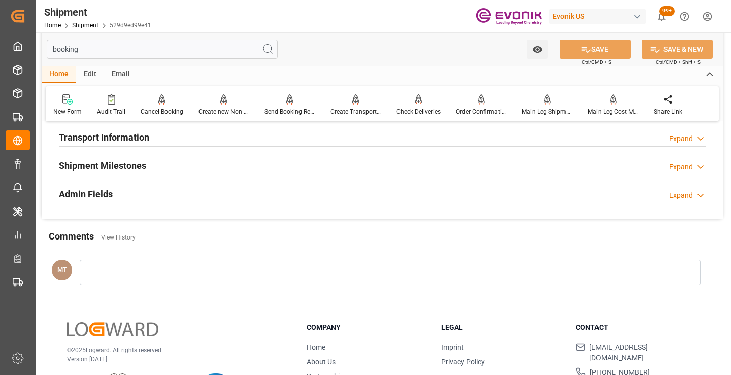
type input "booking"
click at [147, 160] on div "Shipment Milestones Expand" at bounding box center [382, 164] width 647 height 19
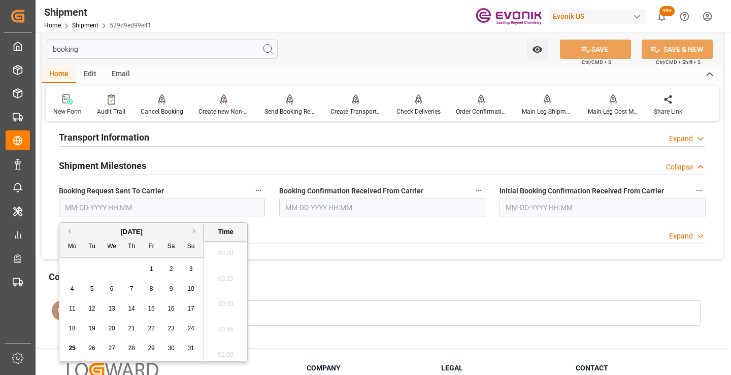
click at [124, 209] on input "text" at bounding box center [162, 207] width 206 height 19
click at [72, 347] on span "25" at bounding box center [72, 348] width 7 height 7
type input "[DATE] 00:00"
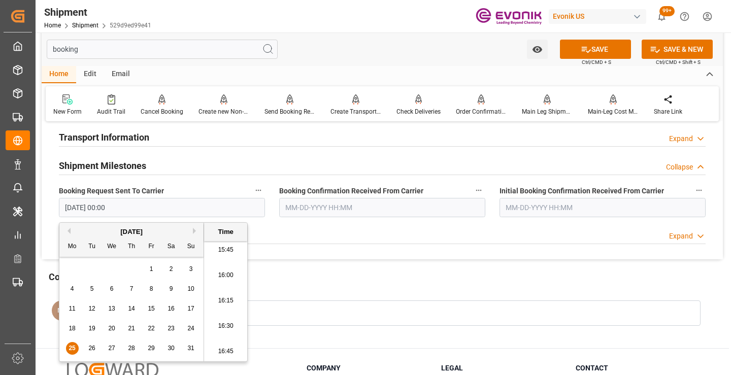
click at [329, 212] on input "text" at bounding box center [382, 207] width 206 height 19
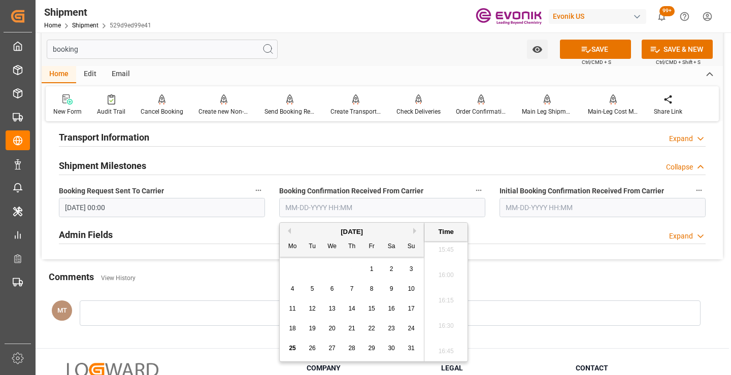
click at [293, 348] on span "25" at bounding box center [292, 348] width 7 height 7
type input "08-25-2025 00:00"
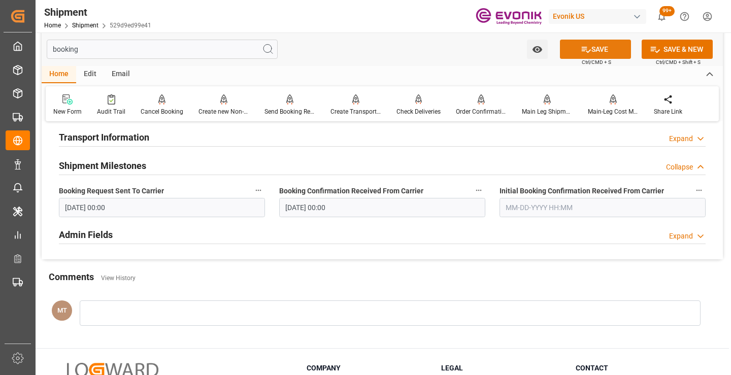
click at [578, 47] on button "SAVE" at bounding box center [595, 49] width 71 height 19
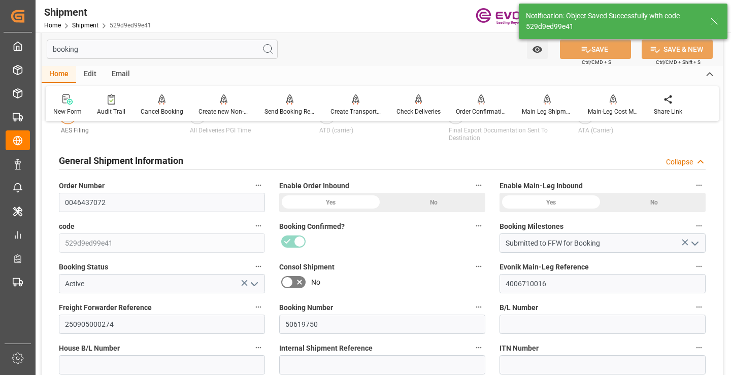
type input "Booking Details Transmitted to SAP"
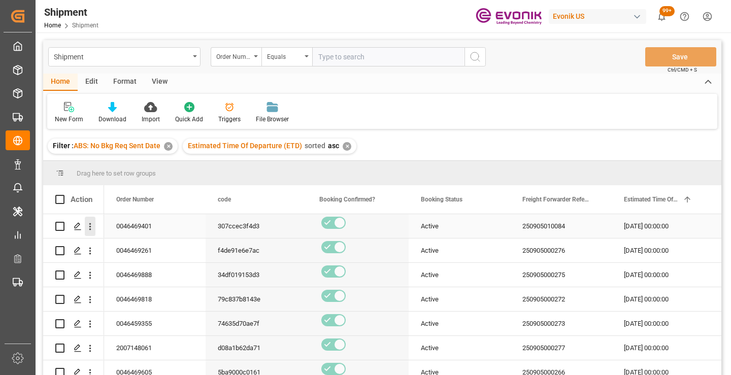
click at [90, 223] on icon "open menu" at bounding box center [90, 226] width 2 height 7
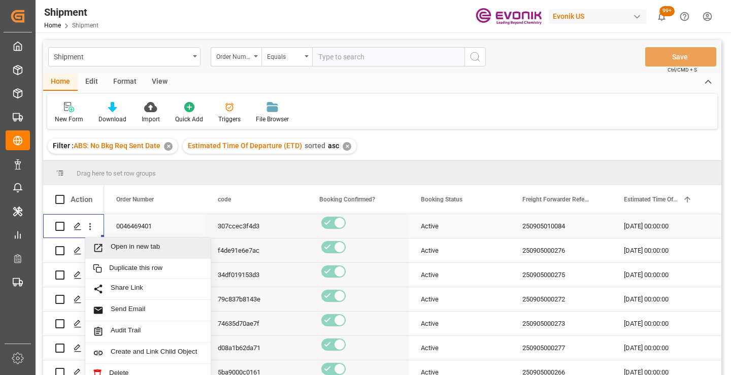
click at [146, 245] on span "Open in new tab" at bounding box center [157, 248] width 92 height 11
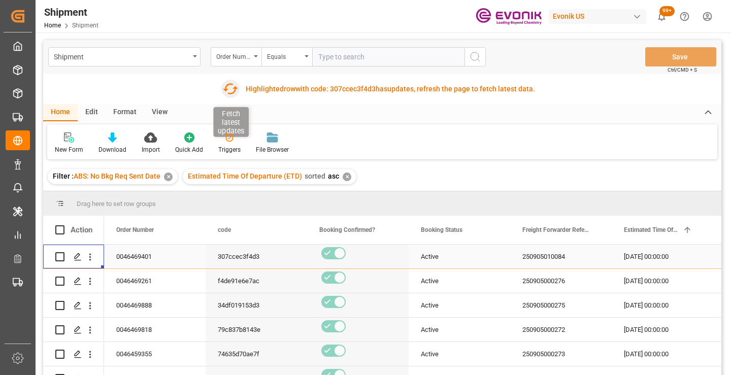
click at [230, 87] on icon "button" at bounding box center [230, 89] width 16 height 16
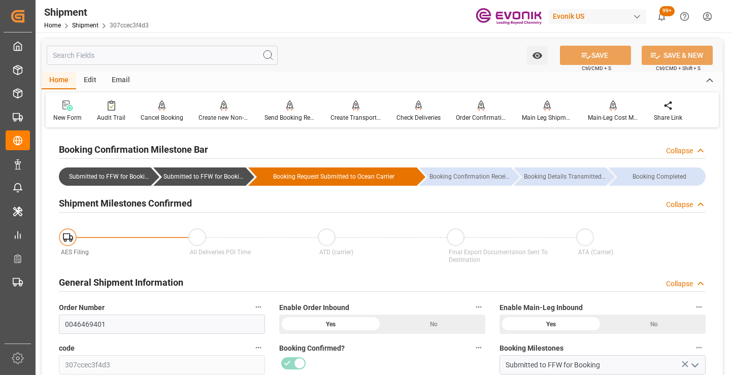
scroll to position [102, 0]
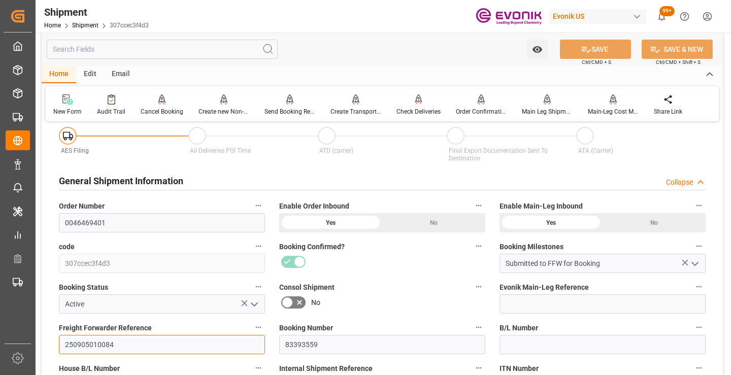
click at [93, 344] on input "250905010084" at bounding box center [162, 344] width 206 height 19
click at [210, 52] on input "text" at bounding box center [162, 49] width 231 height 19
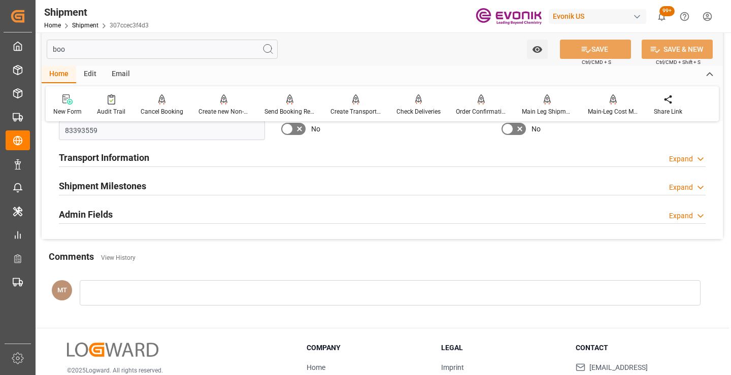
scroll to position [0, 0]
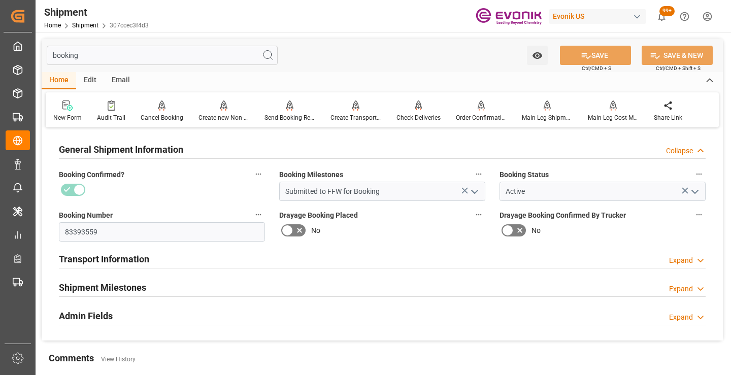
type input "booking"
click at [115, 296] on div "Shipment Milestones" at bounding box center [102, 286] width 87 height 19
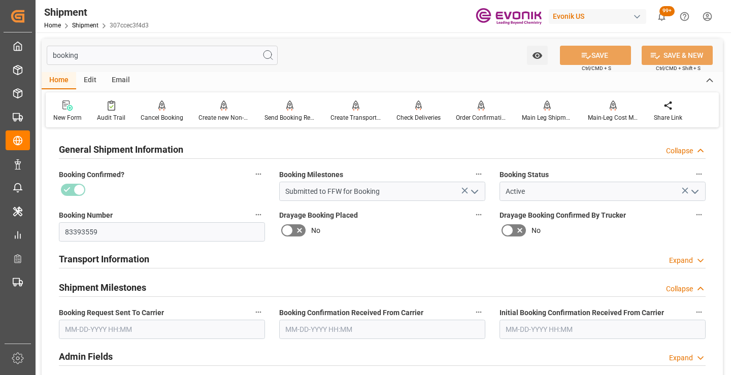
click at [126, 331] on input "text" at bounding box center [162, 329] width 206 height 19
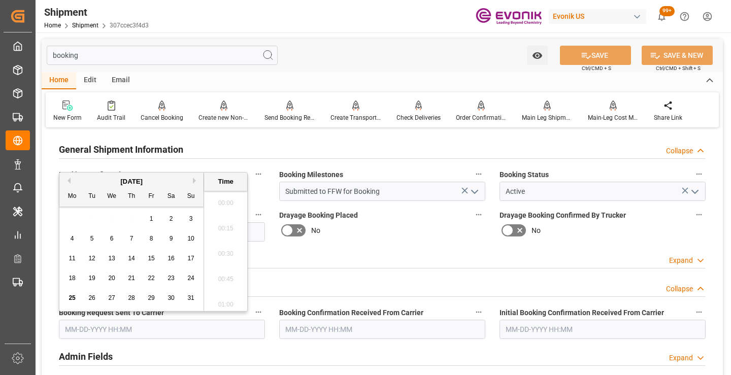
scroll to position [1603, 0]
click at [88, 277] on div "19" at bounding box center [92, 279] width 13 height 12
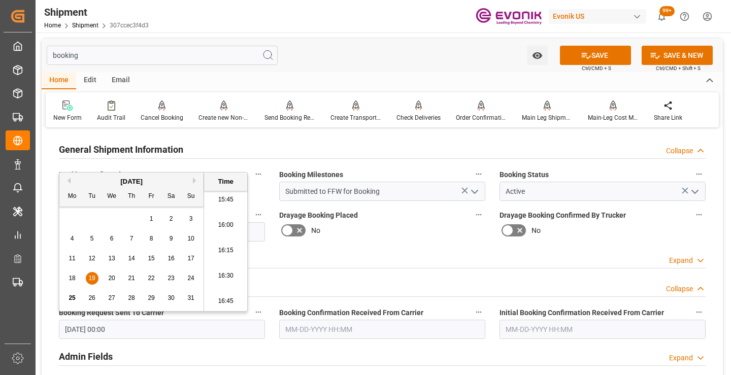
click at [131, 278] on span "21" at bounding box center [131, 278] width 7 height 7
type input "08-21-2025 00:00"
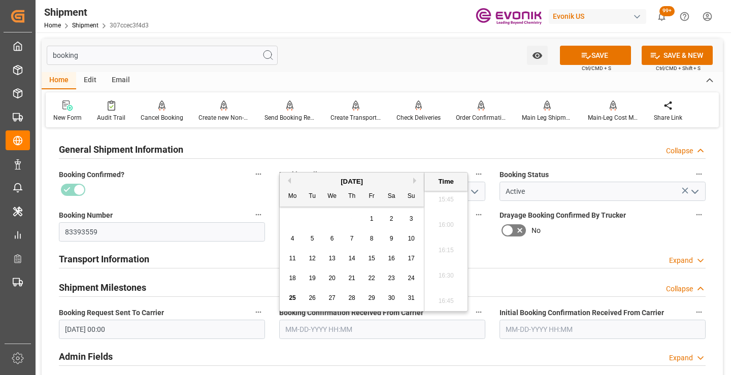
click at [340, 324] on input "text" at bounding box center [382, 329] width 206 height 19
click at [292, 297] on span "25" at bounding box center [292, 298] width 7 height 7
type input "08-25-2025 00:00"
click at [603, 54] on button "SAVE" at bounding box center [595, 55] width 71 height 19
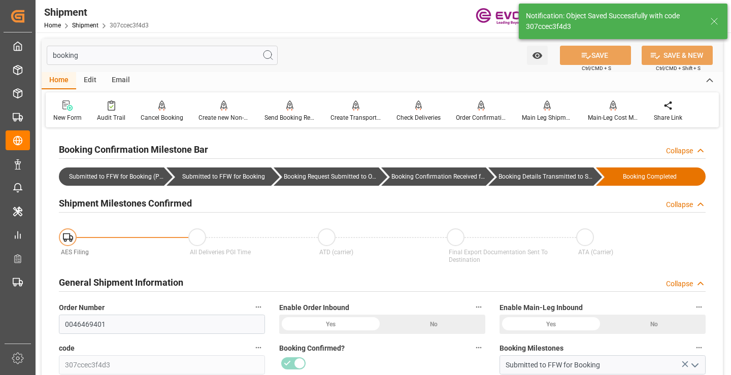
type input "Booking Details Transmitted to SAP"
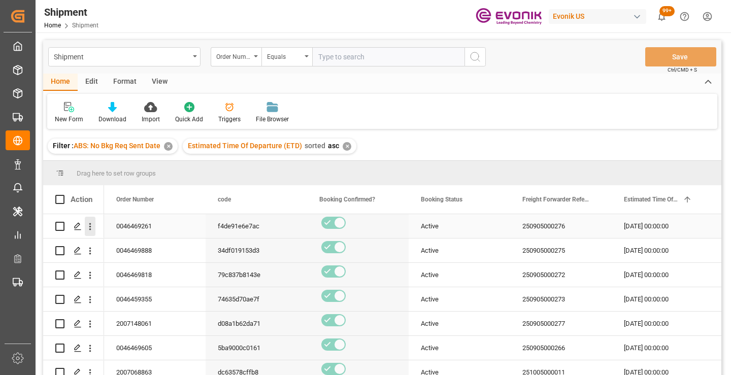
click at [88, 225] on icon "open menu" at bounding box center [90, 226] width 11 height 11
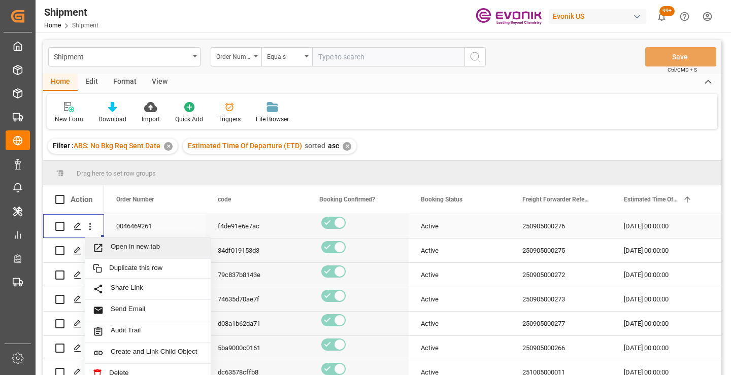
click at [124, 245] on span "Open in new tab" at bounding box center [157, 248] width 92 height 11
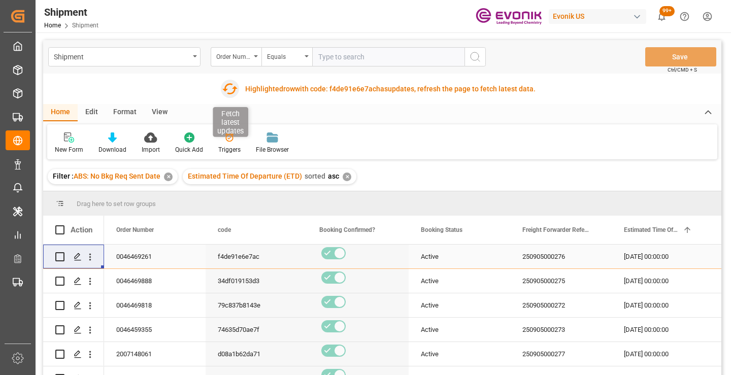
click at [228, 90] on icon "button" at bounding box center [230, 89] width 16 height 16
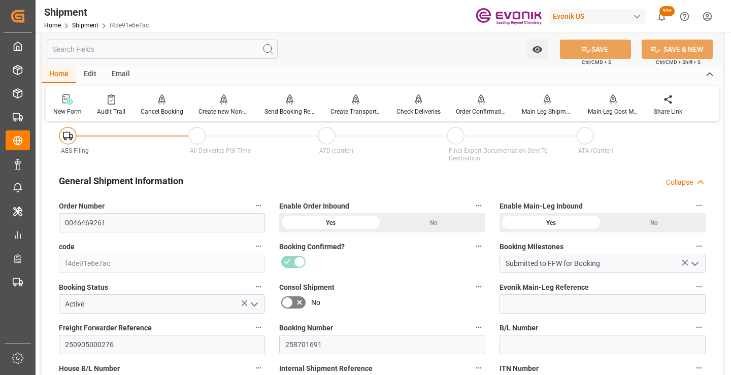
scroll to position [152, 0]
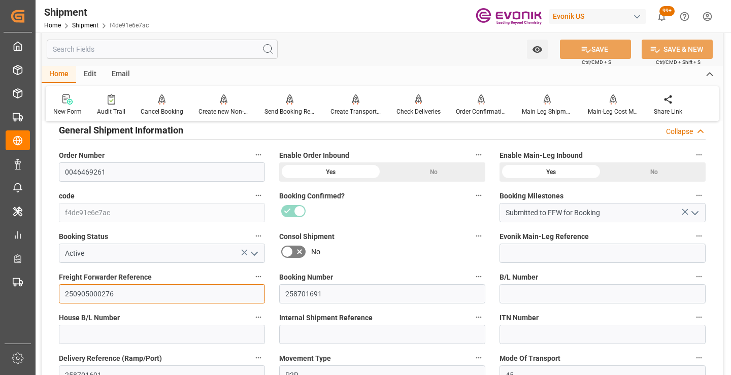
click at [89, 289] on input "250905000276" at bounding box center [162, 293] width 206 height 19
click at [228, 48] on input "text" at bounding box center [162, 49] width 231 height 19
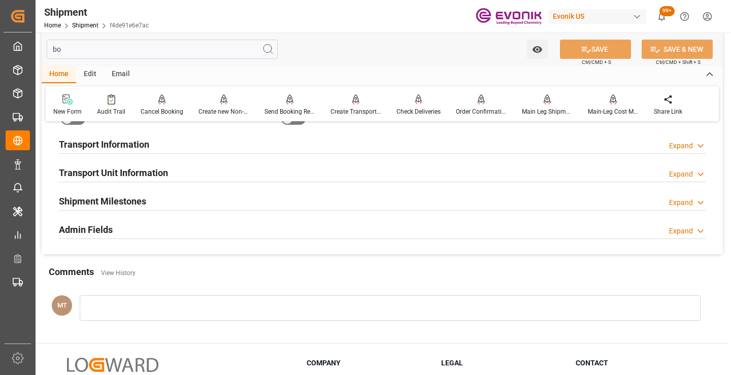
scroll to position [20, 0]
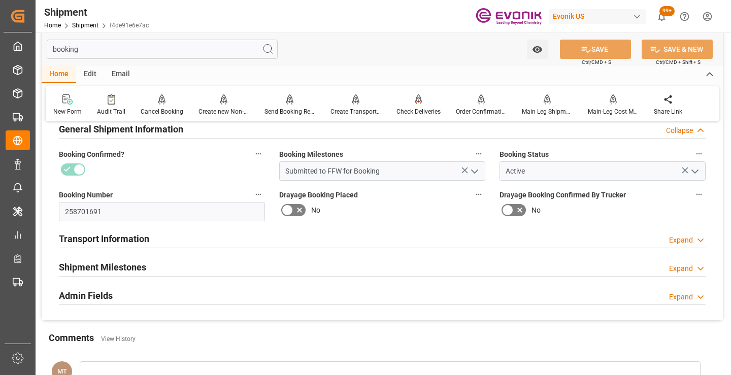
type input "booking"
click at [173, 266] on div "Shipment Milestones Expand" at bounding box center [382, 266] width 647 height 19
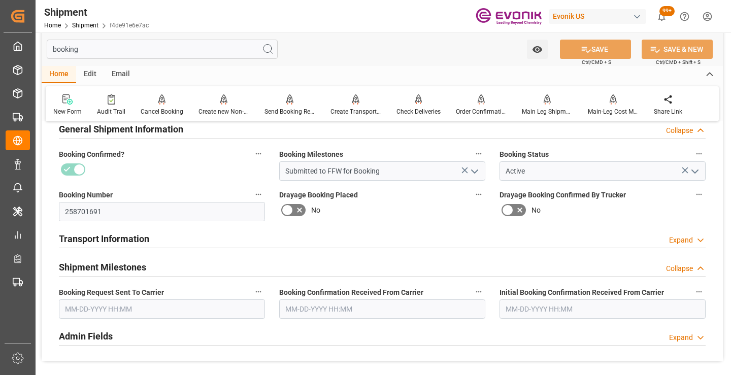
click at [162, 312] on input "text" at bounding box center [162, 309] width 206 height 19
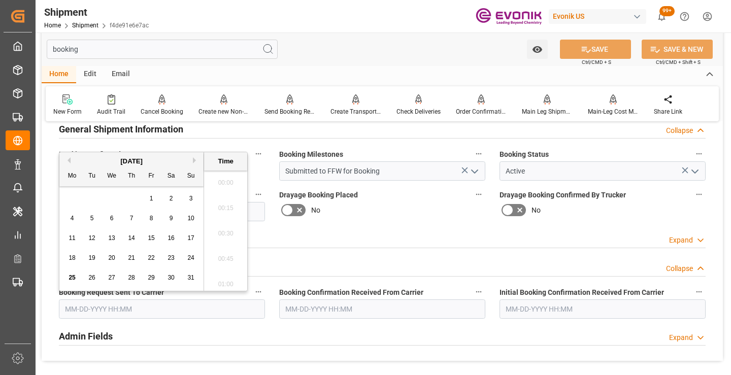
scroll to position [1603, 0]
click at [70, 282] on div "25" at bounding box center [72, 278] width 13 height 12
type input "08-25-2025 00:00"
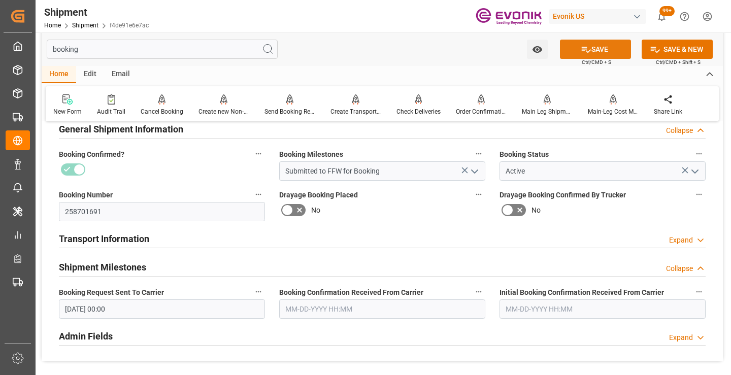
click at [578, 51] on button "SAVE" at bounding box center [595, 49] width 71 height 19
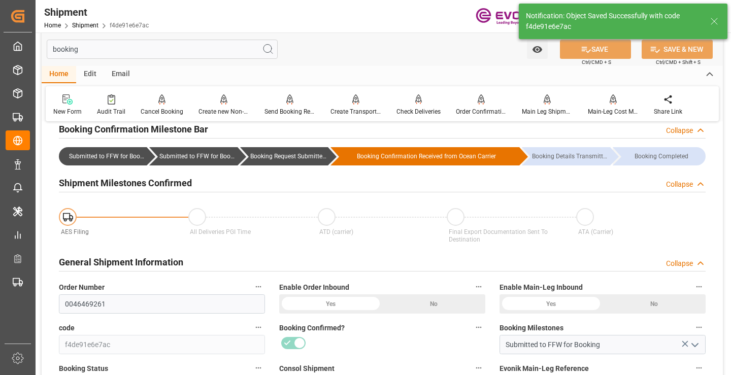
type input "Booking Request Submitted to Ocean Carrier"
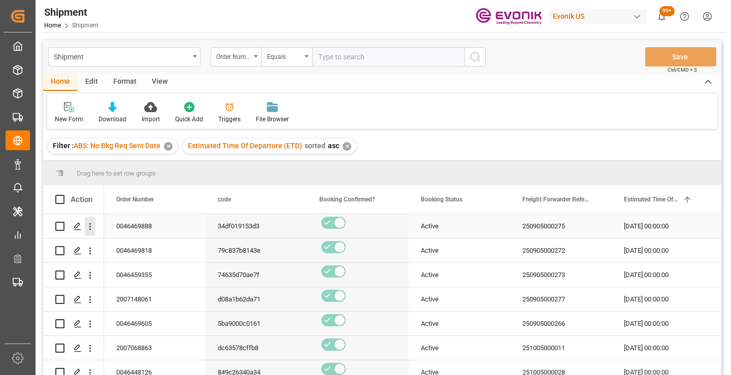
click at [91, 226] on icon "open menu" at bounding box center [90, 226] width 2 height 7
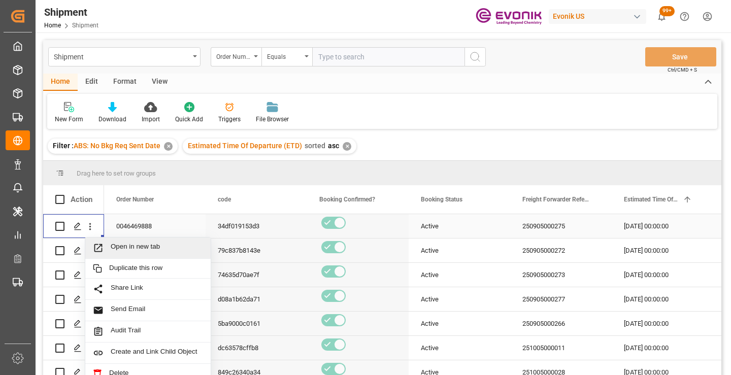
click at [120, 250] on span "Open in new tab" at bounding box center [157, 248] width 92 height 11
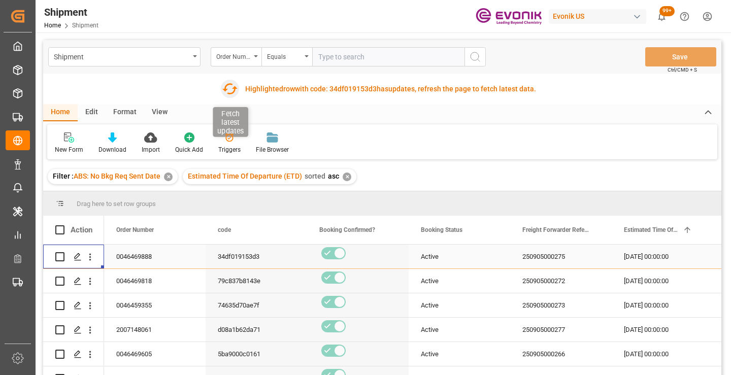
click at [226, 87] on icon "button" at bounding box center [229, 89] width 16 height 16
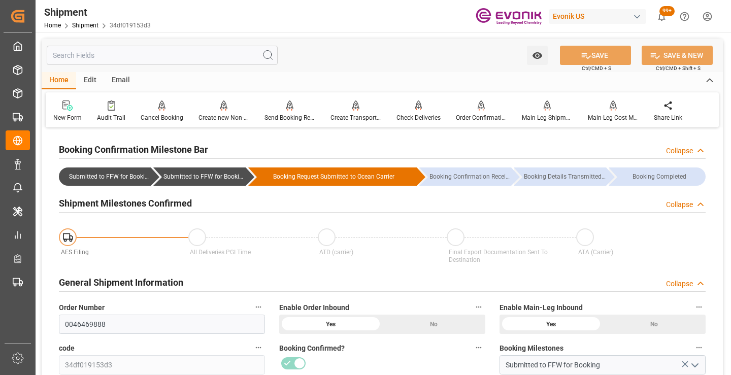
scroll to position [152, 0]
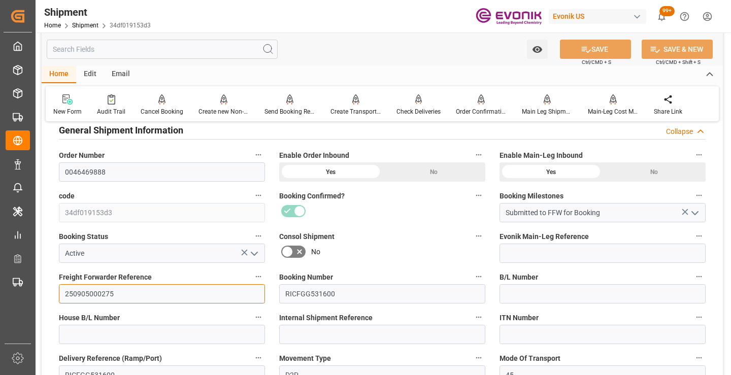
click at [85, 293] on input "250905000275" at bounding box center [162, 293] width 206 height 19
click at [215, 49] on input "text" at bounding box center [162, 49] width 231 height 19
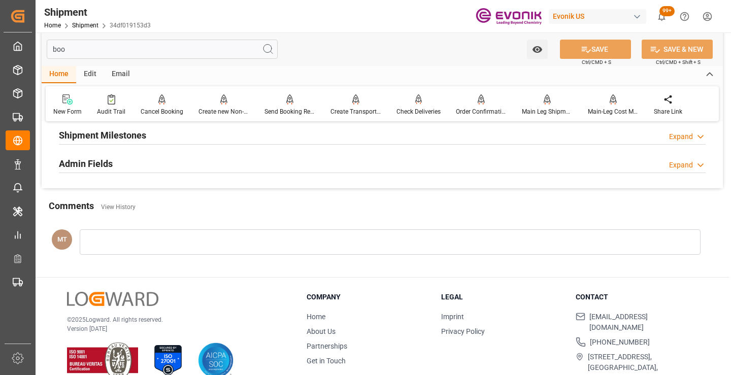
scroll to position [20, 0]
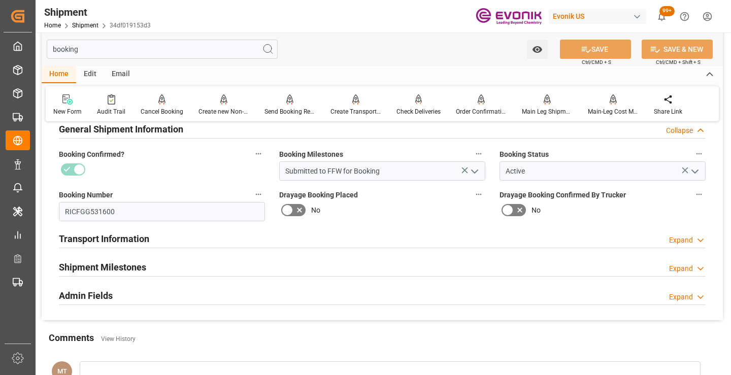
type input "booking"
click at [158, 267] on div "Shipment Milestones Expand" at bounding box center [382, 266] width 647 height 19
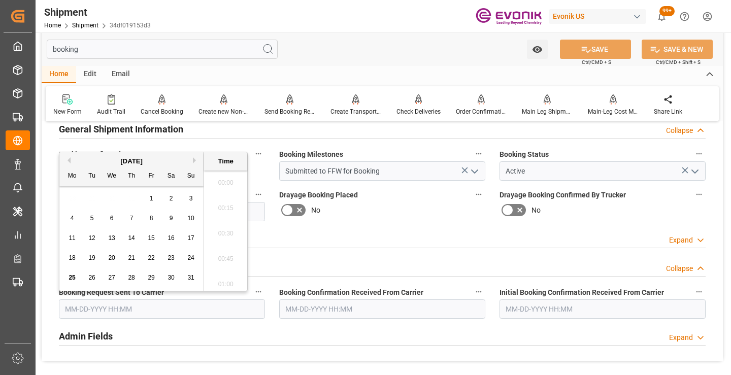
click at [142, 308] on input "text" at bounding box center [162, 309] width 206 height 19
click at [70, 278] on span "25" at bounding box center [72, 277] width 7 height 7
type input "08-25-2025 00:00"
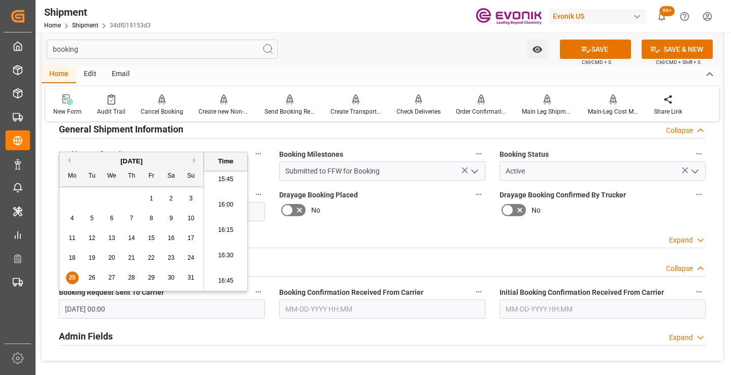
click at [324, 311] on input "text" at bounding box center [382, 309] width 206 height 19
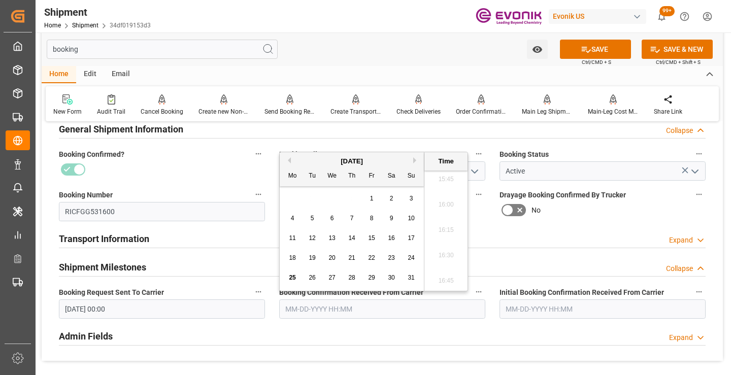
click at [290, 278] on span "25" at bounding box center [292, 277] width 7 height 7
type input "[DATE] 00:00"
click at [594, 49] on button "SAVE" at bounding box center [595, 49] width 71 height 19
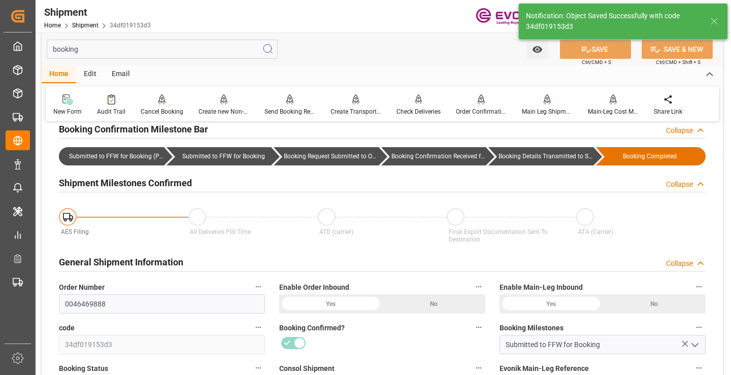
type input "Booking Details Transmitted to SAP"
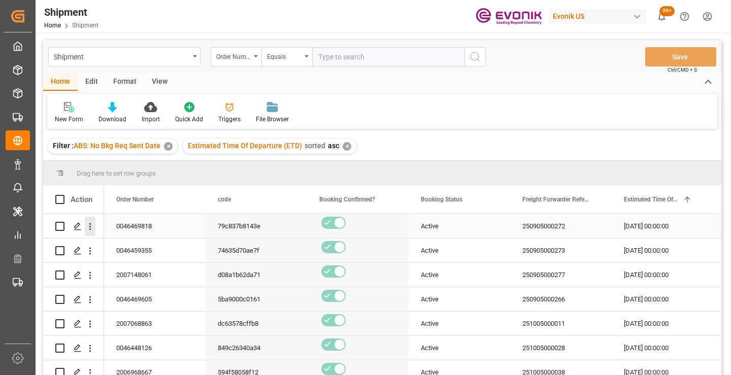
click at [89, 229] on icon "open menu" at bounding box center [90, 226] width 11 height 11
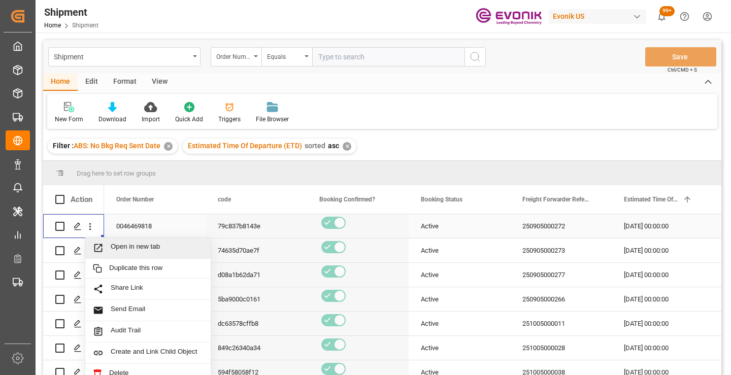
click at [115, 249] on span "Open in new tab" at bounding box center [157, 248] width 92 height 11
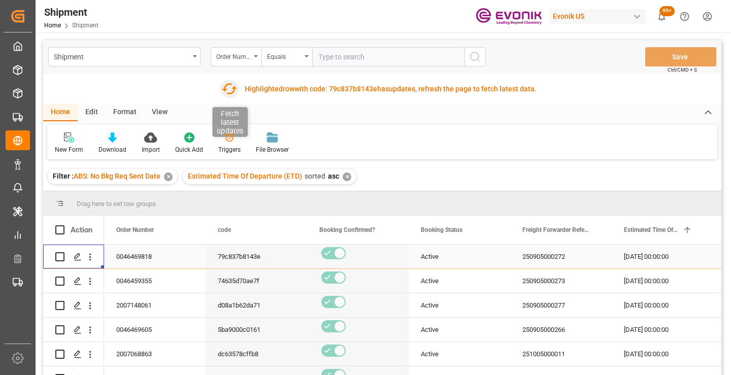
click at [226, 92] on icon "button" at bounding box center [229, 89] width 16 height 16
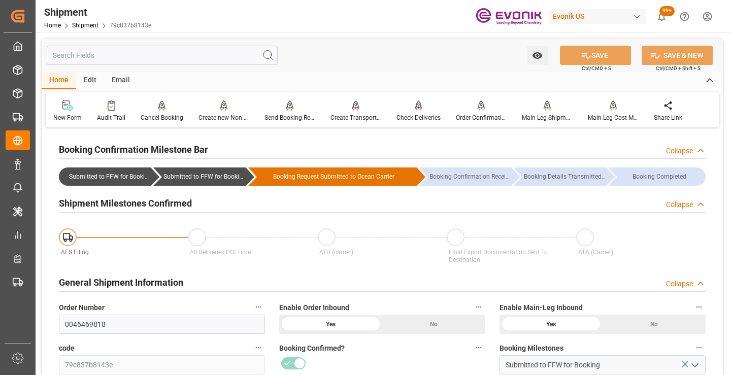
scroll to position [203, 0]
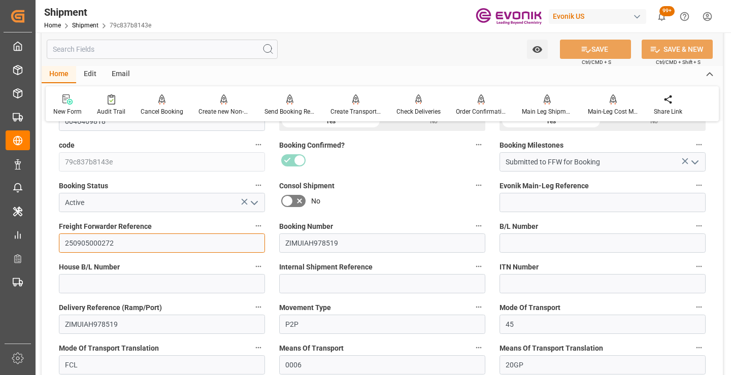
click at [102, 242] on input "250905000272" at bounding box center [162, 243] width 206 height 19
click at [205, 49] on input "text" at bounding box center [162, 49] width 231 height 19
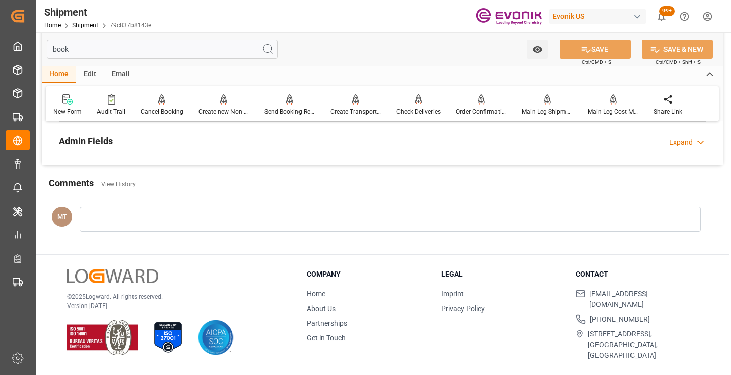
scroll to position [71, 0]
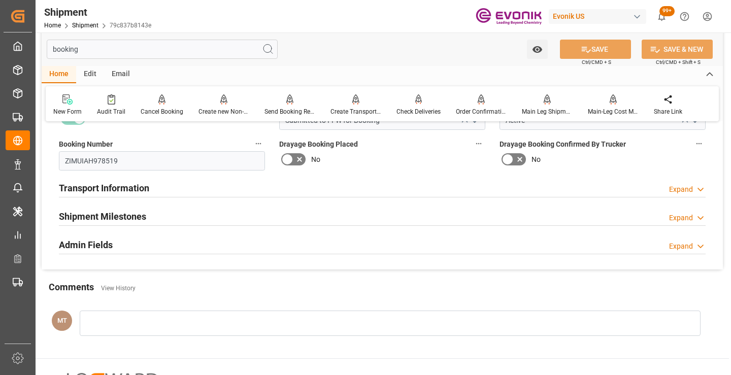
type input "booking"
click at [142, 216] on h2 "Shipment Milestones" at bounding box center [102, 217] width 87 height 14
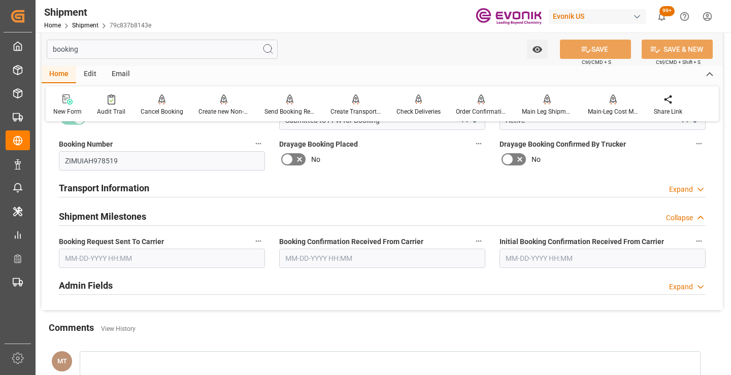
click at [129, 263] on input "text" at bounding box center [162, 258] width 206 height 19
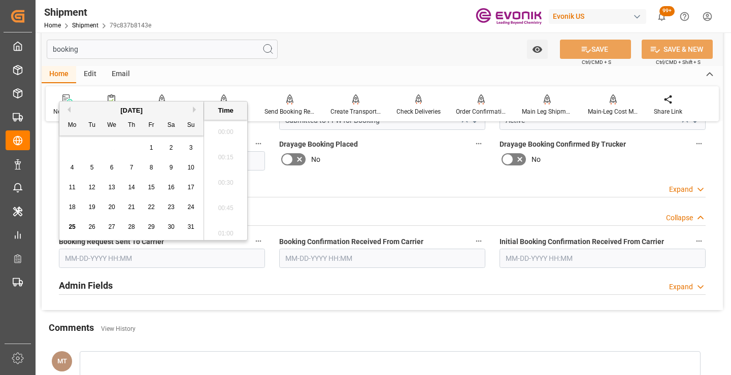
scroll to position [1603, 0]
click at [73, 228] on span "25" at bounding box center [72, 226] width 7 height 7
type input "[DATE] 00:00"
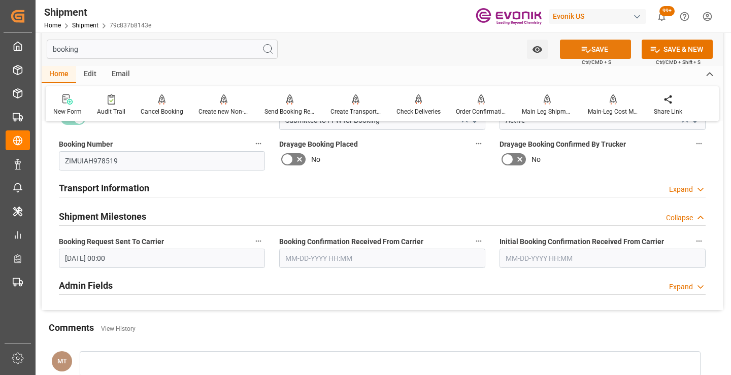
click at [588, 45] on icon at bounding box center [586, 49] width 11 height 11
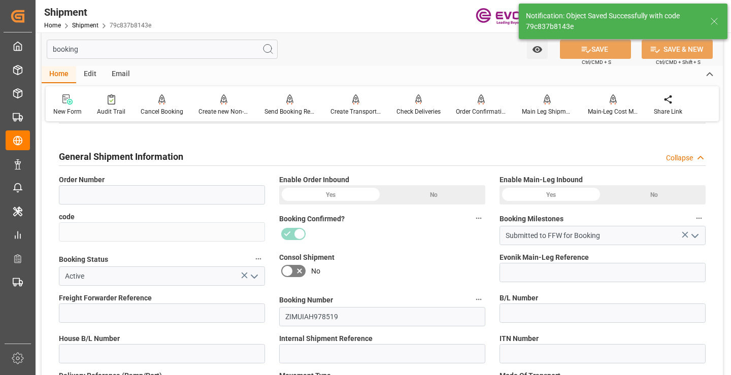
type input "0046469818"
type input "79c837b8143e"
type input "250905000272"
type input "ZIMUIAH978519"
type input "P2P"
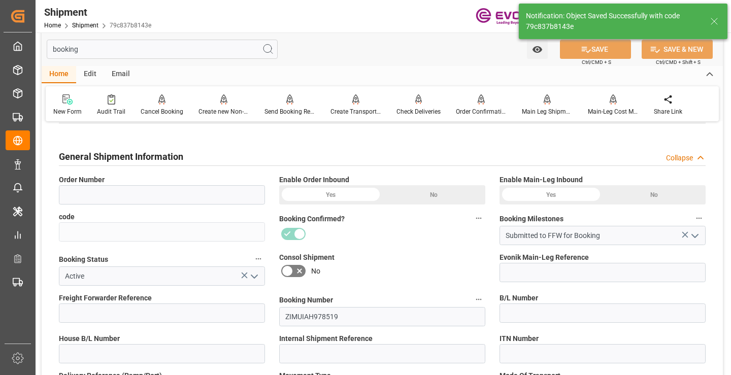
type input "45"
type input "FCL"
type input "0006"
type input "20GP"
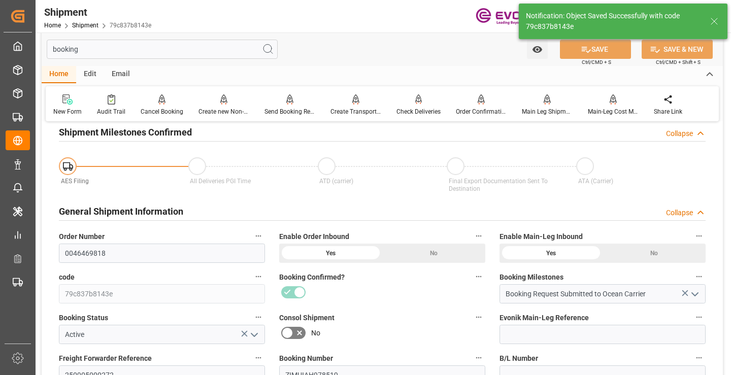
type input "Booking Request Submitted to Ocean Carrier"
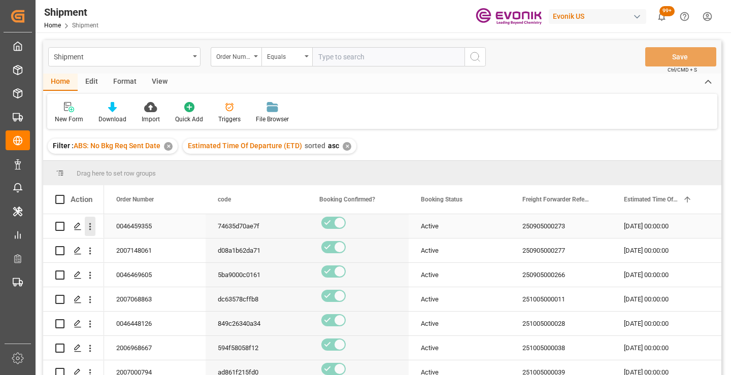
click at [91, 228] on icon "open menu" at bounding box center [90, 226] width 11 height 11
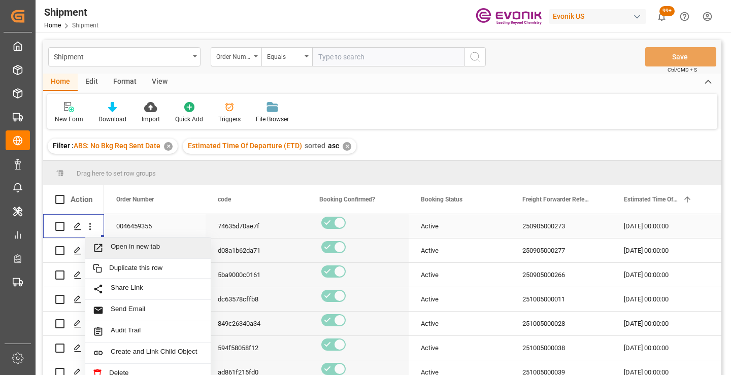
click at [149, 249] on span "Open in new tab" at bounding box center [157, 248] width 92 height 11
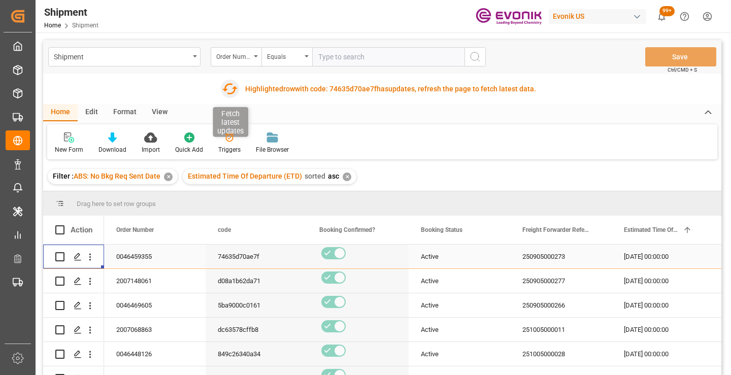
click at [231, 89] on icon "button" at bounding box center [229, 89] width 16 height 16
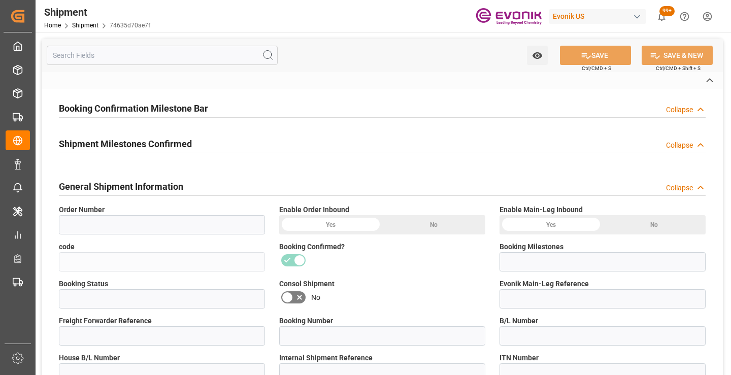
type input "0046459355"
type input "74635d70ae7f"
type input "Submitted to FFW for Booking"
type input "Active"
type input "4006710022"
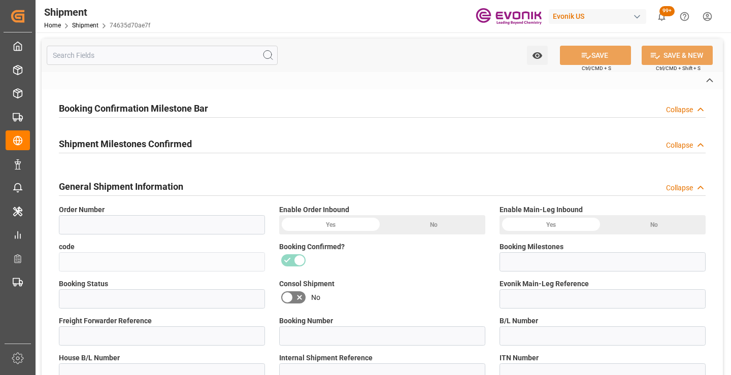
type input "250905000273"
type input "258683473"
type input "D2P"
type input "45"
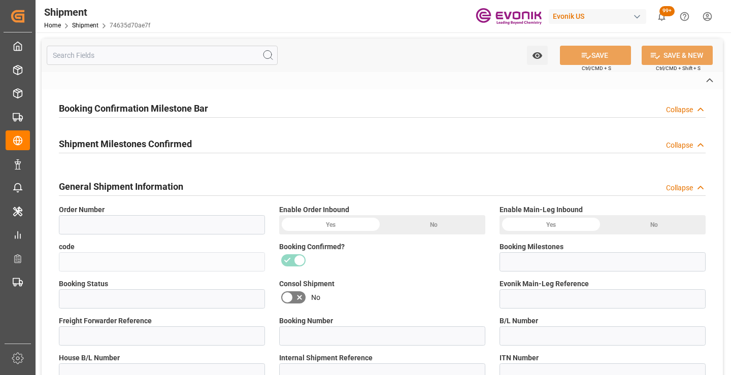
type input "FCL"
type input "0006"
type input "20GP"
type input "3011780959"
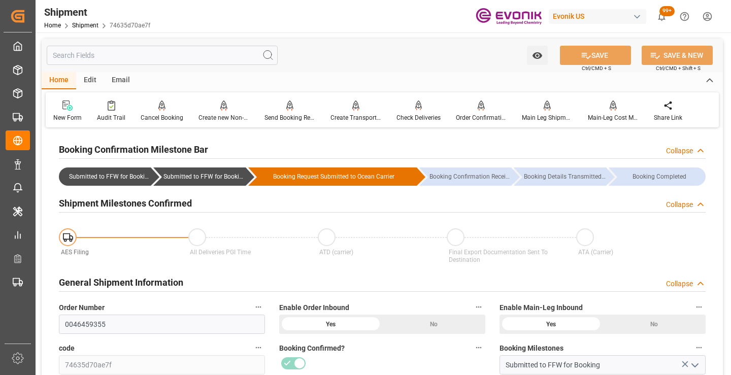
scroll to position [102, 0]
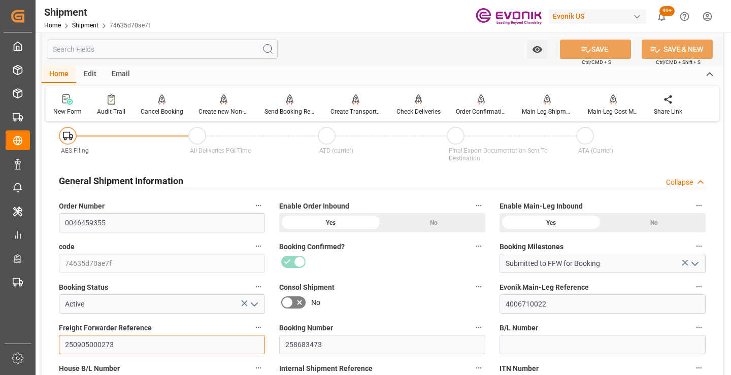
click at [96, 342] on input "250905000273" at bounding box center [162, 344] width 206 height 19
click at [213, 50] on input "text" at bounding box center [162, 49] width 231 height 19
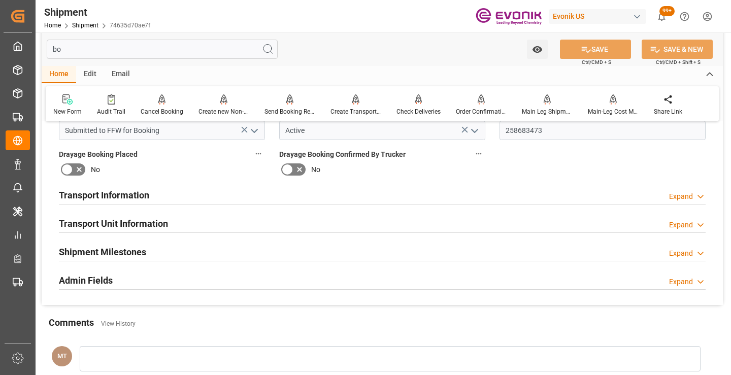
scroll to position [0, 0]
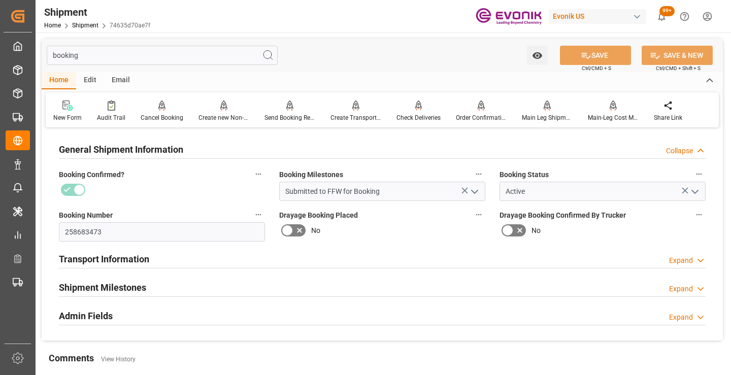
type input "booking"
click at [138, 282] on h2 "Shipment Milestones" at bounding box center [102, 288] width 87 height 14
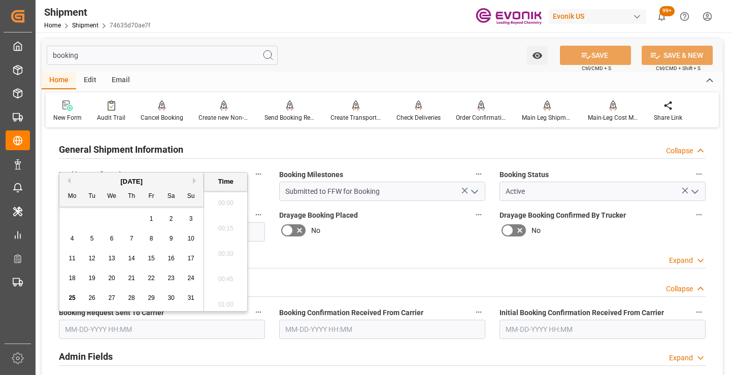
click at [121, 327] on input "text" at bounding box center [162, 329] width 206 height 19
click at [70, 297] on span "25" at bounding box center [72, 298] width 7 height 7
type input "[DATE] 00:00"
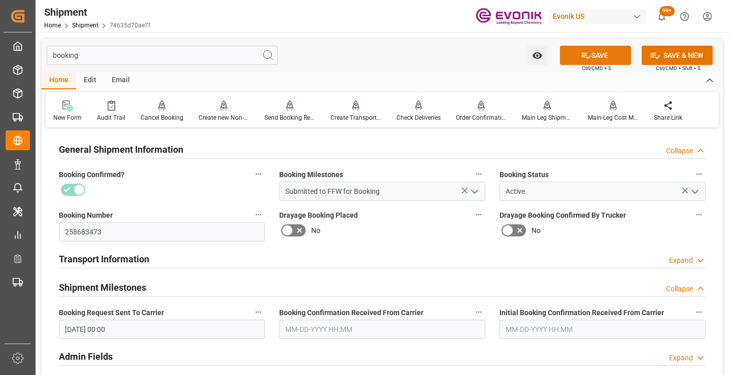
click at [582, 57] on icon at bounding box center [586, 56] width 9 height 6
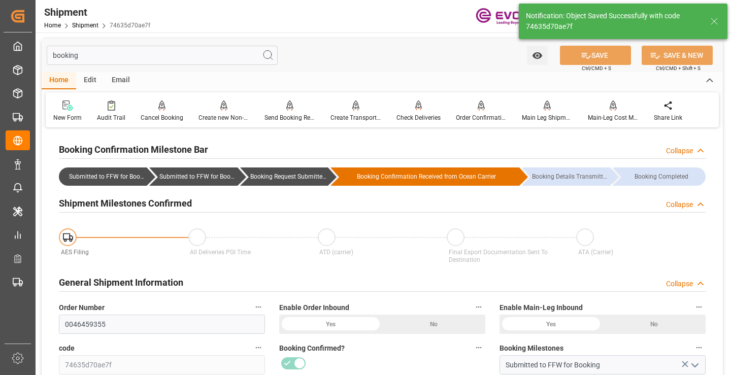
type input "Booking Request Submitted to Ocean Carrier"
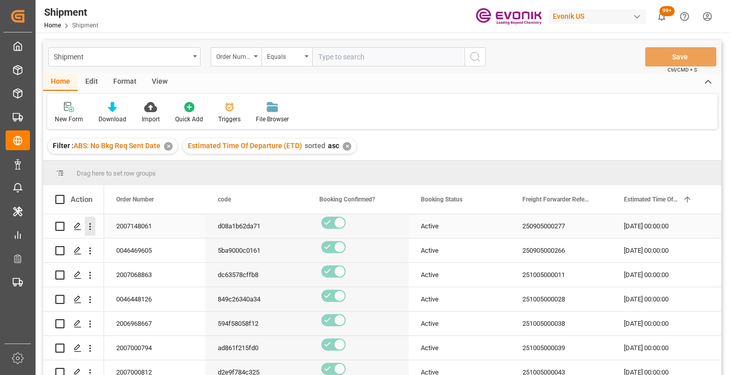
click at [89, 225] on icon "open menu" at bounding box center [90, 226] width 11 height 11
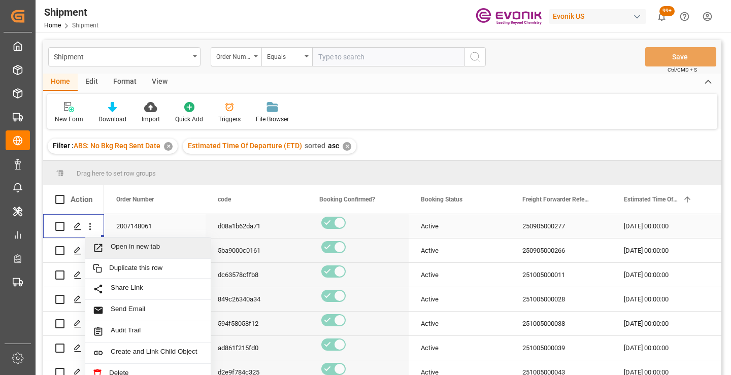
click at [122, 245] on span "Open in new tab" at bounding box center [157, 248] width 92 height 11
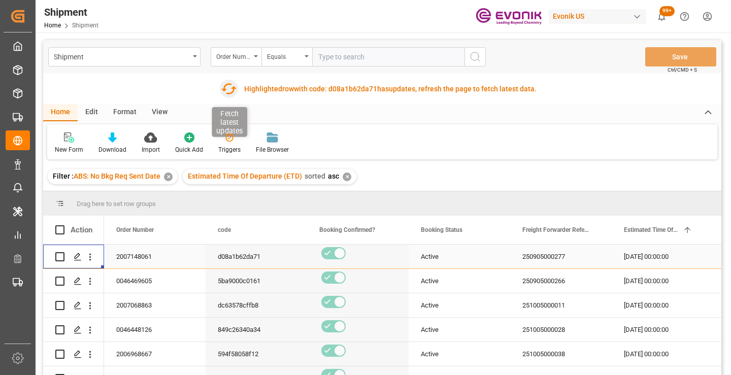
click at [229, 89] on icon "button" at bounding box center [229, 89] width 16 height 16
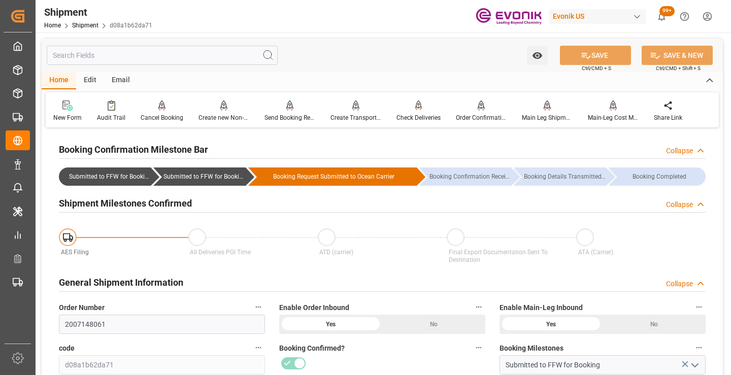
scroll to position [102, 0]
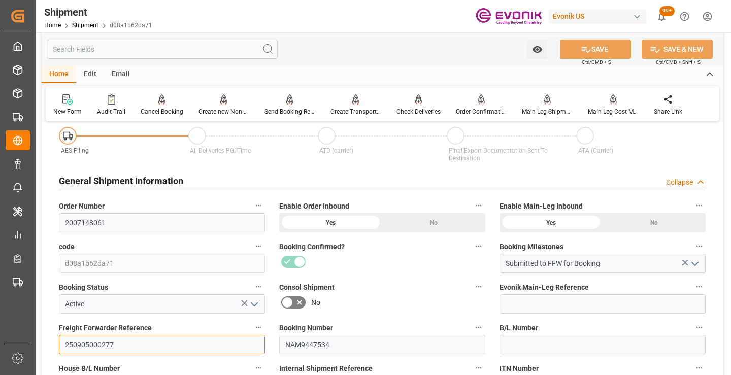
click at [92, 347] on input "250905000277" at bounding box center [162, 344] width 206 height 19
click at [194, 49] on input "text" at bounding box center [162, 49] width 231 height 19
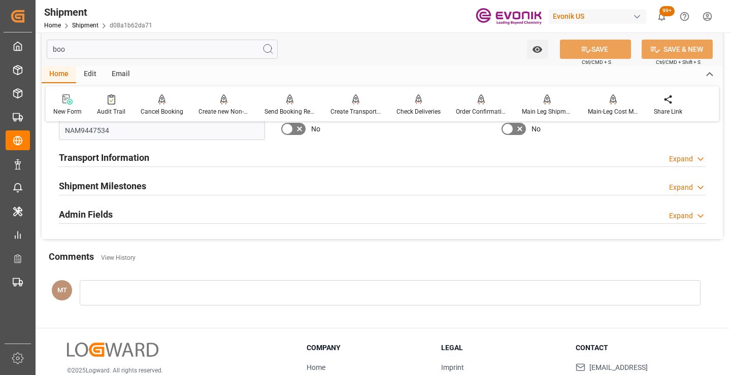
scroll to position [0, 0]
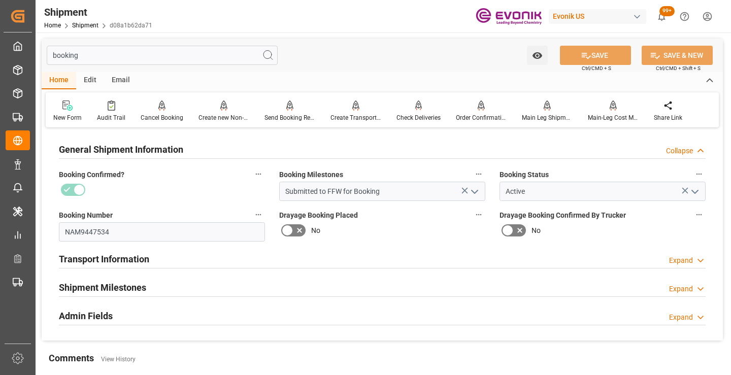
type input "booking"
click at [125, 288] on h2 "Shipment Milestones" at bounding box center [102, 288] width 87 height 14
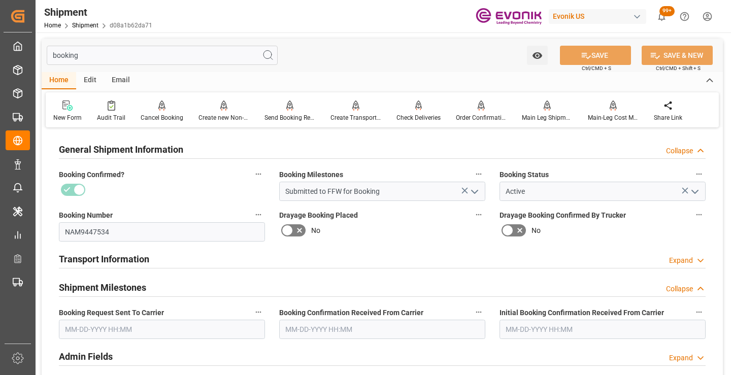
click at [129, 329] on input "text" at bounding box center [162, 329] width 206 height 19
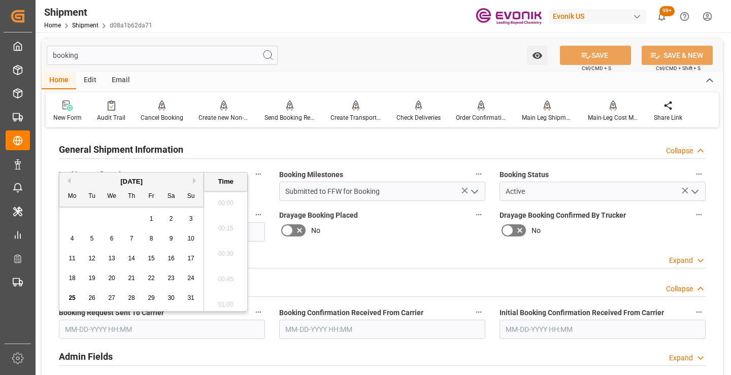
scroll to position [1629, 0]
click at [73, 298] on span "25" at bounding box center [72, 298] width 7 height 7
type input "08-25-2025 00:00"
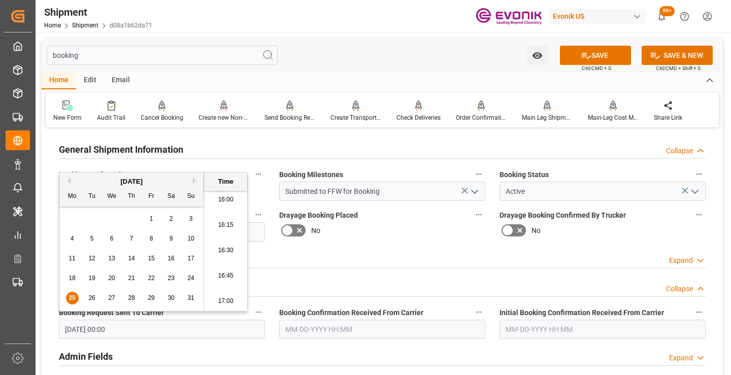
click at [331, 329] on input "text" at bounding box center [382, 329] width 206 height 19
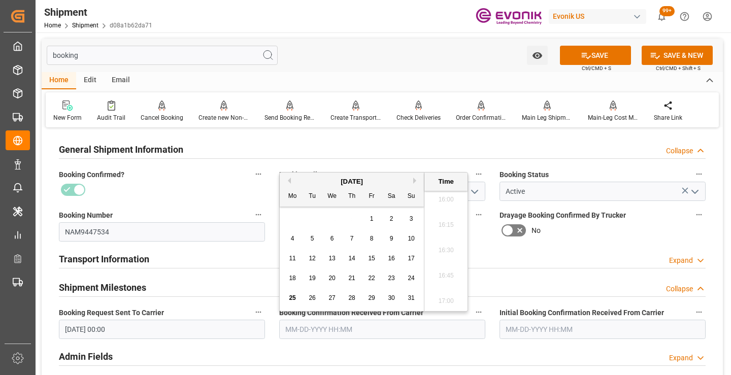
click at [294, 299] on span "25" at bounding box center [292, 298] width 7 height 7
type input "08-25-2025 00:00"
click at [599, 55] on button "SAVE" at bounding box center [595, 55] width 71 height 19
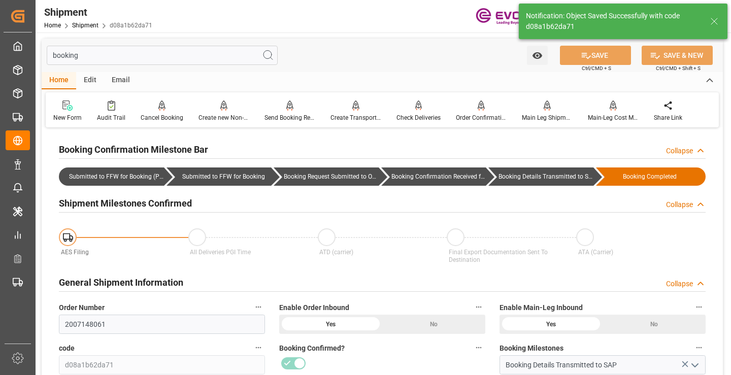
type input "Booking Details Transmitted to SAP"
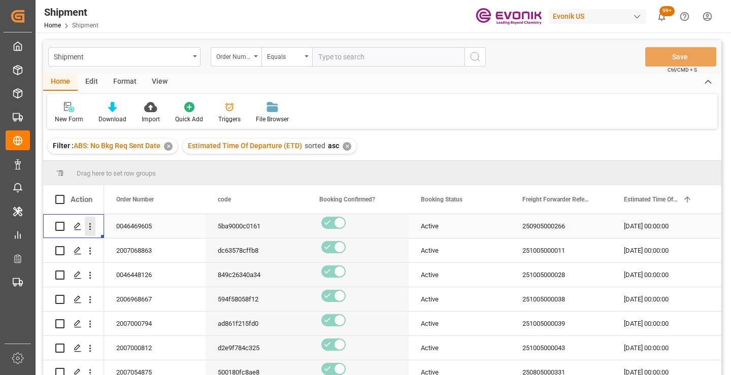
click at [90, 230] on icon "open menu" at bounding box center [90, 226] width 2 height 7
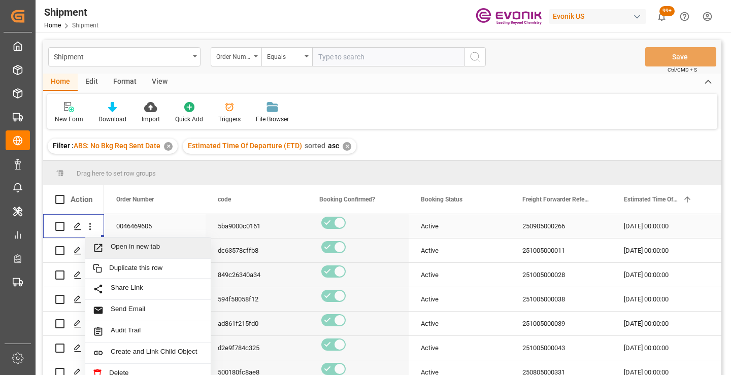
click at [140, 251] on span "Open in new tab" at bounding box center [157, 248] width 92 height 11
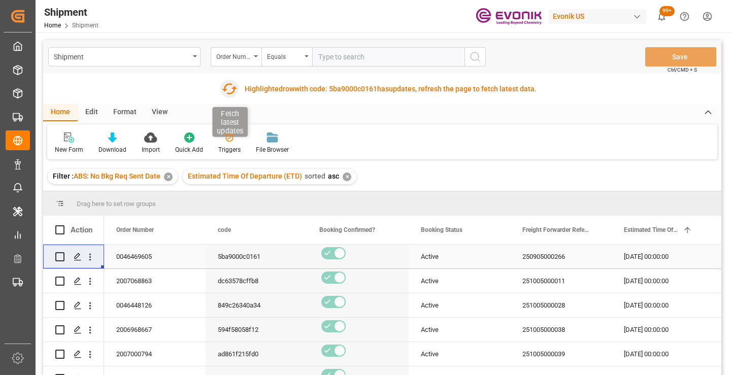
click at [231, 90] on icon "button" at bounding box center [229, 89] width 16 height 16
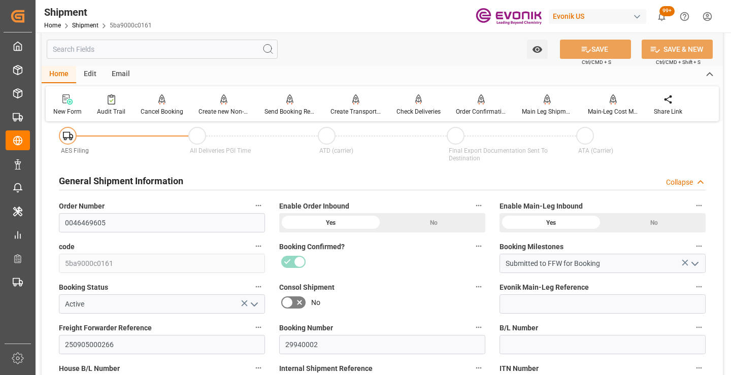
scroll to position [152, 0]
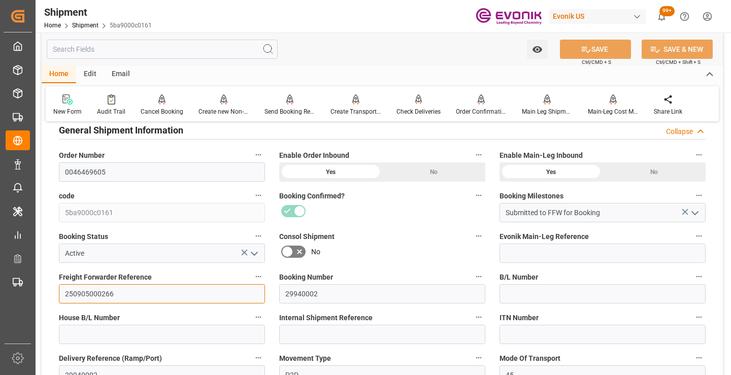
click at [95, 295] on input "250905000266" at bounding box center [162, 293] width 206 height 19
click at [184, 49] on input "text" at bounding box center [162, 49] width 231 height 19
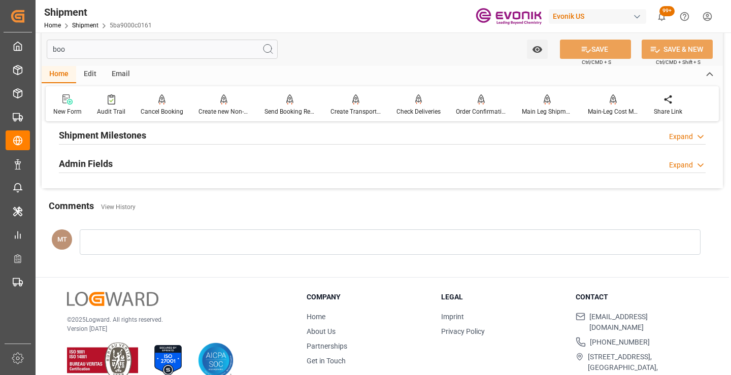
scroll to position [20, 0]
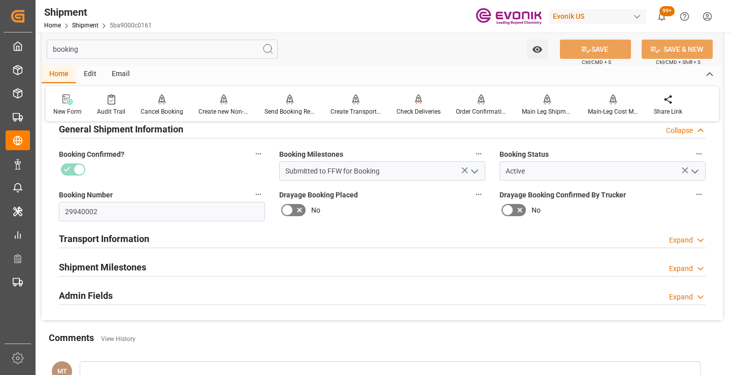
type input "booking"
click at [137, 267] on h2 "Shipment Milestones" at bounding box center [102, 268] width 87 height 14
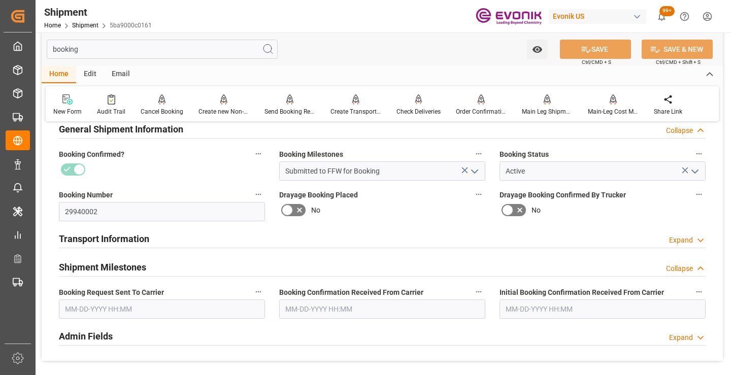
click at [129, 315] on input "text" at bounding box center [162, 309] width 206 height 19
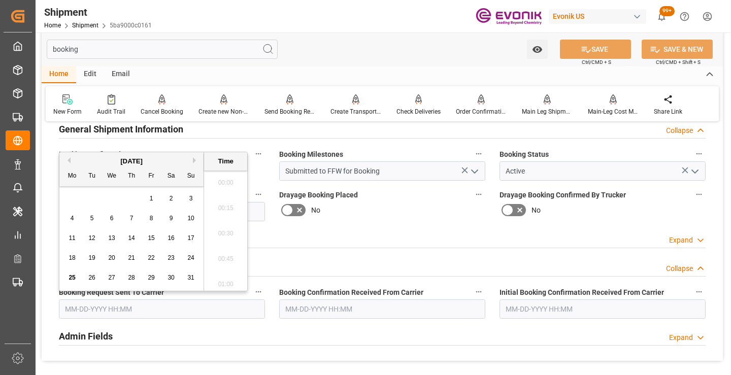
scroll to position [1629, 0]
click at [148, 260] on span "22" at bounding box center [151, 257] width 7 height 7
type input "08-22-2025 00:00"
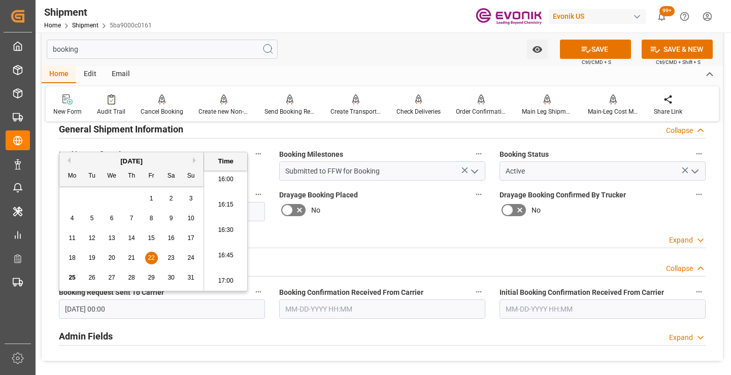
click at [301, 309] on input "text" at bounding box center [382, 309] width 206 height 19
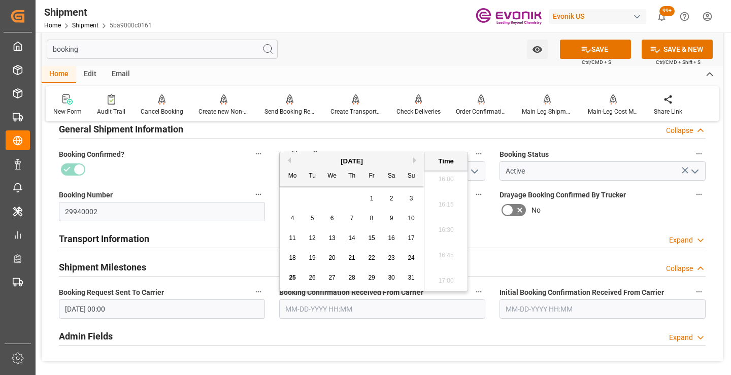
click at [371, 253] on div "22" at bounding box center [372, 258] width 13 height 12
type input "08-22-2025 00:00"
click at [606, 55] on button "SAVE" at bounding box center [595, 49] width 71 height 19
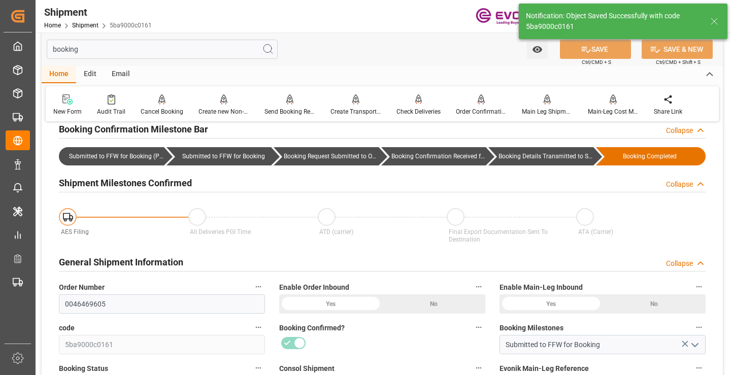
type input "Booking Details Transmitted to SAP"
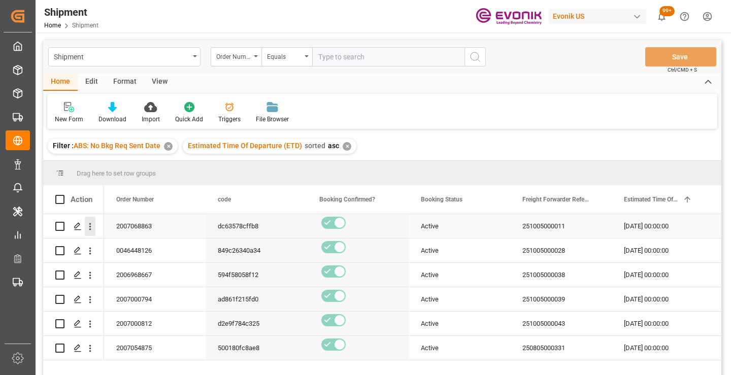
click at [89, 226] on icon "open menu" at bounding box center [90, 226] width 11 height 11
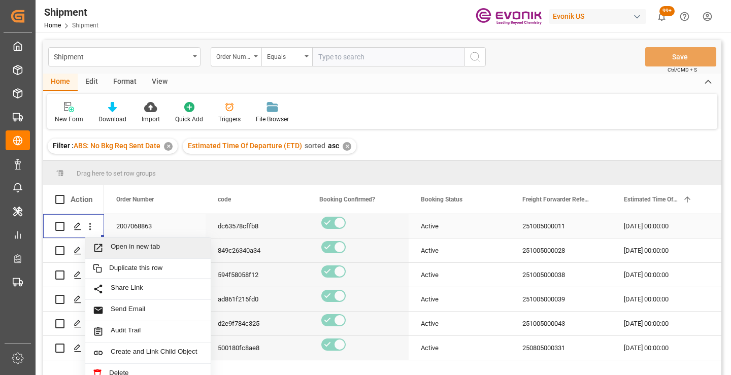
click at [141, 246] on span "Open in new tab" at bounding box center [157, 248] width 92 height 11
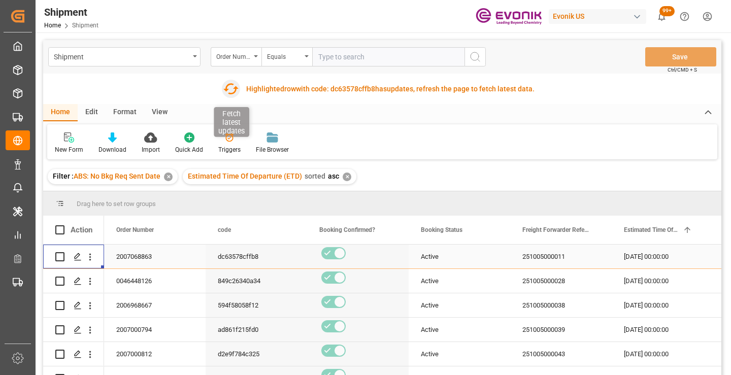
click at [233, 90] on icon "button" at bounding box center [231, 89] width 16 height 16
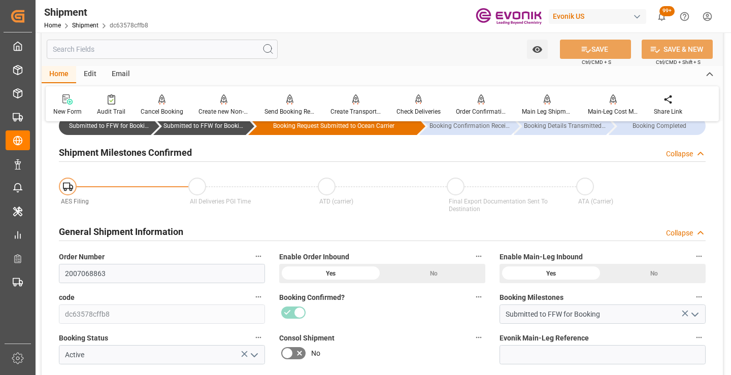
scroll to position [102, 0]
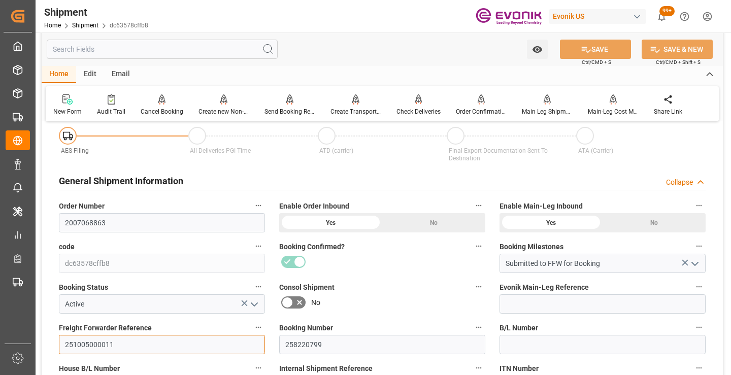
click at [93, 343] on input "251005000011" at bounding box center [162, 344] width 206 height 19
click at [189, 49] on input "text" at bounding box center [162, 49] width 231 height 19
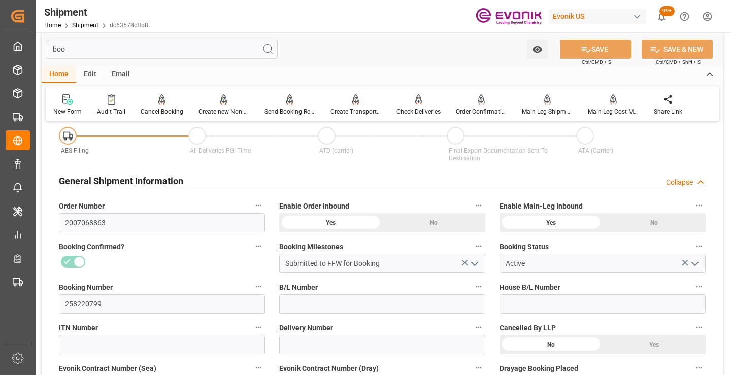
scroll to position [0, 0]
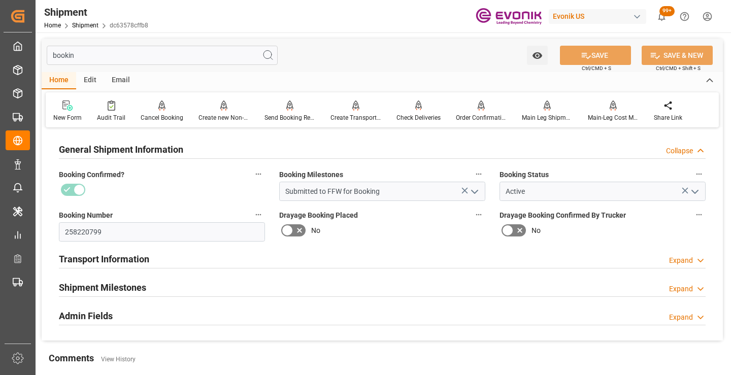
type input "bookin"
click at [132, 290] on h2 "Shipment Milestones" at bounding box center [102, 288] width 87 height 14
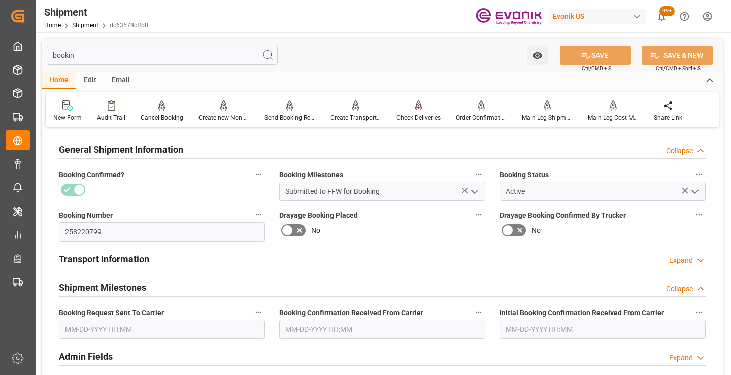
click at [139, 324] on input "text" at bounding box center [162, 329] width 206 height 19
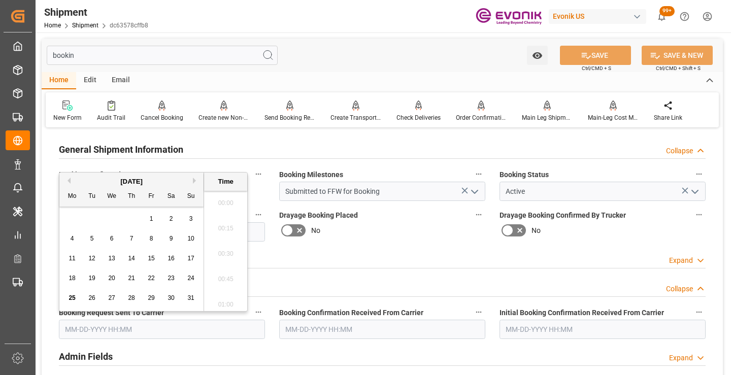
scroll to position [1629, 0]
click at [172, 268] on div "11 12 13 14 15 16 17" at bounding box center [131, 259] width 139 height 20
click at [151, 279] on span "22" at bounding box center [151, 278] width 7 height 7
type input "08-22-2025 00:00"
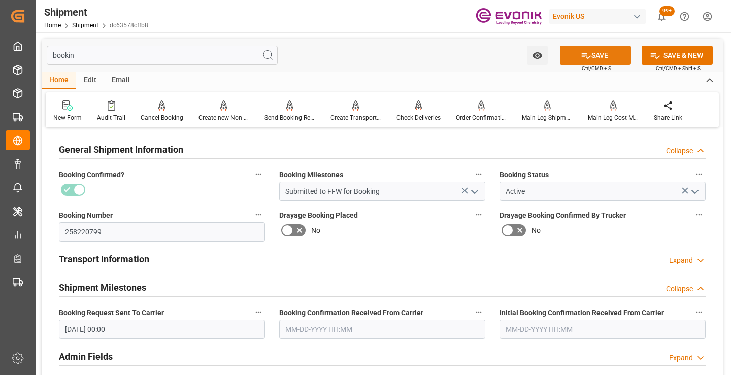
click at [582, 54] on icon at bounding box center [586, 55] width 11 height 11
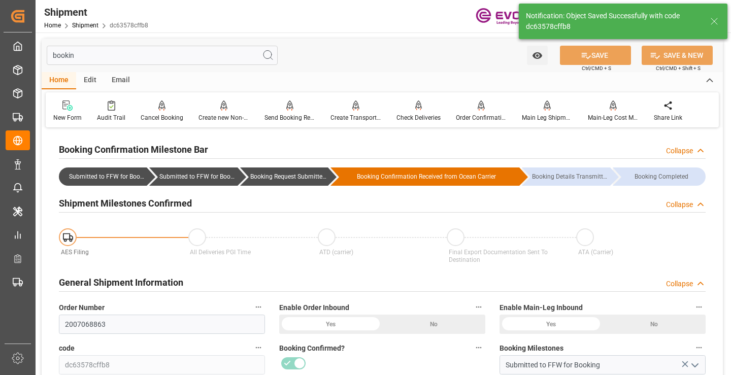
type input "Booking Request Submitted to Ocean Carrier"
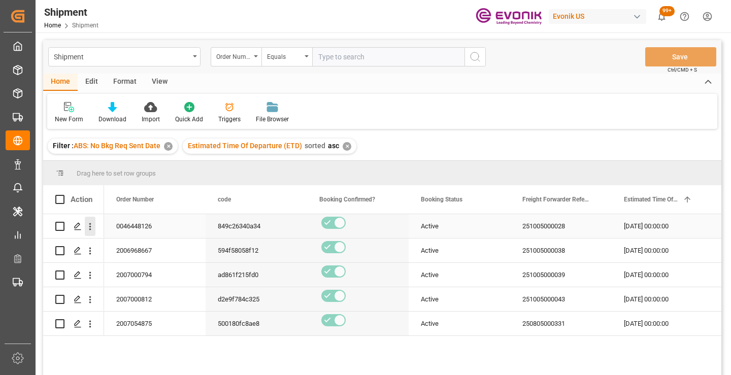
click at [89, 225] on icon "open menu" at bounding box center [90, 226] width 11 height 11
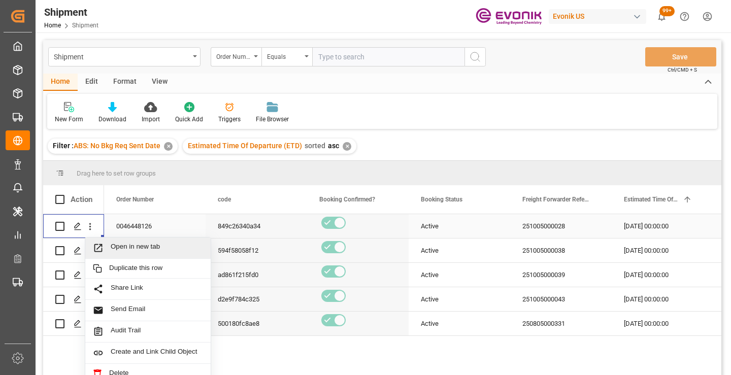
click at [115, 249] on span "Open in new tab" at bounding box center [157, 248] width 92 height 11
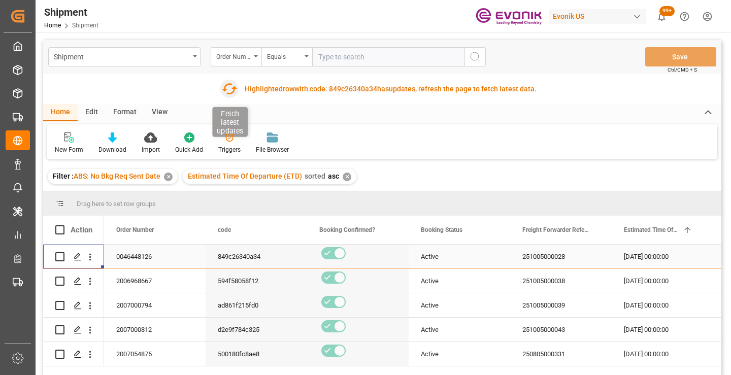
click at [230, 87] on icon "button" at bounding box center [229, 89] width 16 height 16
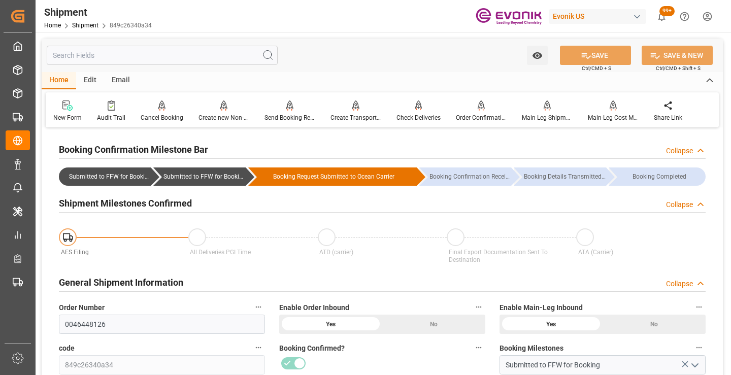
scroll to position [254, 0]
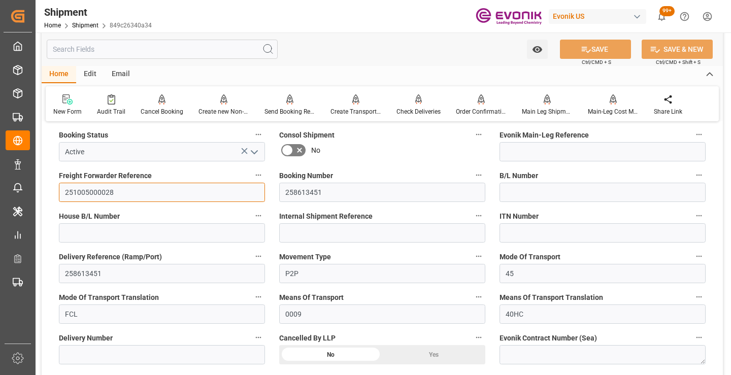
click at [98, 190] on input "251005000028" at bounding box center [162, 192] width 206 height 19
click at [187, 49] on input "text" at bounding box center [162, 49] width 231 height 19
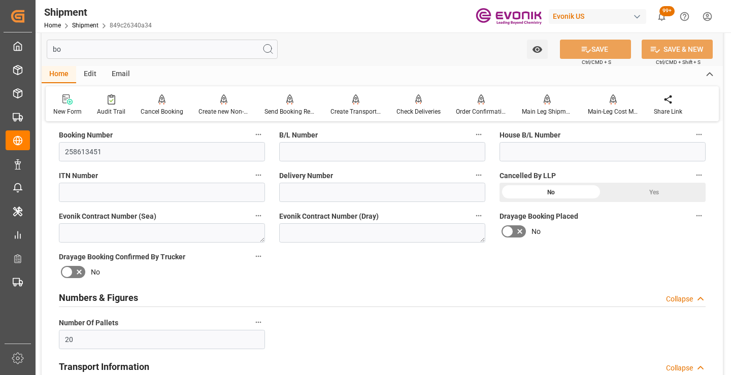
scroll to position [122, 0]
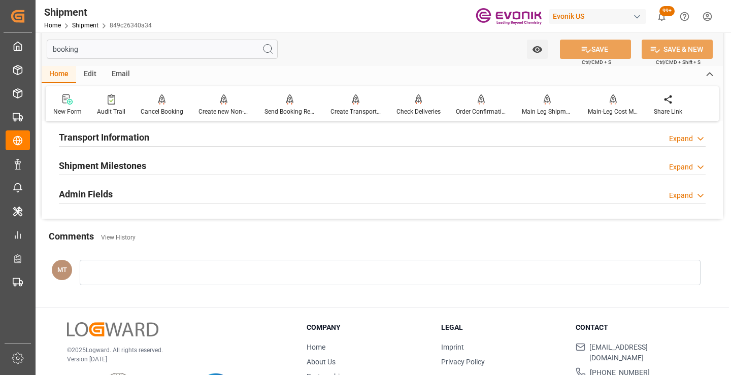
type input "booking"
click at [136, 176] on div "Shipment Milestones Expand" at bounding box center [382, 166] width 661 height 28
click at [136, 167] on h2 "Shipment Milestones" at bounding box center [102, 166] width 87 height 14
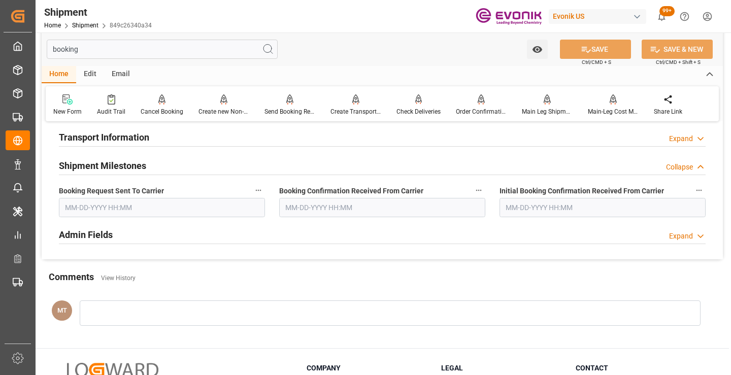
click at [131, 211] on input "text" at bounding box center [162, 207] width 206 height 19
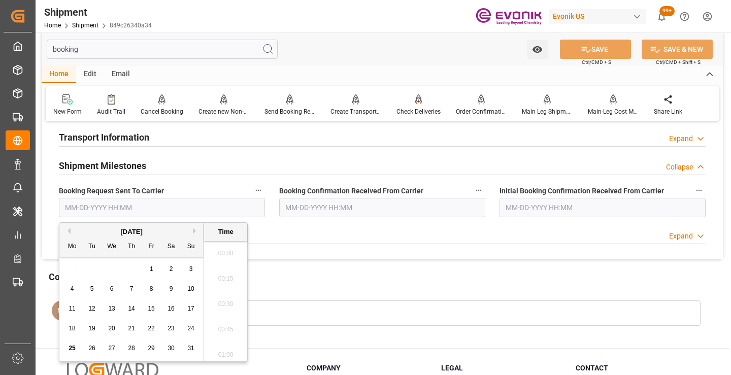
scroll to position [1629, 0]
click at [151, 327] on span "22" at bounding box center [151, 328] width 7 height 7
type input "08-22-2025 00:00"
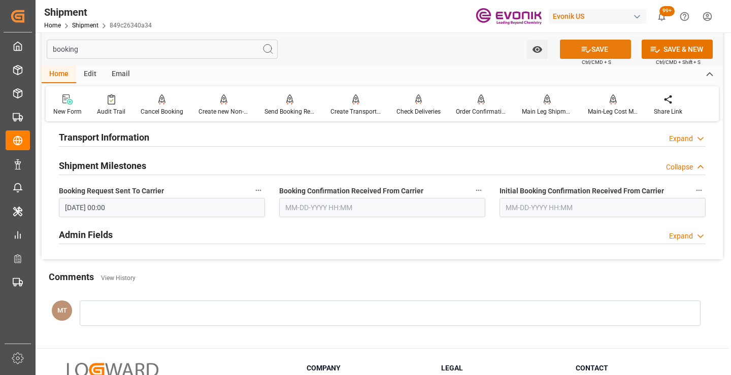
click at [584, 49] on icon at bounding box center [586, 50] width 9 height 6
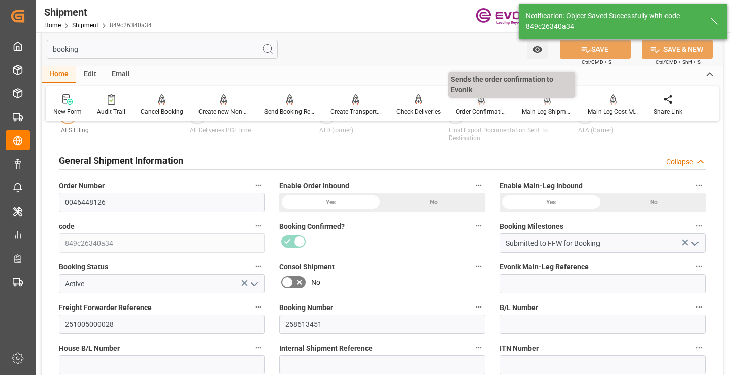
type input "Booking Request Submitted to Ocean Carrier"
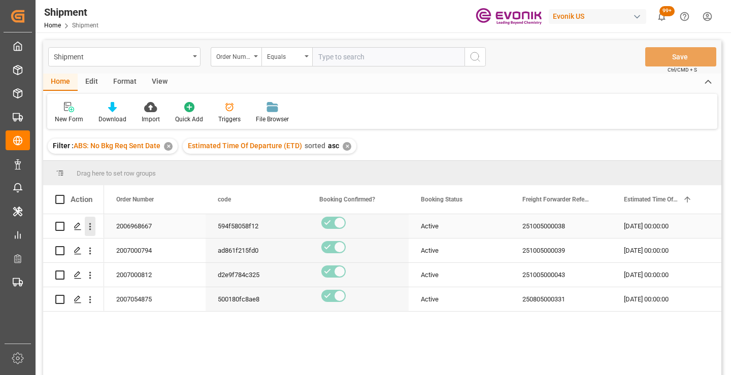
click at [89, 225] on icon "open menu" at bounding box center [90, 226] width 11 height 11
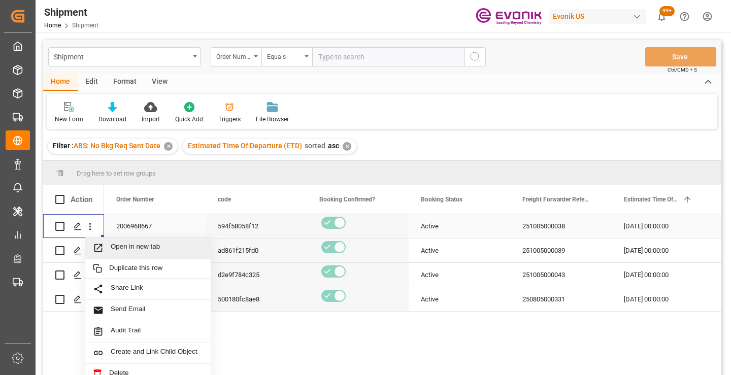
click at [141, 247] on span "Open in new tab" at bounding box center [157, 248] width 92 height 11
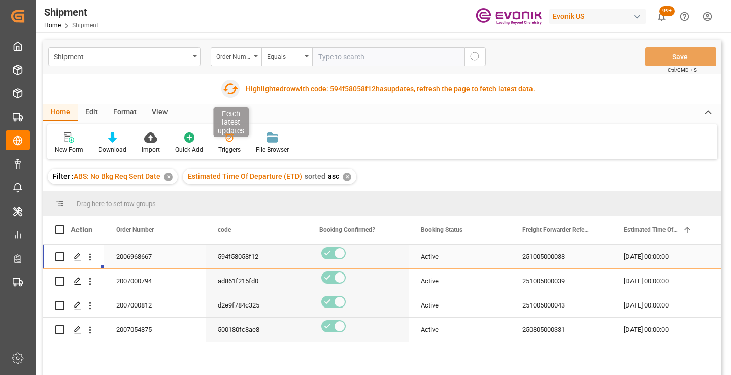
click at [230, 91] on icon "button" at bounding box center [230, 89] width 16 height 16
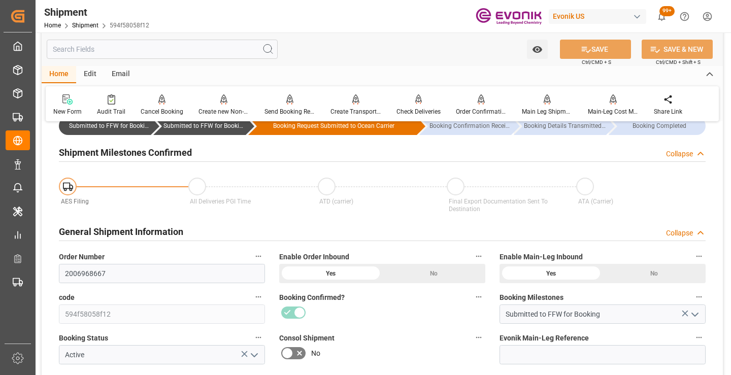
scroll to position [152, 0]
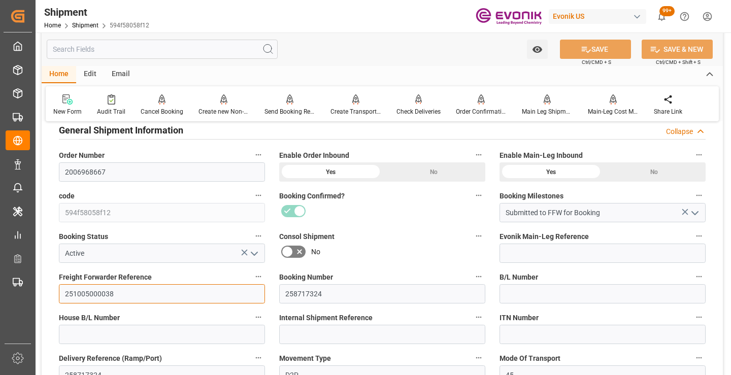
click at [94, 294] on input "251005000038" at bounding box center [162, 293] width 206 height 19
click at [211, 49] on input "text" at bounding box center [162, 49] width 231 height 19
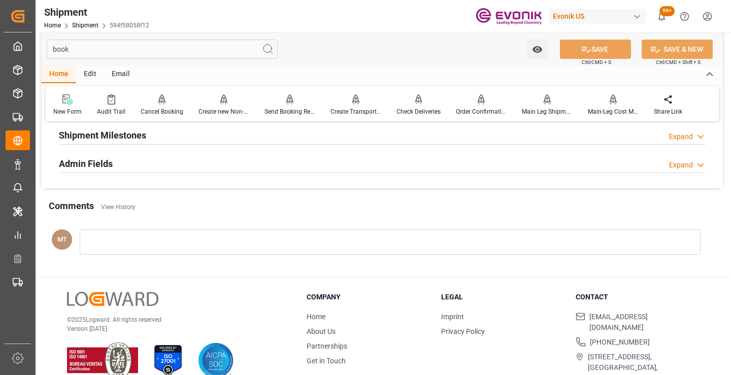
scroll to position [20, 0]
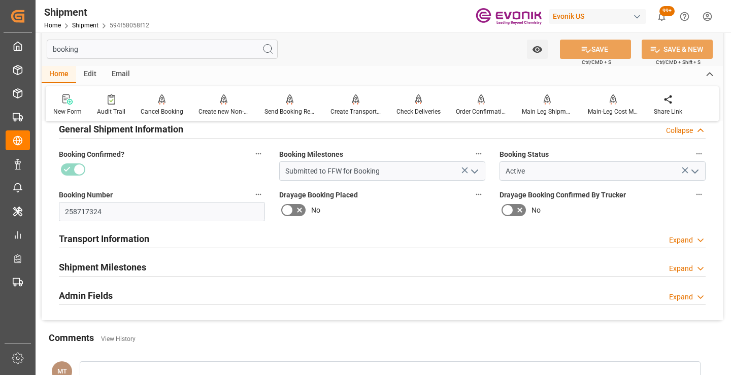
type input "booking"
click at [144, 275] on div "Shipment Milestones" at bounding box center [102, 266] width 87 height 19
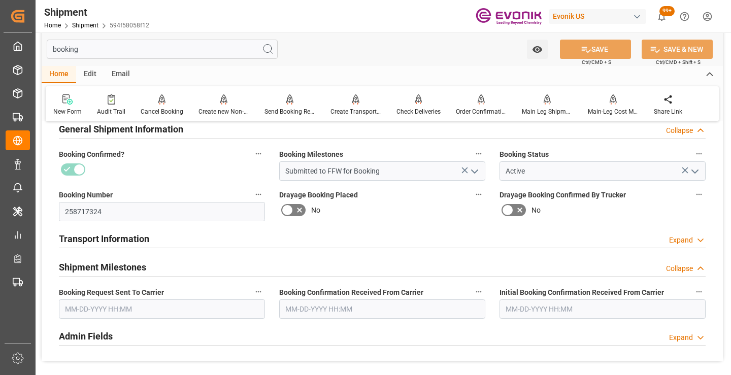
click at [127, 317] on input "text" at bounding box center [162, 309] width 206 height 19
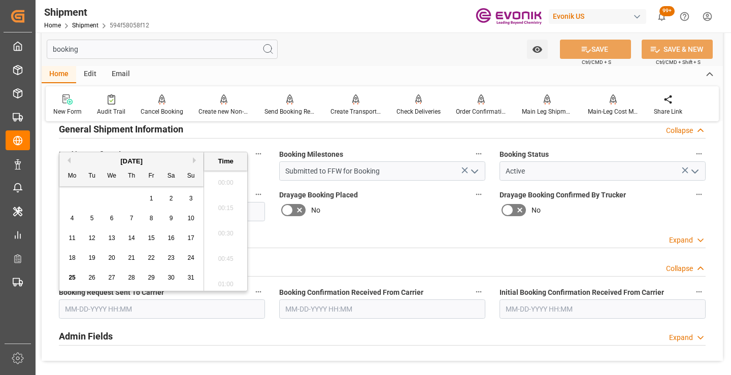
scroll to position [1629, 0]
click at [73, 278] on span "25" at bounding box center [72, 277] width 7 height 7
type input "[DATE] 00:00"
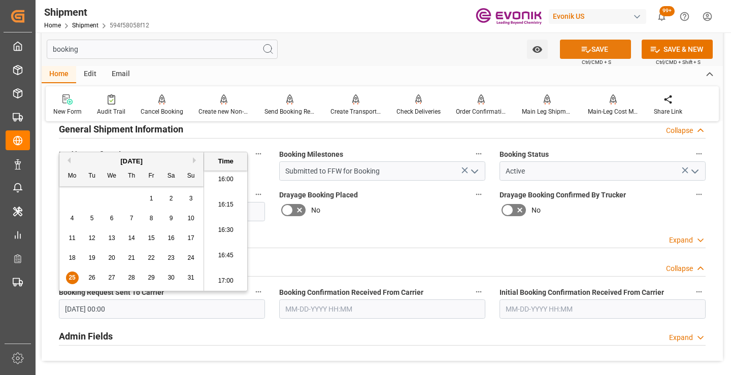
click at [596, 50] on button "SAVE" at bounding box center [595, 49] width 71 height 19
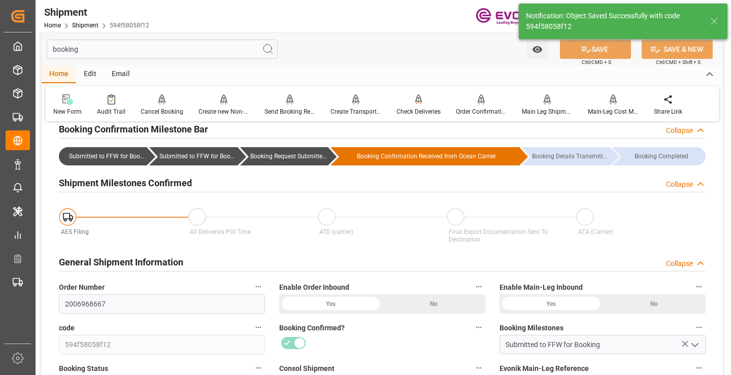
type input "Booking Request Submitted to Ocean Carrier"
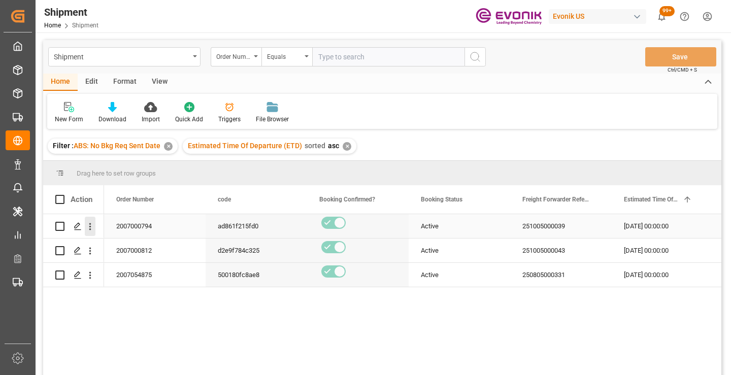
click at [89, 229] on icon "open menu" at bounding box center [90, 226] width 11 height 11
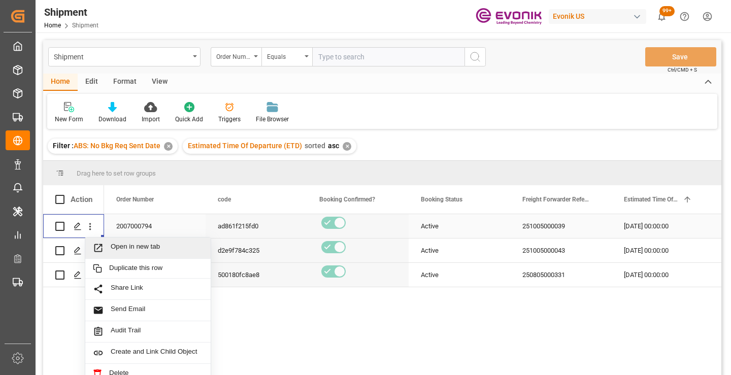
click at [126, 251] on span "Open in new tab" at bounding box center [157, 248] width 92 height 11
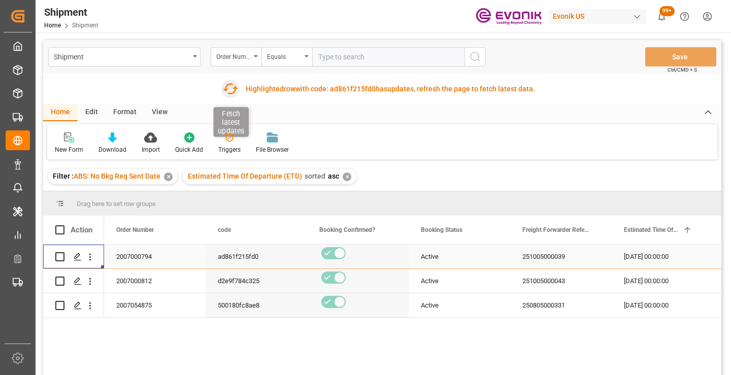
click at [232, 90] on icon "button" at bounding box center [230, 89] width 16 height 16
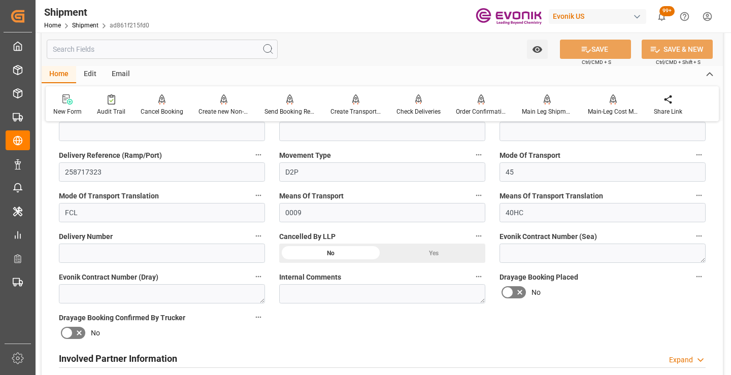
scroll to position [305, 0]
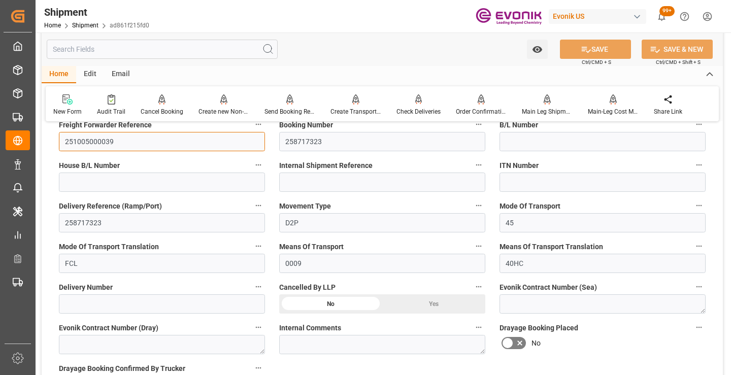
click at [90, 139] on input "251005000039" at bounding box center [162, 141] width 206 height 19
click at [217, 50] on input "text" at bounding box center [162, 49] width 231 height 19
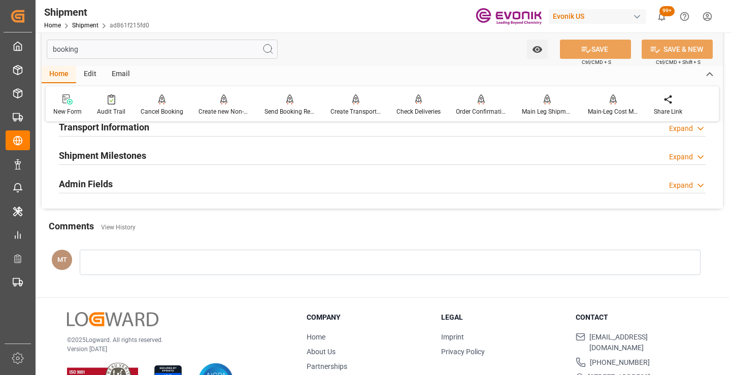
scroll to position [0, 0]
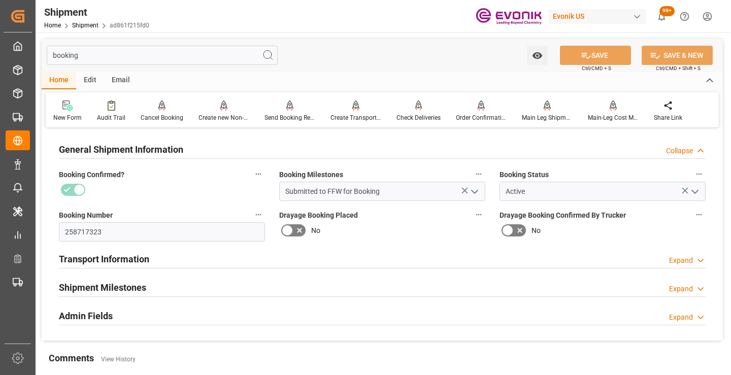
type input "booking"
click at [131, 282] on h2 "Shipment Milestones" at bounding box center [102, 288] width 87 height 14
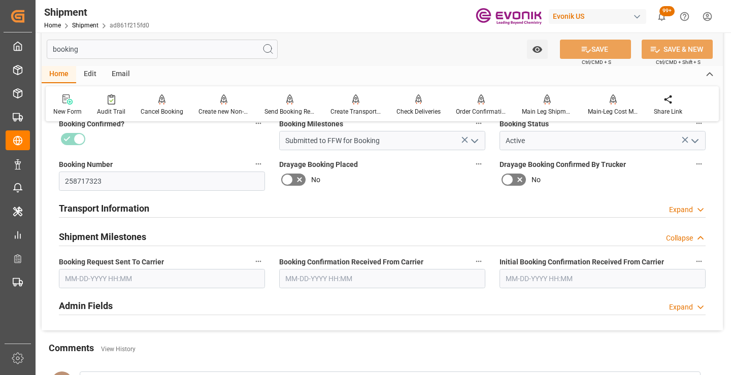
scroll to position [102, 0]
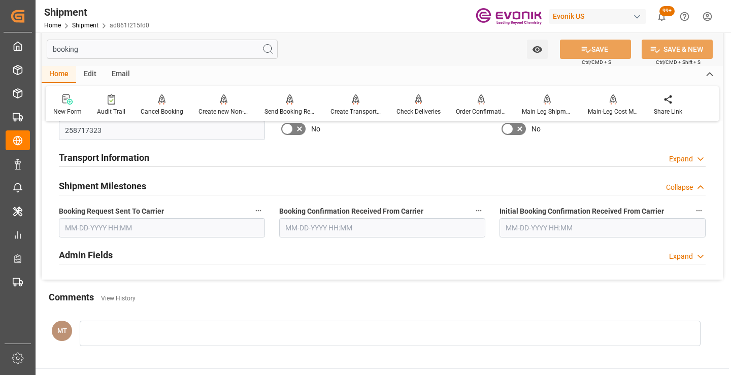
click at [167, 228] on input "text" at bounding box center [162, 227] width 206 height 19
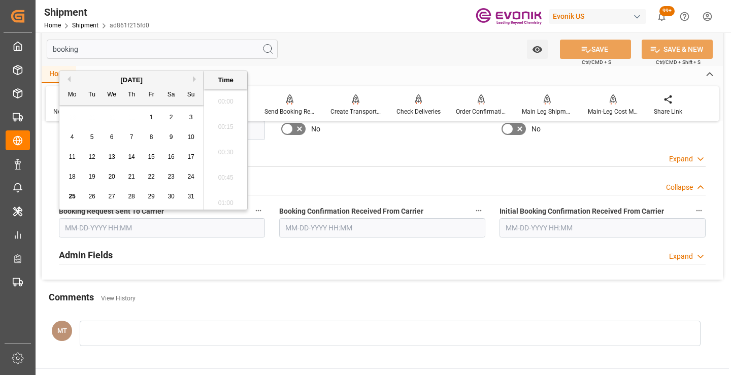
scroll to position [1629, 0]
click at [71, 195] on span "25" at bounding box center [72, 196] width 7 height 7
type input "[DATE] 00:00"
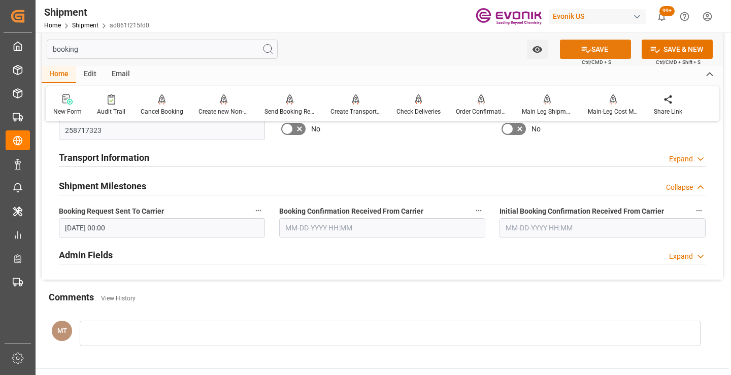
click at [572, 51] on button "SAVE" at bounding box center [595, 49] width 71 height 19
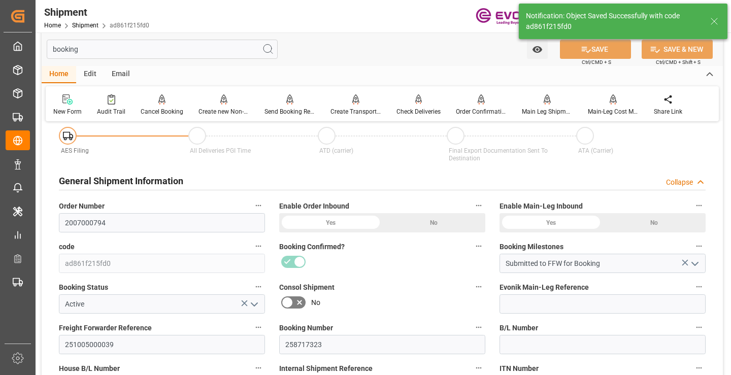
type input "Booking Request Submitted to Ocean Carrier"
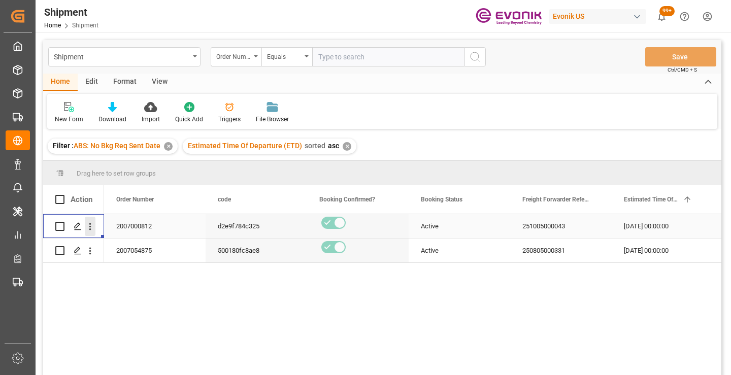
click at [91, 222] on icon "open menu" at bounding box center [90, 226] width 11 height 11
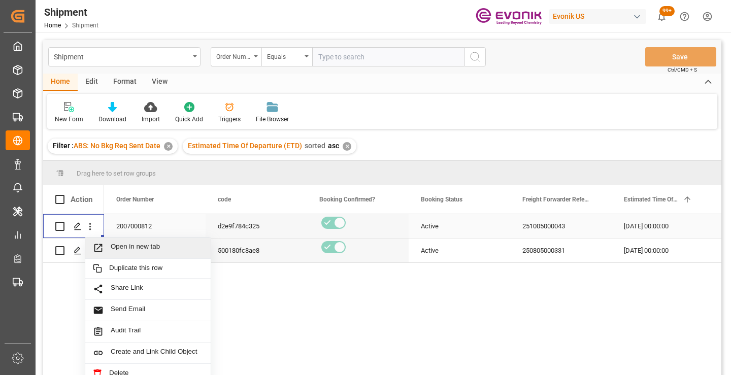
click at [126, 248] on span "Open in new tab" at bounding box center [157, 248] width 92 height 11
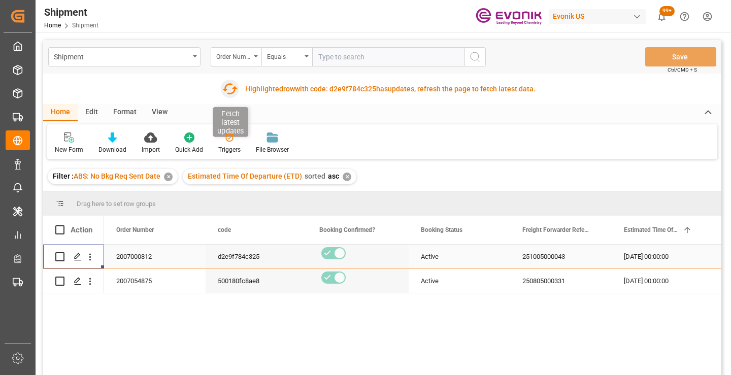
click at [226, 91] on icon "button" at bounding box center [230, 89] width 16 height 16
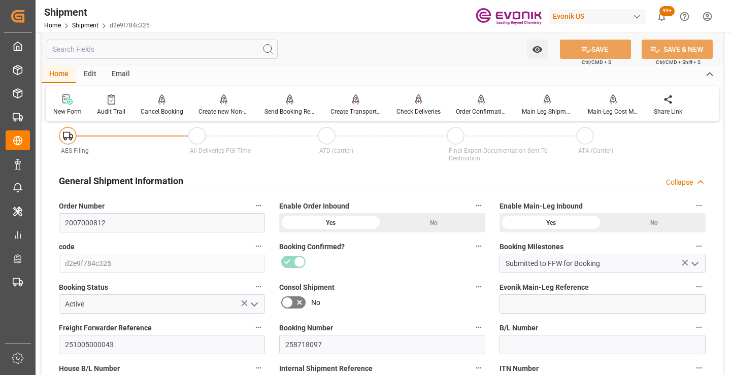
scroll to position [152, 0]
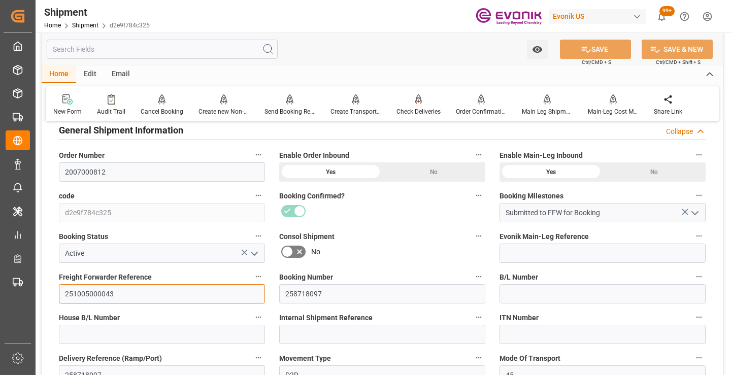
click at [96, 293] on input "251005000043" at bounding box center [162, 293] width 206 height 19
click at [191, 50] on input "text" at bounding box center [162, 49] width 231 height 19
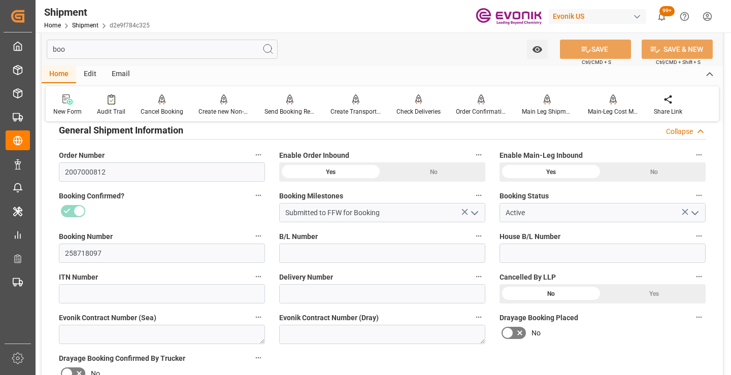
scroll to position [20, 0]
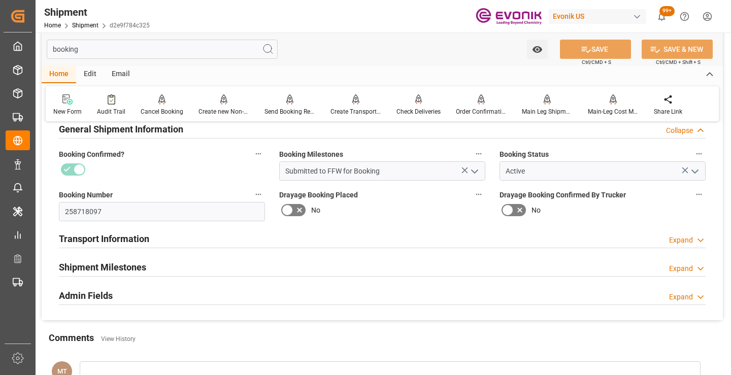
type input "booking"
click at [131, 266] on h2 "Shipment Milestones" at bounding box center [102, 268] width 87 height 14
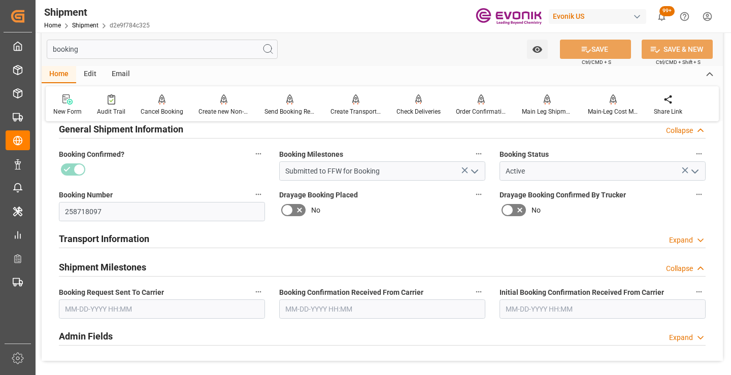
click at [140, 311] on input "text" at bounding box center [162, 309] width 206 height 19
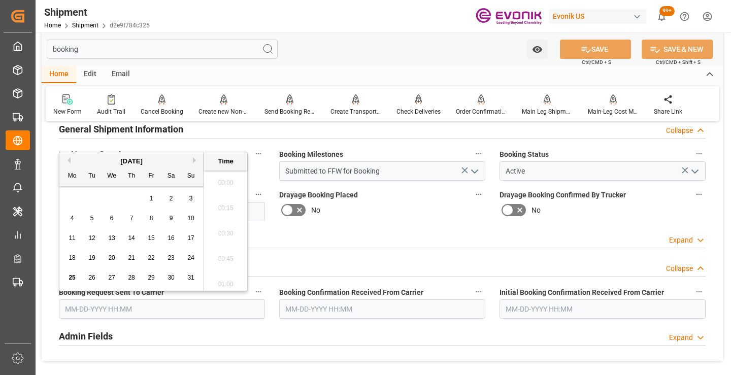
scroll to position [1629, 0]
click at [72, 281] on span "25" at bounding box center [72, 277] width 7 height 7
type input "[DATE] 00:00"
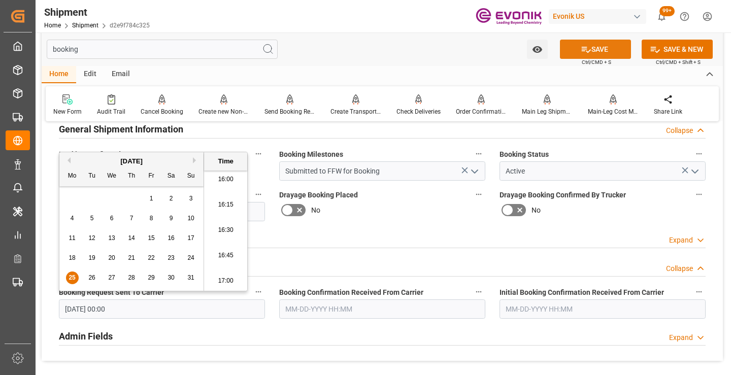
click at [578, 44] on button "SAVE" at bounding box center [595, 49] width 71 height 19
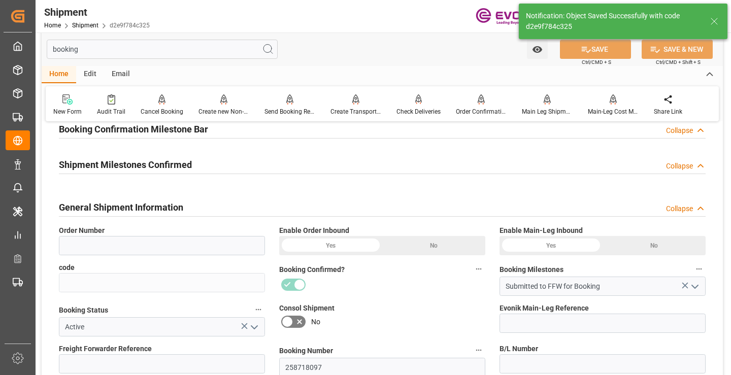
type input "2007000812"
type input "d2e9f784c325"
type input "251005000043"
type input "258718097"
type input "D2P"
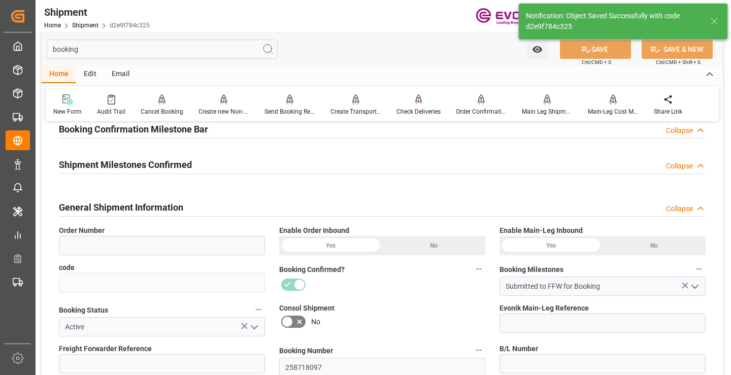
type input "45"
type input "FCL"
type input "0009"
type input "40HC"
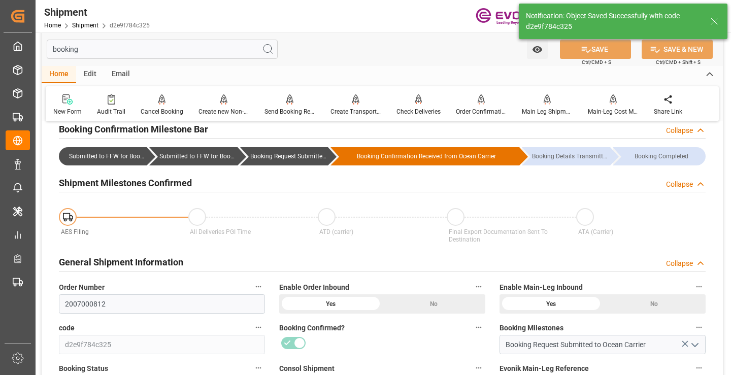
type input "Booking Request Submitted to Ocean Carrier"
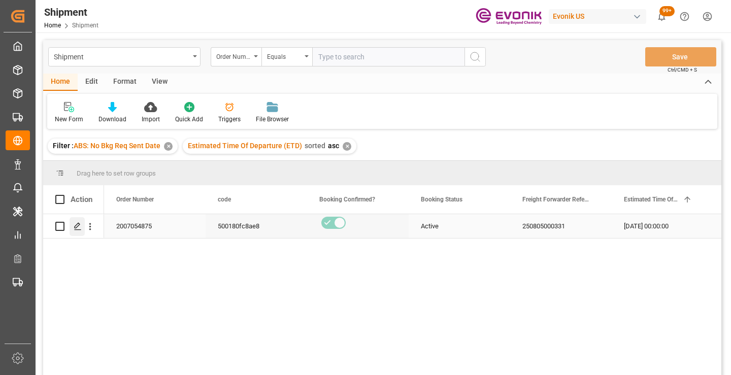
click at [74, 226] on icon "Press SPACE to select this row." at bounding box center [78, 226] width 8 height 8
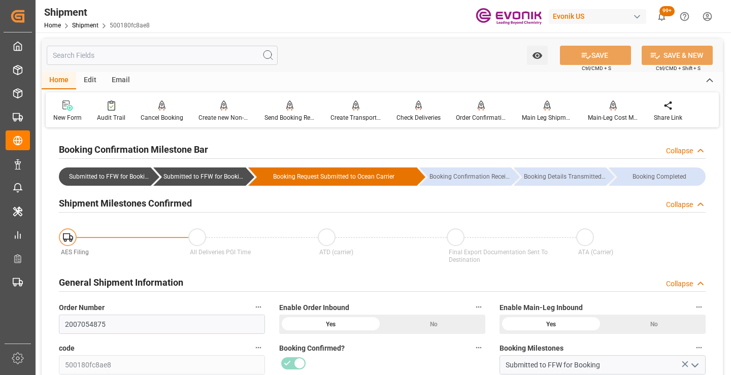
scroll to position [203, 0]
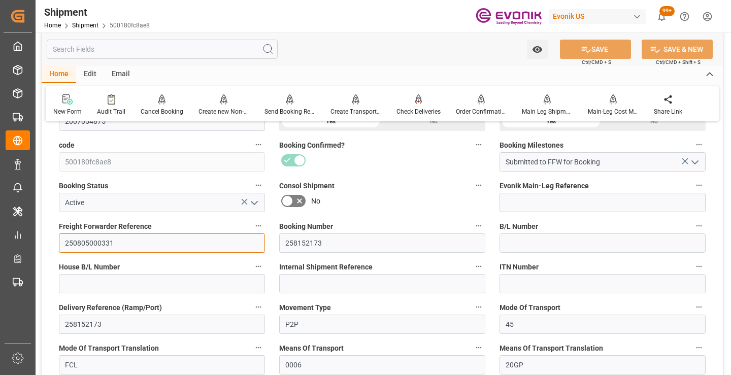
click at [84, 242] on input "250805000331" at bounding box center [162, 243] width 206 height 19
click at [222, 49] on input "text" at bounding box center [162, 49] width 231 height 19
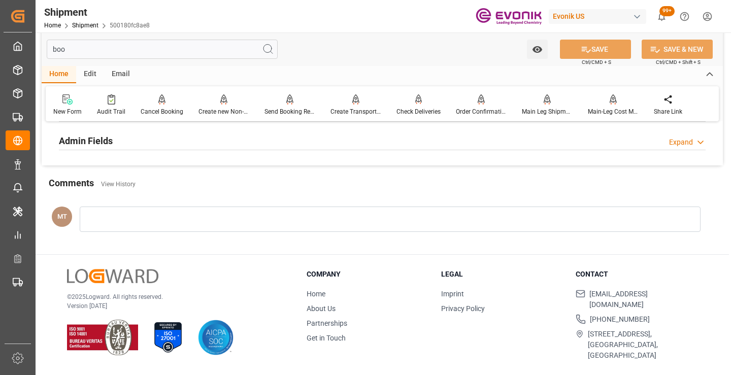
scroll to position [71, 0]
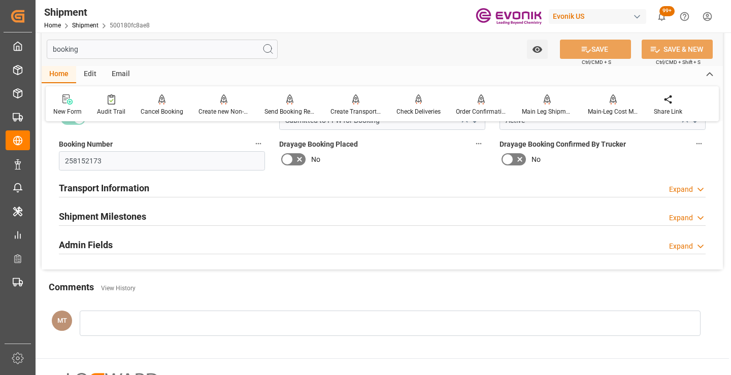
type input "booking"
click at [173, 216] on div "Shipment Milestones Expand" at bounding box center [382, 215] width 647 height 19
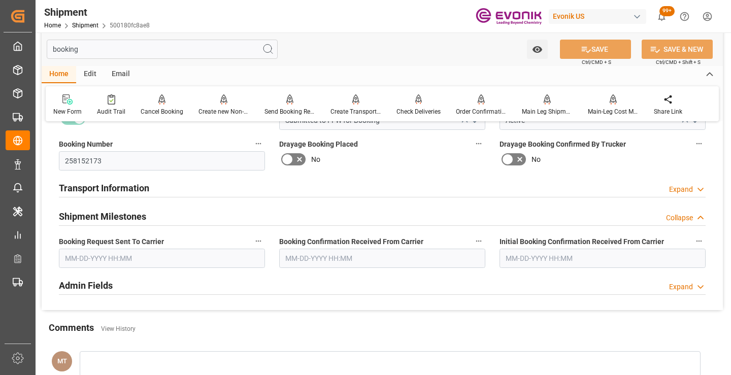
click at [113, 265] on input "text" at bounding box center [162, 258] width 206 height 19
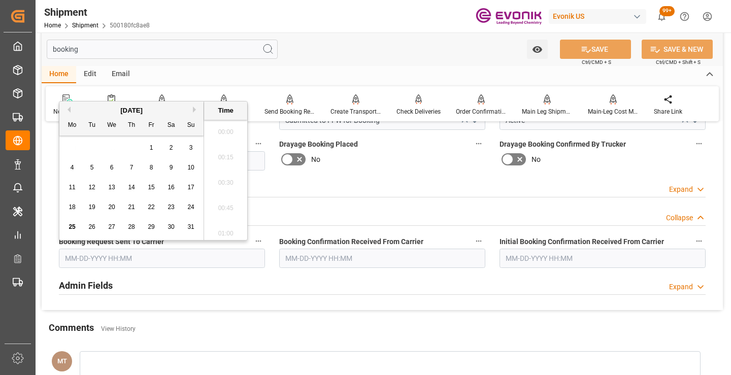
scroll to position [1629, 0]
click at [149, 209] on span "22" at bounding box center [151, 207] width 7 height 7
type input "[DATE] 00:00"
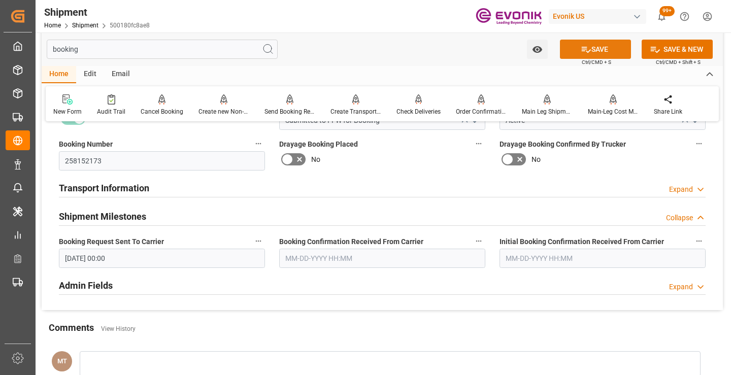
click at [594, 51] on button "SAVE" at bounding box center [595, 49] width 71 height 19
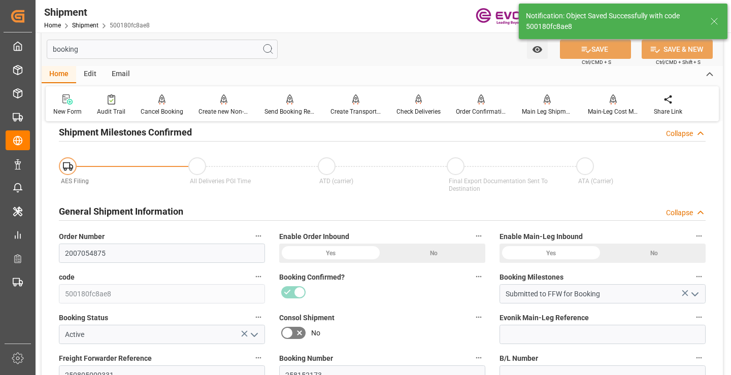
type input "Booking Request Submitted to Ocean Carrier"
